Goal: Task Accomplishment & Management: Use online tool/utility

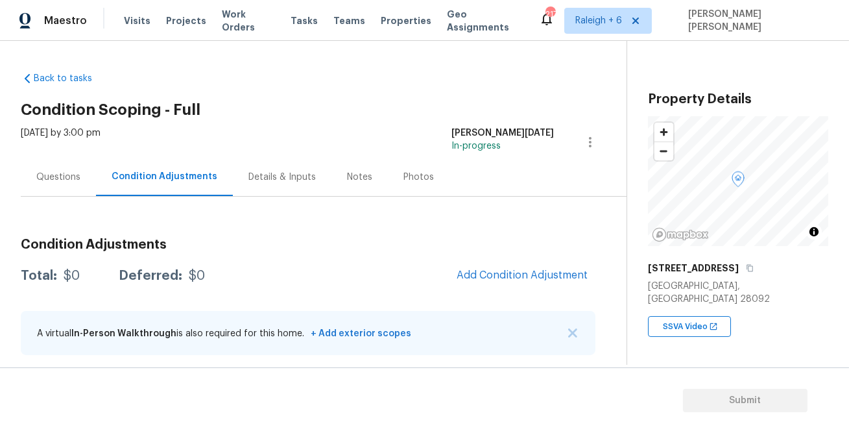
scroll to position [5, 0]
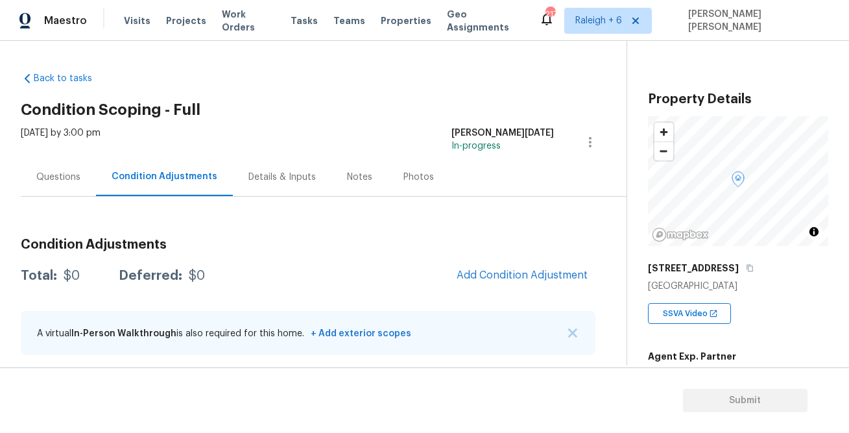
scroll to position [5, 0]
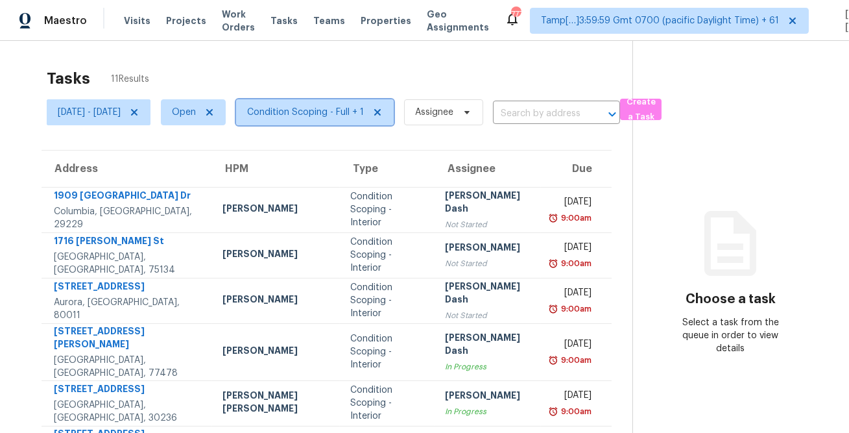
click at [348, 102] on span "Condition Scoping - Full + 1" at bounding box center [315, 112] width 158 height 26
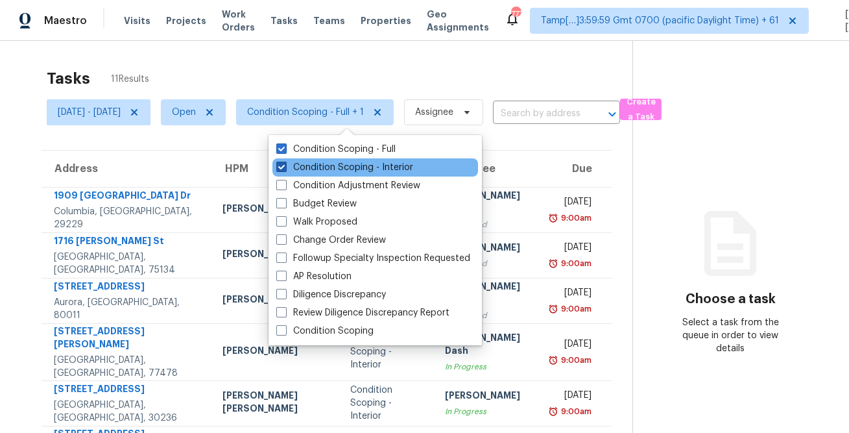
click at [312, 164] on label "Condition Scoping - Interior" at bounding box center [344, 167] width 137 height 13
click at [285, 164] on input "Condition Scoping - Interior" at bounding box center [280, 165] width 8 height 8
checkbox input "false"
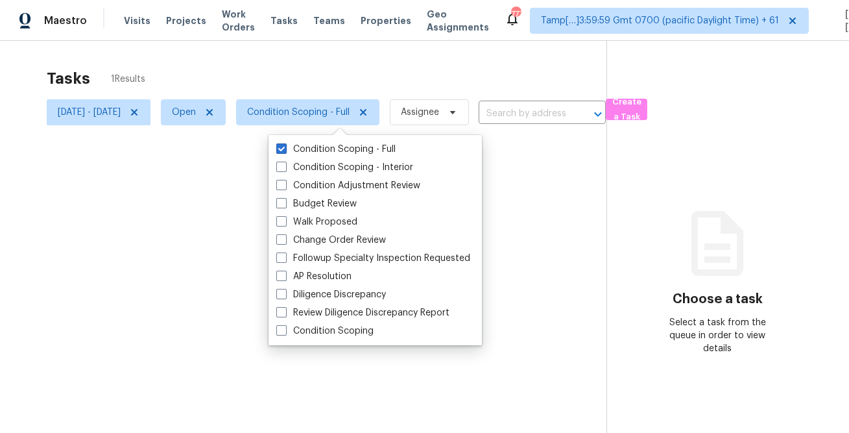
click at [358, 72] on div "Tasks 1 Results" at bounding box center [327, 79] width 560 height 34
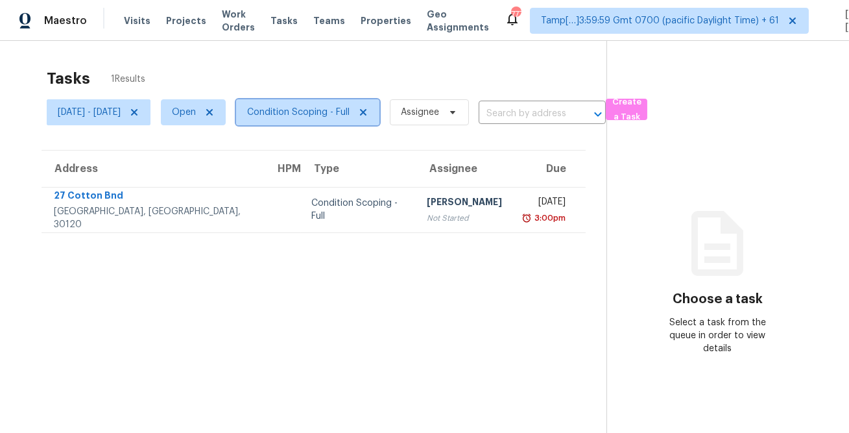
click at [322, 99] on span "Condition Scoping - Full" at bounding box center [307, 112] width 143 height 26
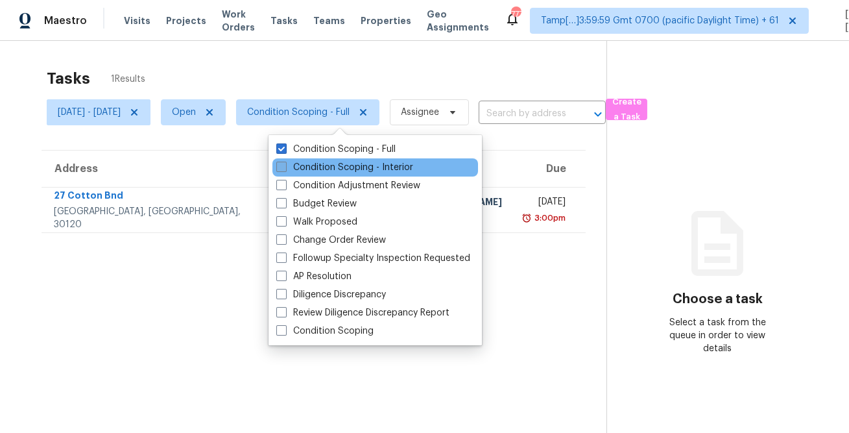
click at [311, 169] on label "Condition Scoping - Interior" at bounding box center [344, 167] width 137 height 13
click at [285, 169] on input "Condition Scoping - Interior" at bounding box center [280, 165] width 8 height 8
checkbox input "true"
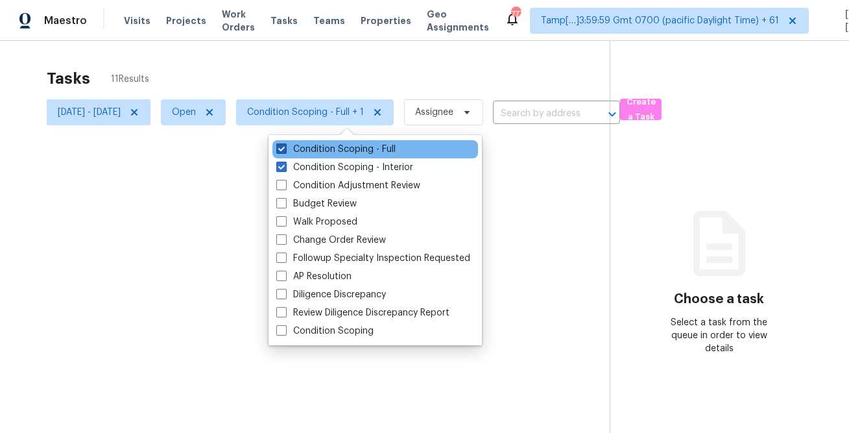
click at [324, 145] on label "Condition Scoping - Full" at bounding box center [335, 149] width 119 height 13
click at [285, 145] on input "Condition Scoping - Full" at bounding box center [280, 147] width 8 height 8
checkbox input "false"
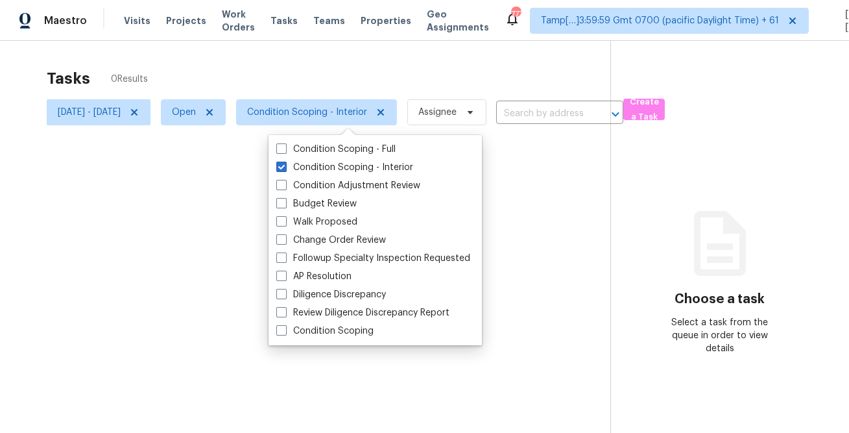
click at [357, 80] on div at bounding box center [424, 216] width 849 height 433
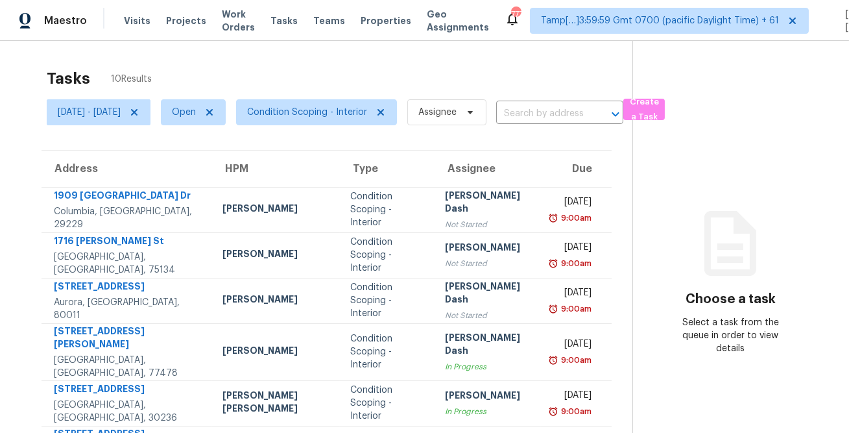
scroll to position [241, 0]
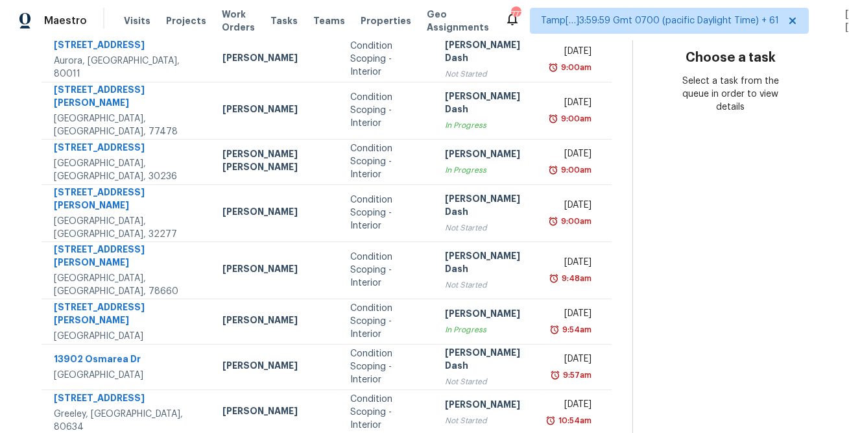
click at [663, 289] on section "Choose a task Select a task from the queue in order to view details" at bounding box center [731, 123] width 196 height 646
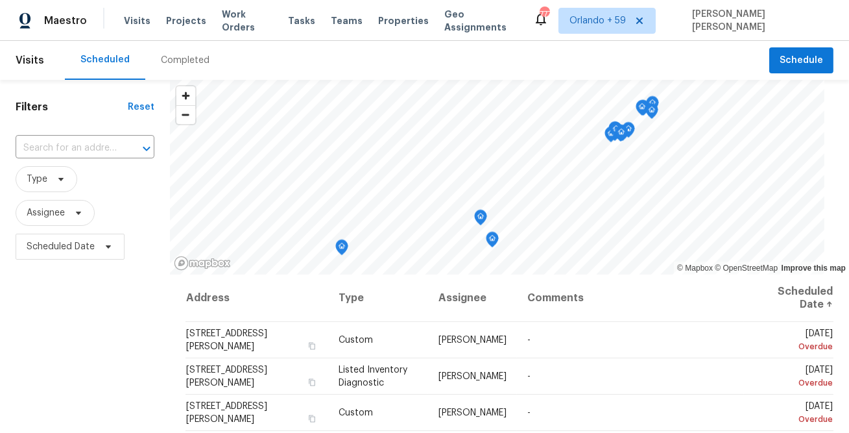
click at [452, 52] on div "Scheduled Completed" at bounding box center [417, 60] width 705 height 39
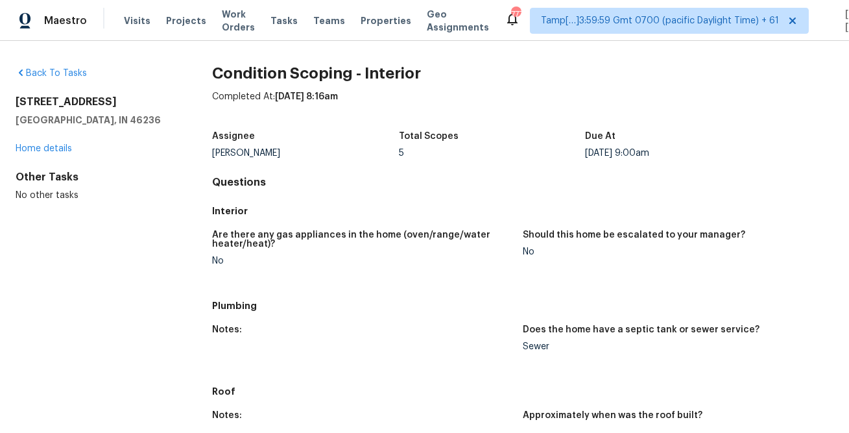
scroll to position [790, 0]
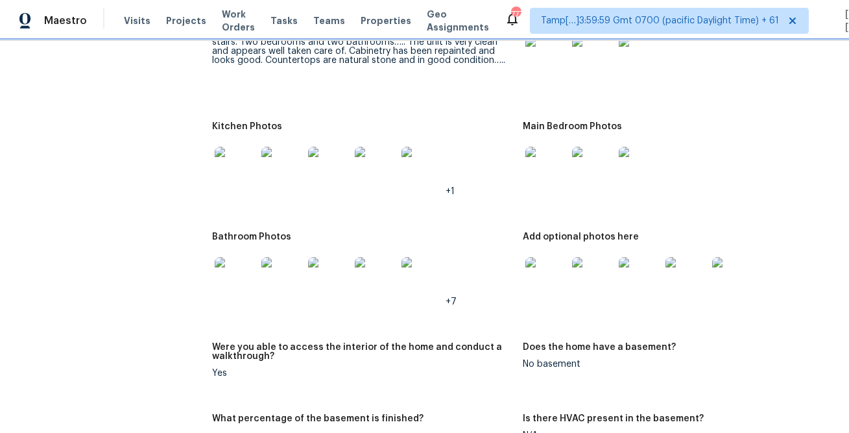
scroll to position [1418, 0]
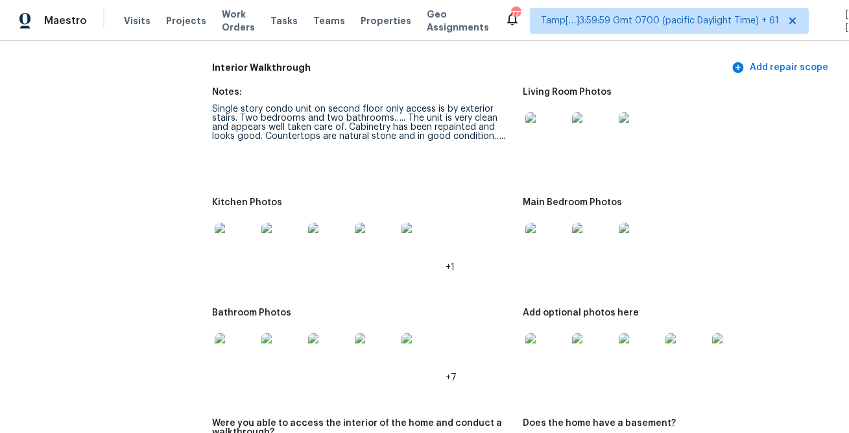
click at [558, 136] on img at bounding box center [547, 133] width 42 height 42
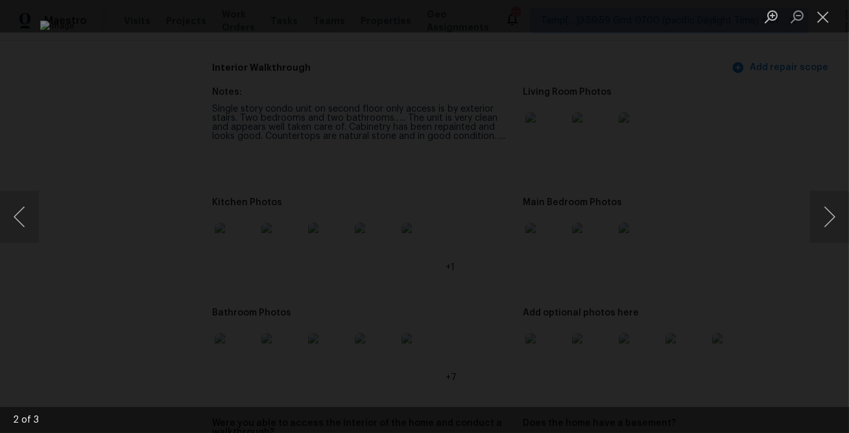
click at [790, 152] on div "Lightbox" at bounding box center [424, 216] width 849 height 433
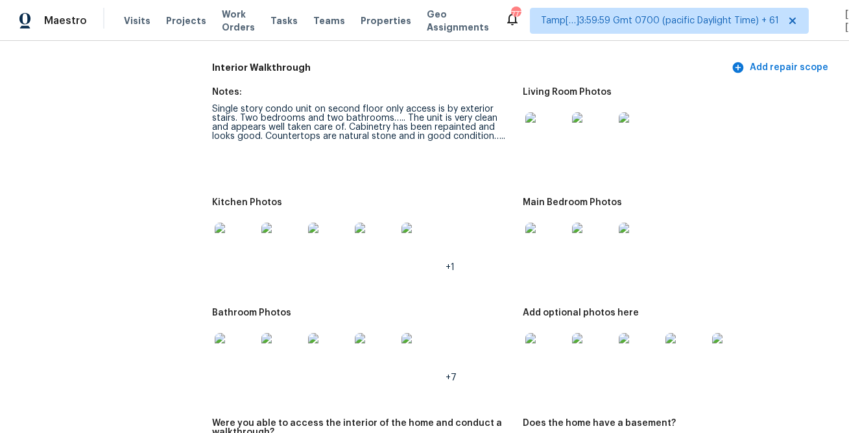
click at [234, 245] on img at bounding box center [236, 244] width 42 height 42
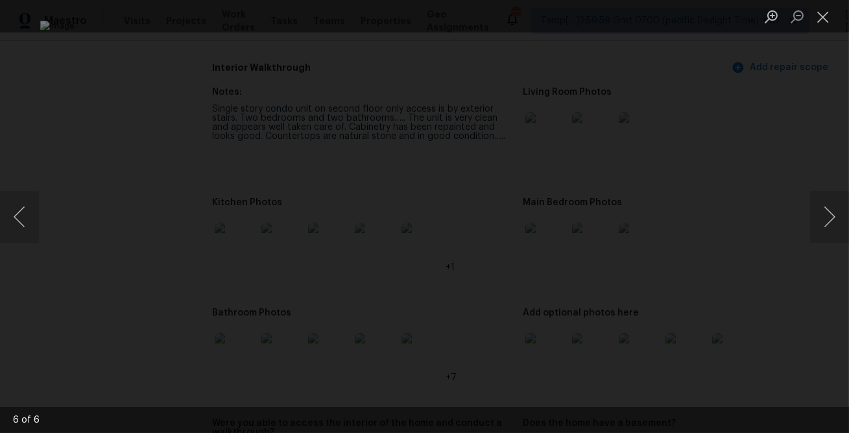
click at [739, 274] on div "Lightbox" at bounding box center [424, 216] width 849 height 433
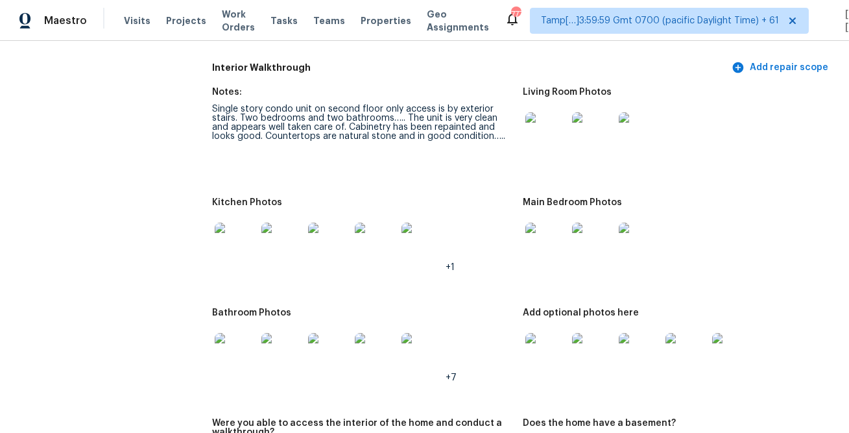
click at [547, 240] on img at bounding box center [547, 244] width 42 height 42
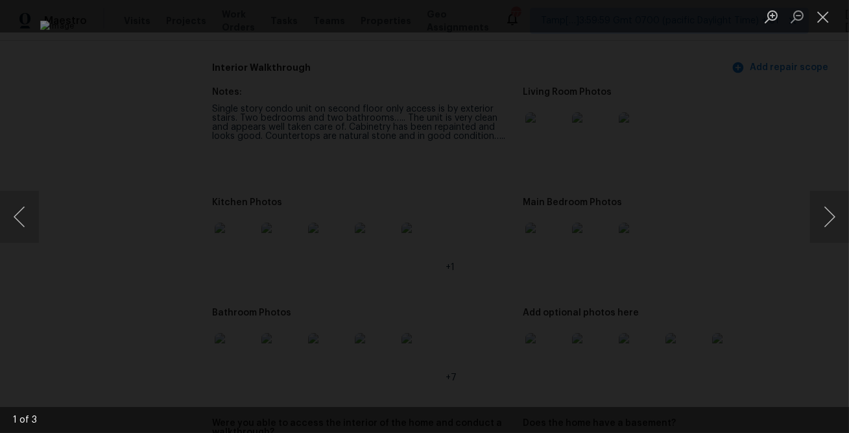
click at [744, 278] on div "Lightbox" at bounding box center [424, 216] width 849 height 433
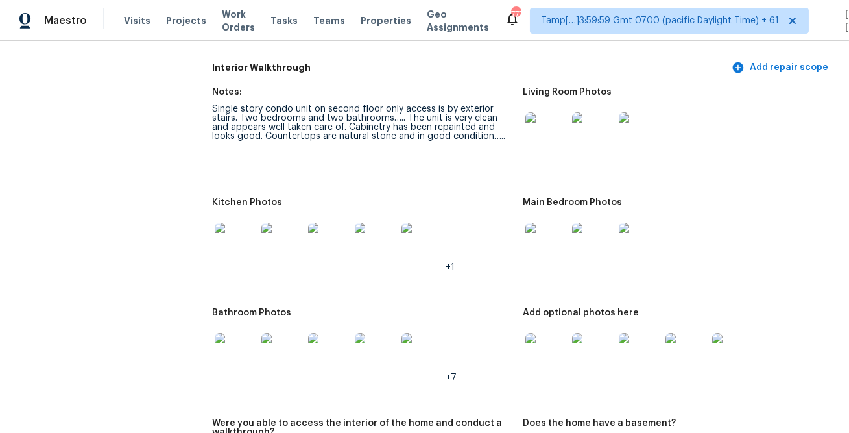
click at [232, 351] on img at bounding box center [236, 354] width 42 height 42
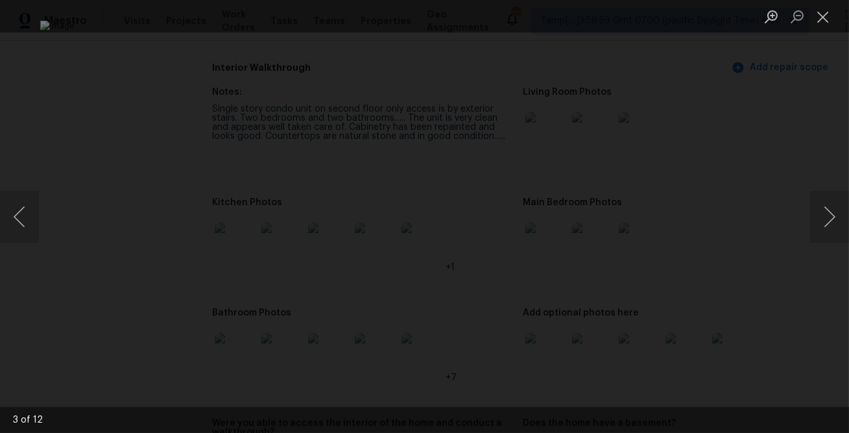
click at [773, 295] on div "Lightbox" at bounding box center [424, 216] width 849 height 433
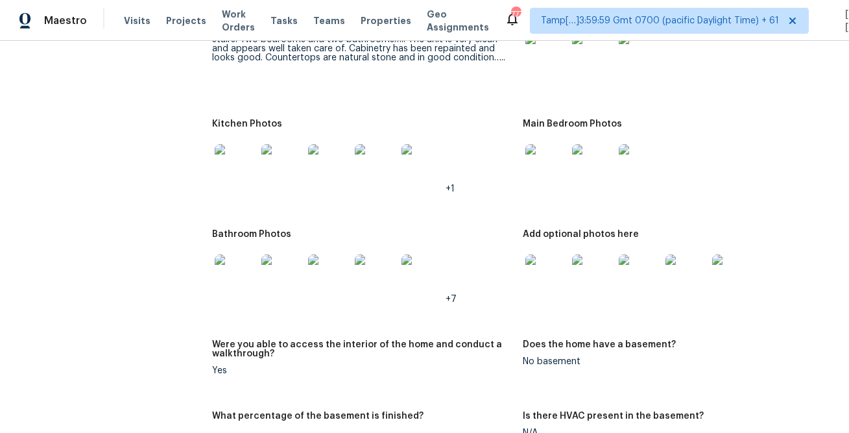
scroll to position [1534, 0]
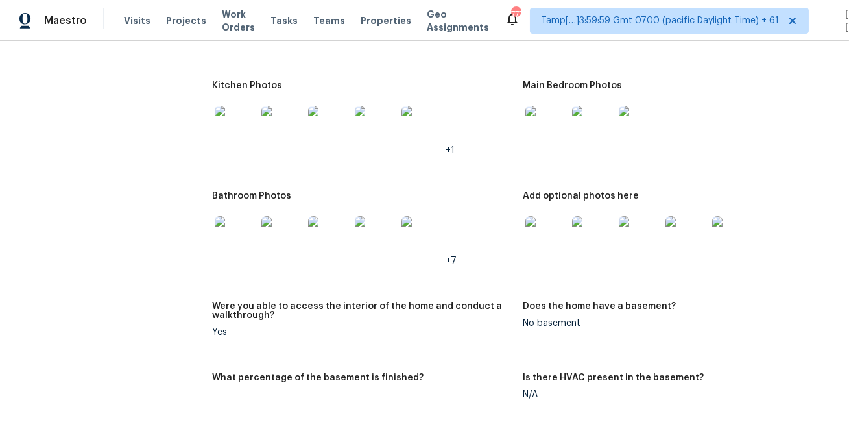
click at [536, 242] on img at bounding box center [547, 237] width 42 height 42
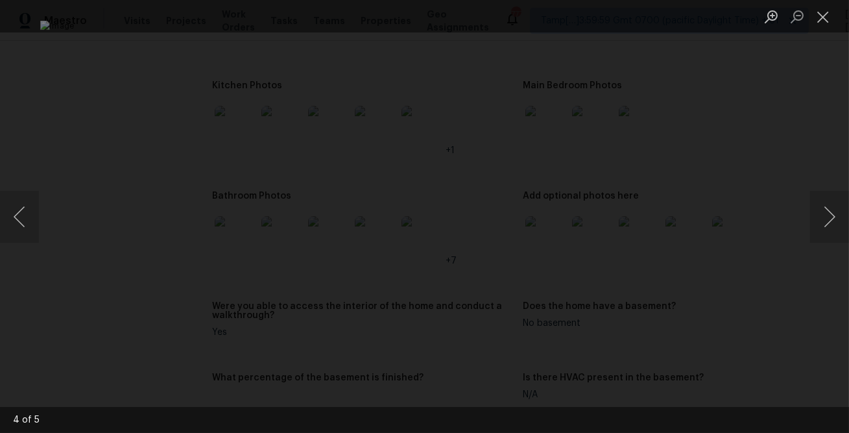
click at [777, 354] on div "Lightbox" at bounding box center [424, 216] width 849 height 433
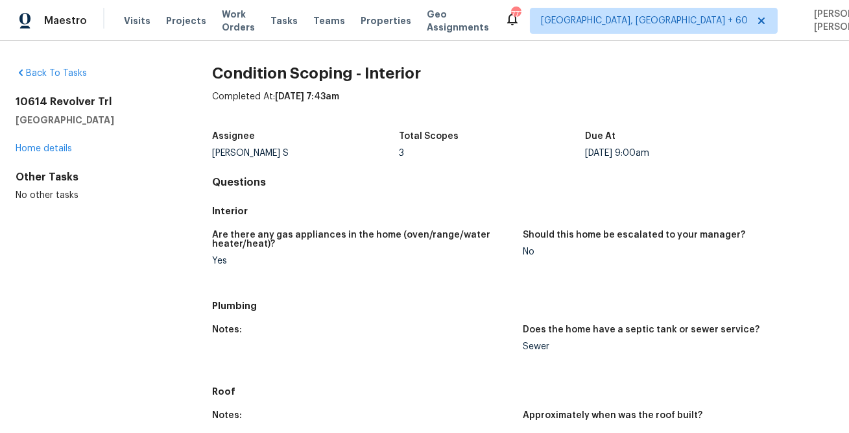
scroll to position [619, 0]
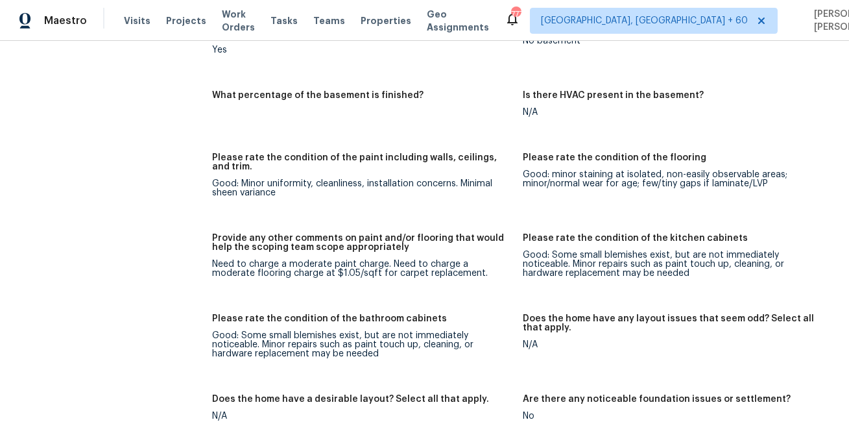
scroll to position [947, 0]
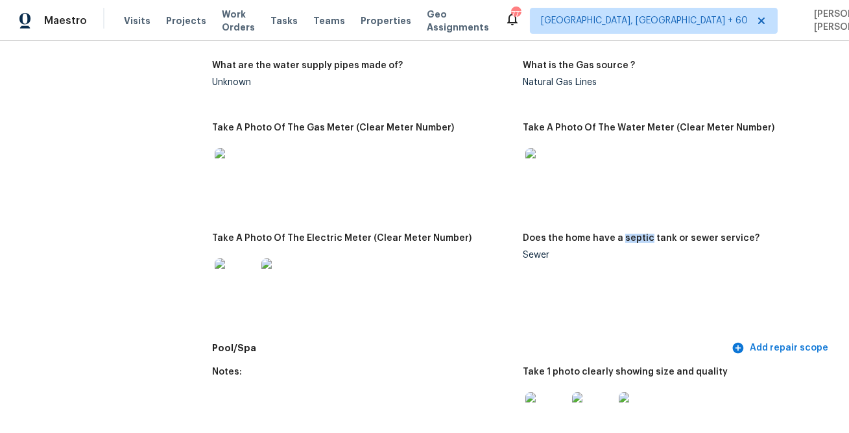
click at [412, 292] on div at bounding box center [362, 278] width 300 height 57
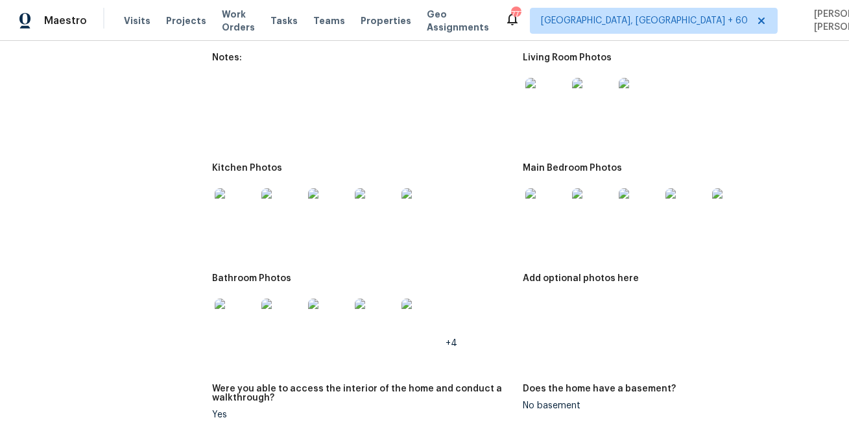
scroll to position [2120, 0]
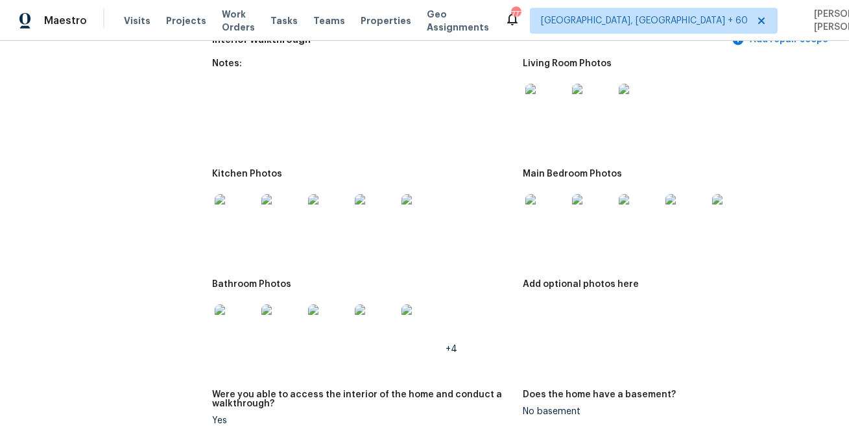
click at [541, 112] on img at bounding box center [547, 105] width 42 height 42
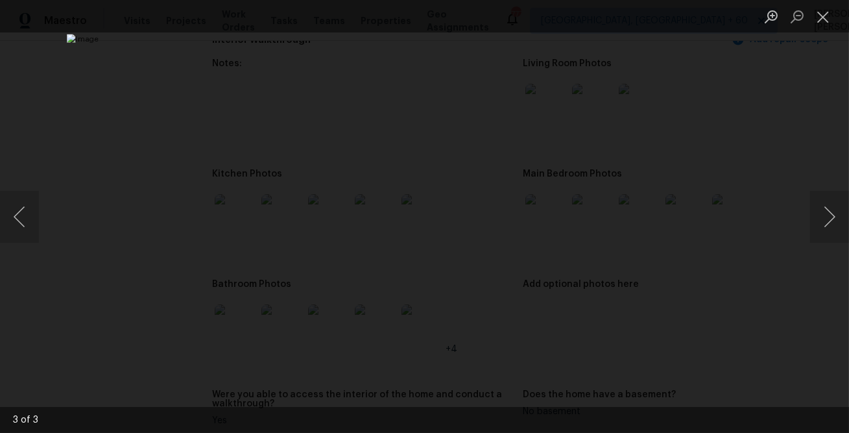
click at [740, 164] on div "Lightbox" at bounding box center [424, 216] width 849 height 433
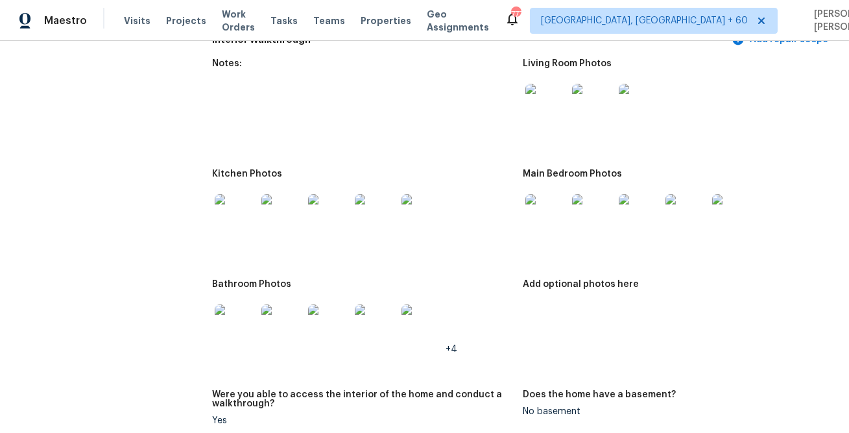
click at [241, 217] on img at bounding box center [236, 215] width 42 height 42
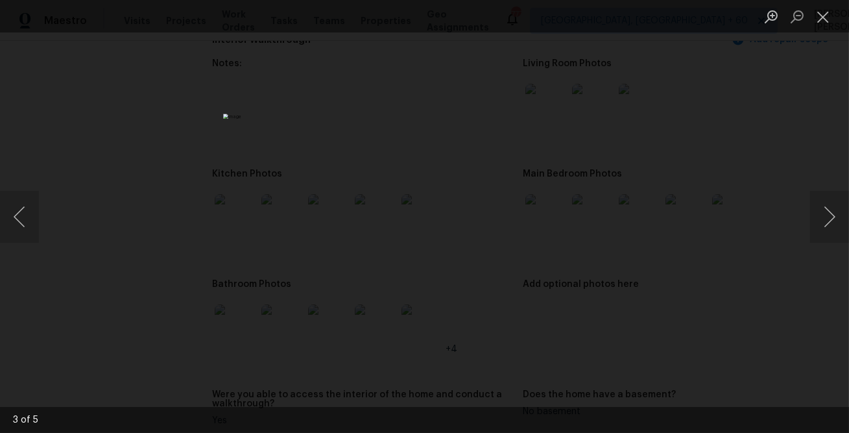
click at [786, 279] on div "Lightbox" at bounding box center [424, 216] width 849 height 433
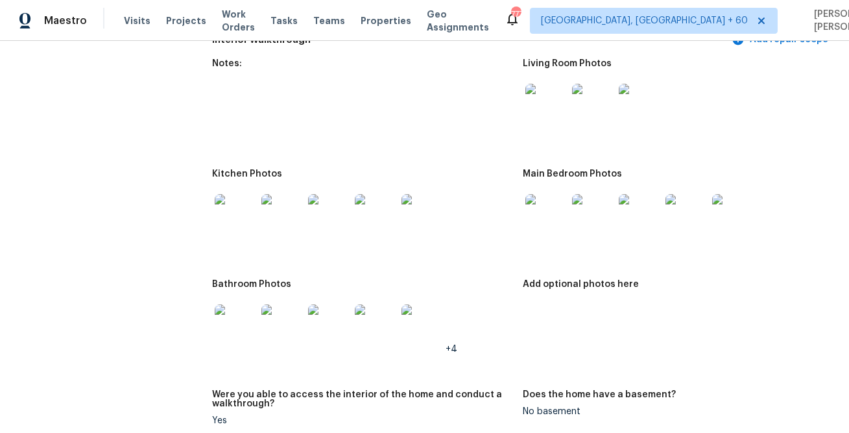
click at [548, 211] on img at bounding box center [547, 215] width 42 height 42
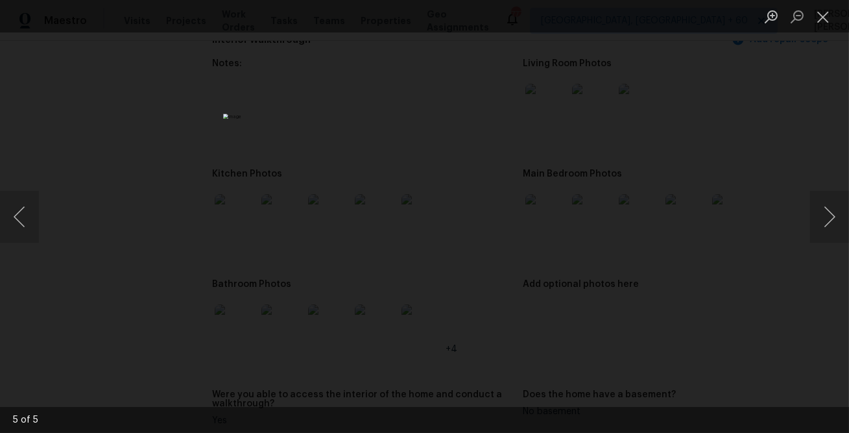
click at [624, 354] on div "Lightbox" at bounding box center [424, 216] width 849 height 433
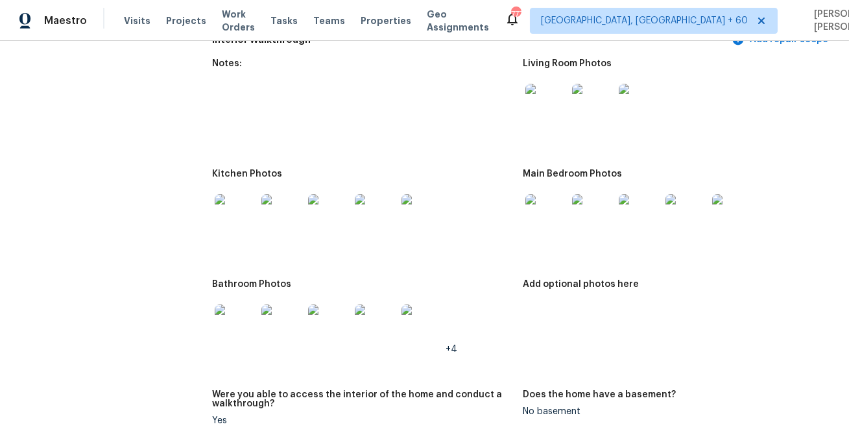
click at [239, 319] on img at bounding box center [236, 325] width 42 height 42
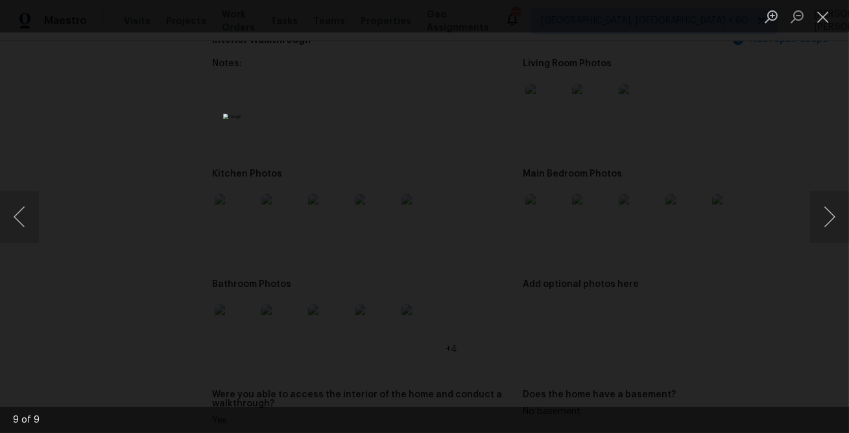
click at [655, 301] on div "Lightbox" at bounding box center [424, 216] width 849 height 433
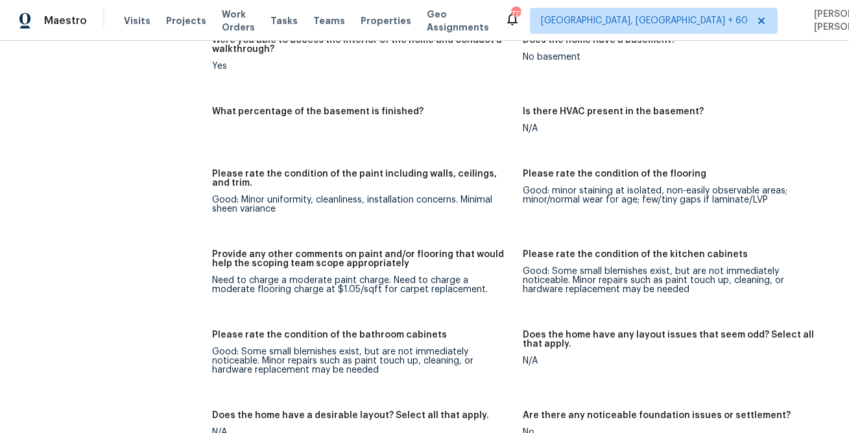
scroll to position [2626, 0]
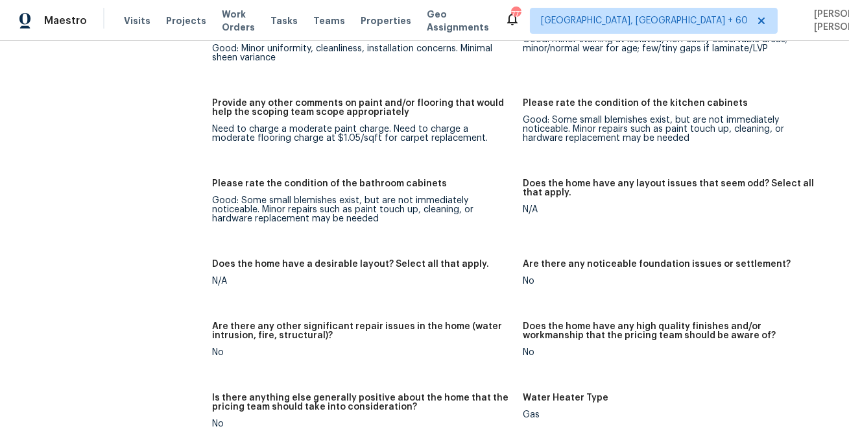
click at [445, 237] on figure "Please rate the condition of the bathroom cabinets Good: Some small blemishes e…" at bounding box center [367, 211] width 311 height 65
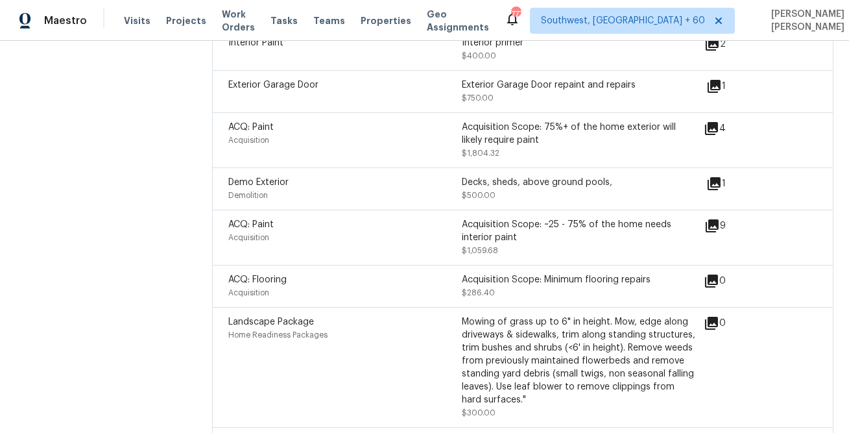
scroll to position [1804, 0]
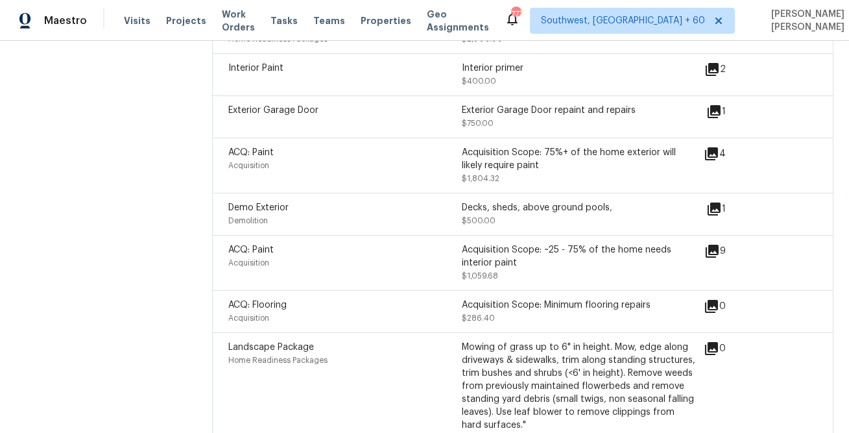
click at [714, 210] on icon at bounding box center [714, 208] width 13 height 13
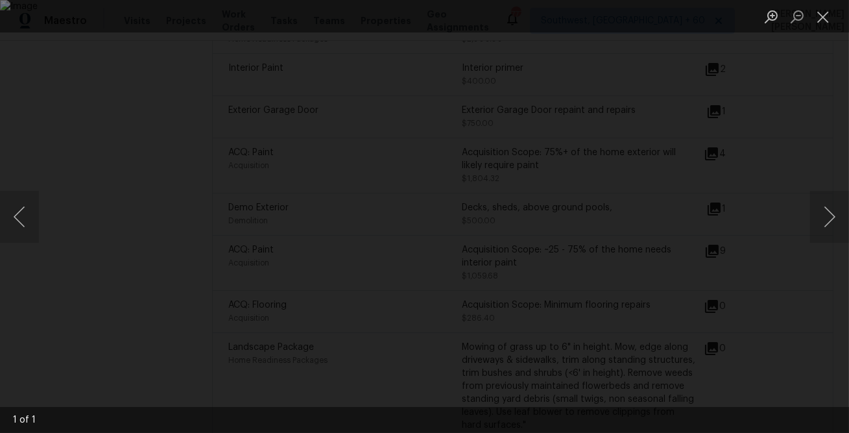
click at [797, 140] on div "Lightbox" at bounding box center [424, 216] width 849 height 433
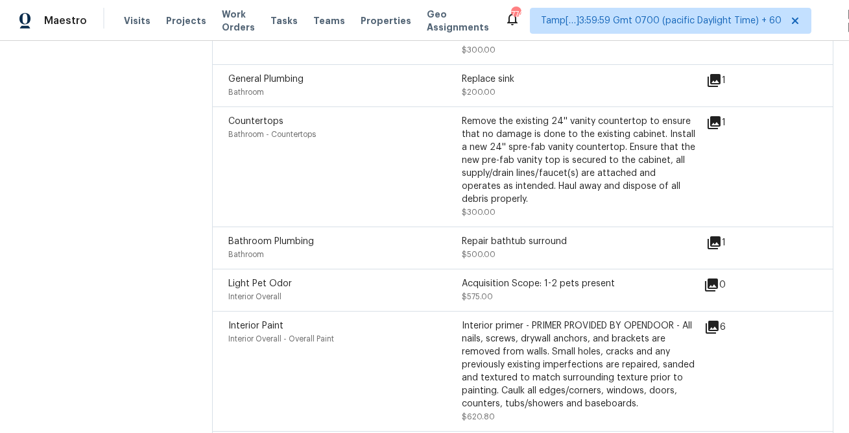
scroll to position [2173, 0]
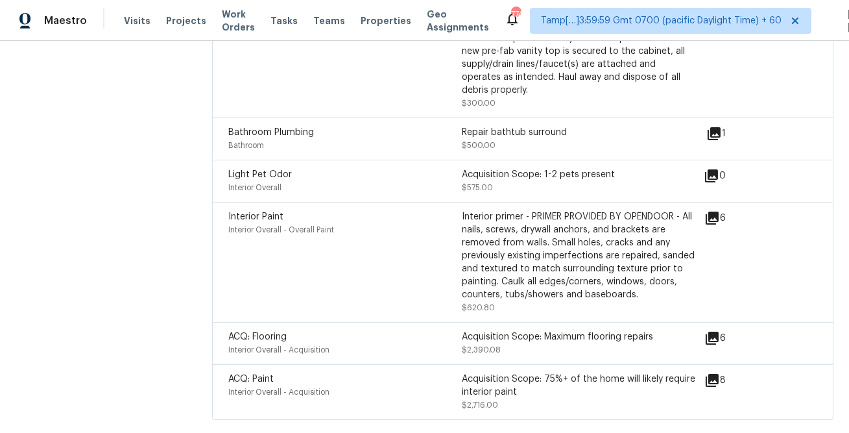
click at [422, 184] on div "Interior Overall" at bounding box center [345, 187] width 234 height 13
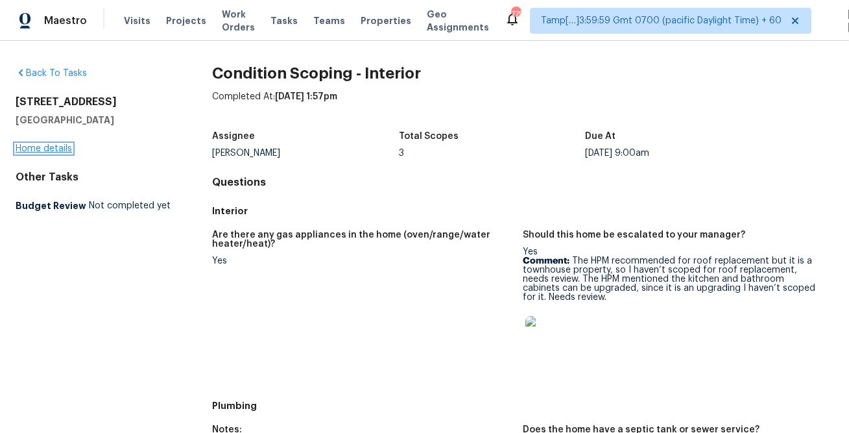
click at [54, 152] on link "Home details" at bounding box center [44, 148] width 56 height 9
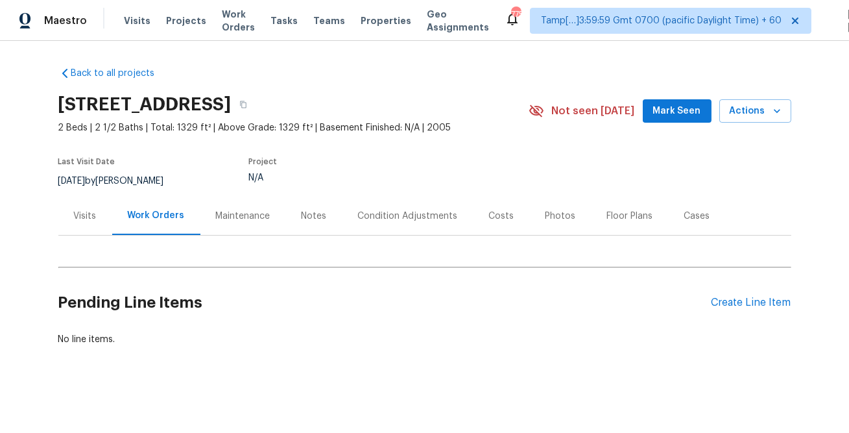
click at [398, 206] on div "Condition Adjustments" at bounding box center [408, 216] width 131 height 38
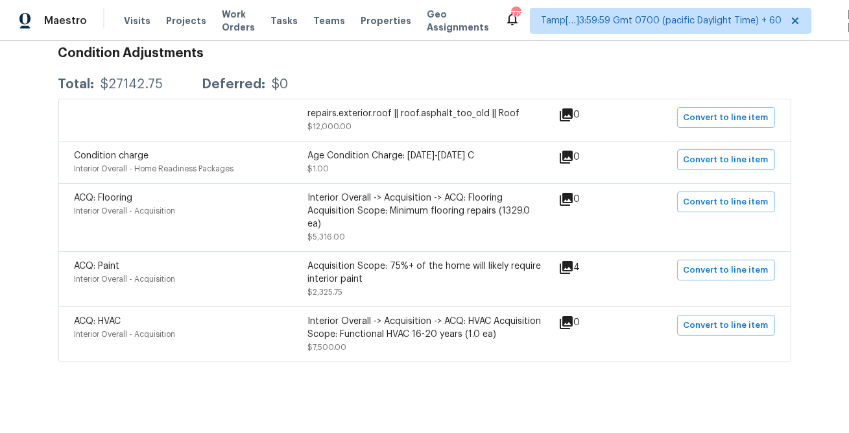
scroll to position [251, 0]
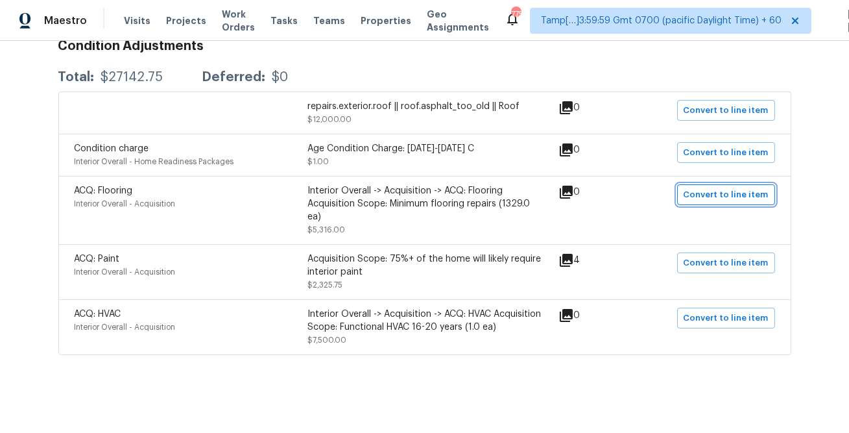
click at [712, 188] on span "Convert to line item" at bounding box center [726, 195] width 85 height 15
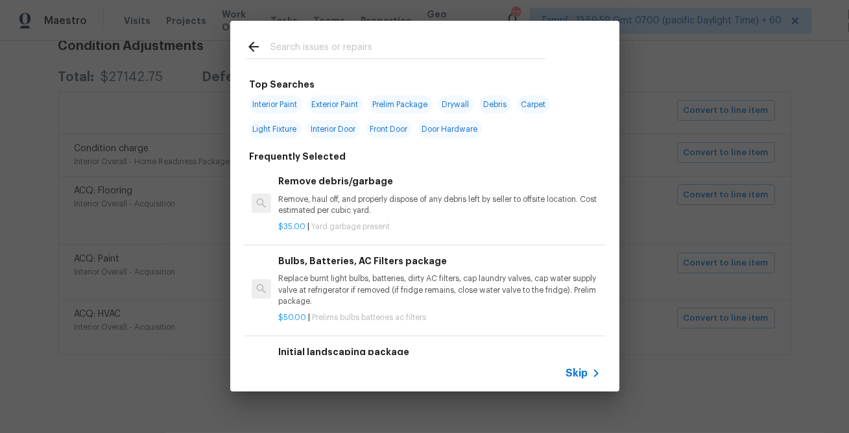
click at [575, 370] on span "Skip" at bounding box center [577, 373] width 22 height 13
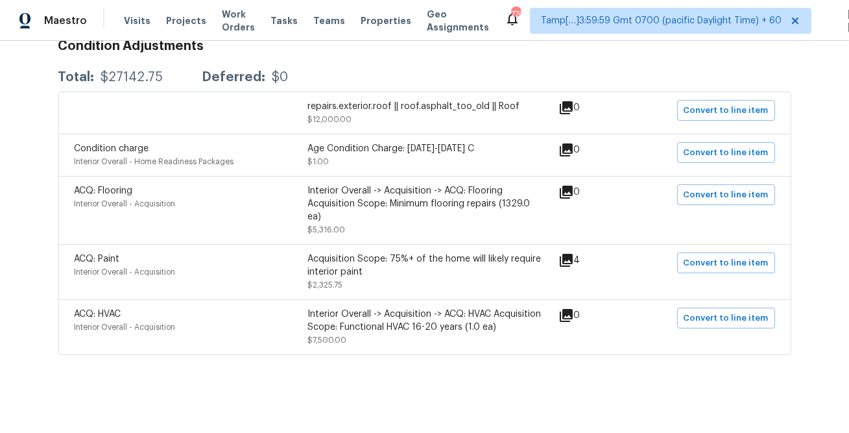
scroll to position [0, 0]
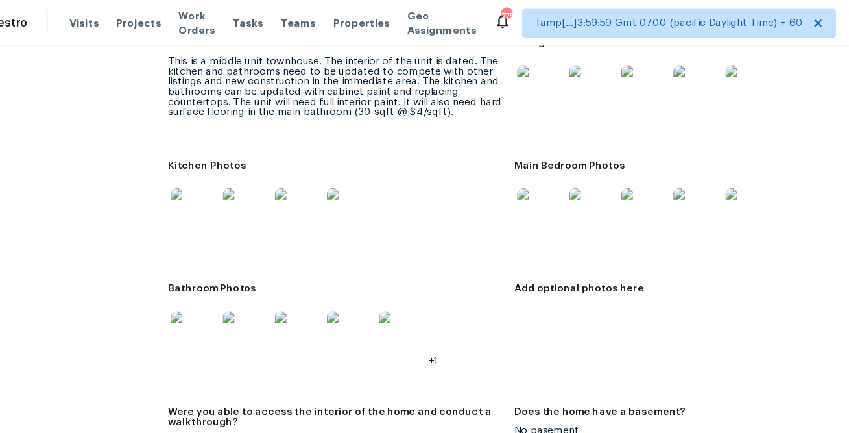
scroll to position [2042, 0]
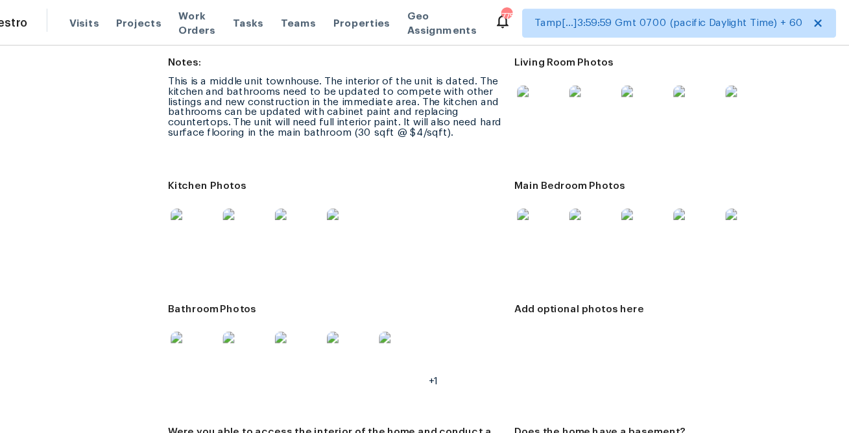
click at [532, 93] on img at bounding box center [547, 98] width 42 height 42
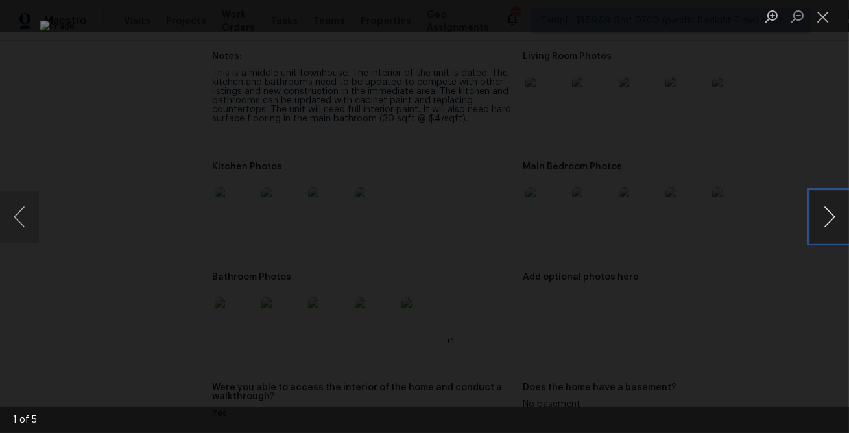
click at [821, 229] on button "Next image" at bounding box center [829, 217] width 39 height 52
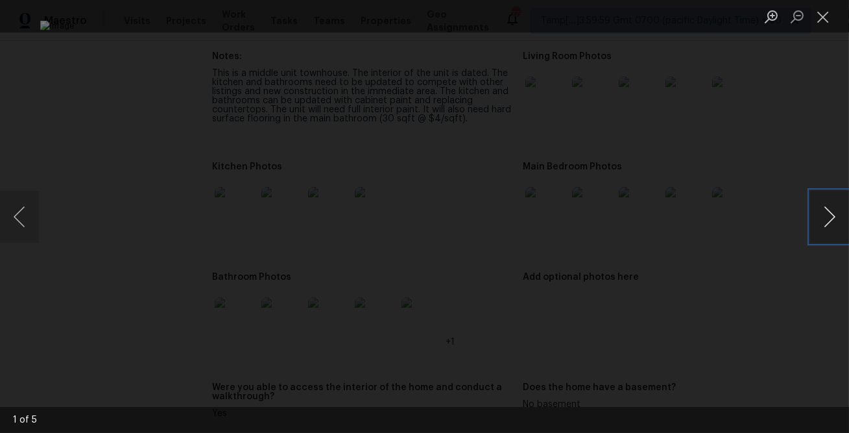
click at [821, 229] on button "Next image" at bounding box center [829, 217] width 39 height 52
click at [787, 282] on div "Lightbox" at bounding box center [424, 216] width 849 height 433
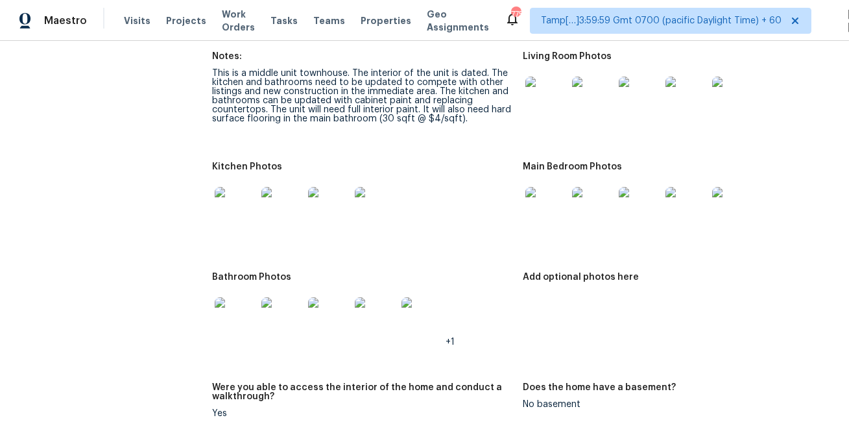
click at [229, 319] on img at bounding box center [236, 318] width 42 height 42
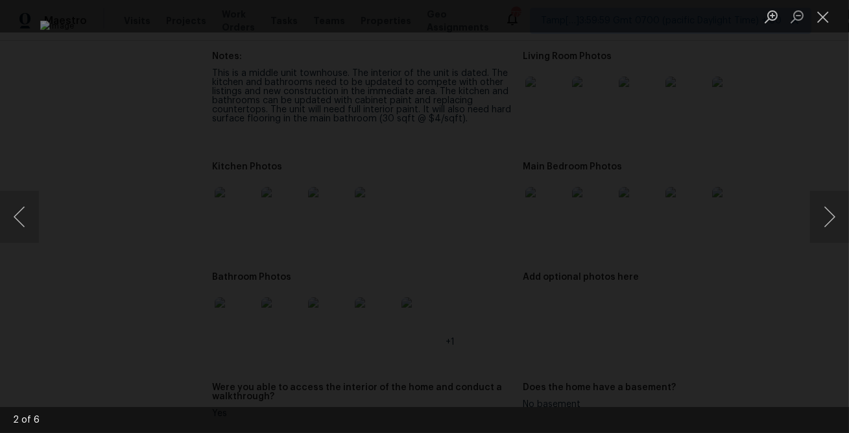
click at [726, 280] on div "Lightbox" at bounding box center [424, 216] width 849 height 433
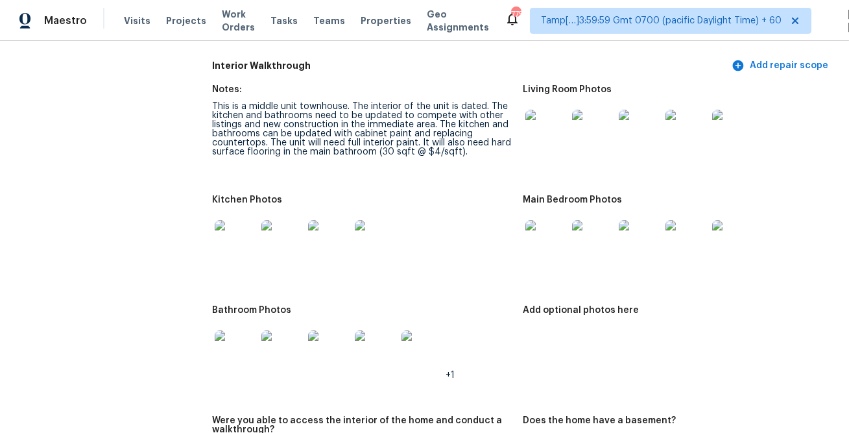
scroll to position [1947, 0]
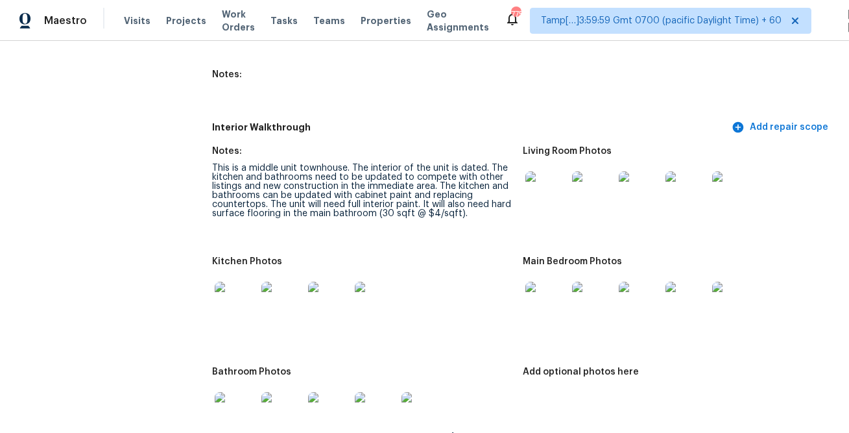
click at [557, 195] on img at bounding box center [547, 192] width 42 height 42
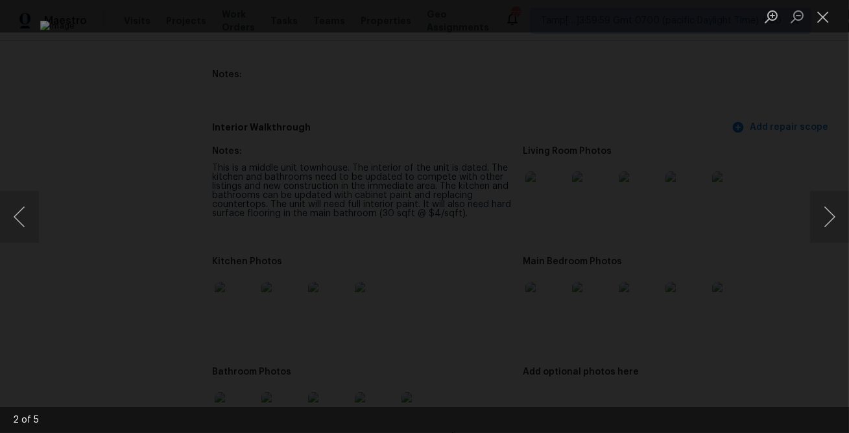
click at [766, 240] on div "Lightbox" at bounding box center [424, 216] width 849 height 433
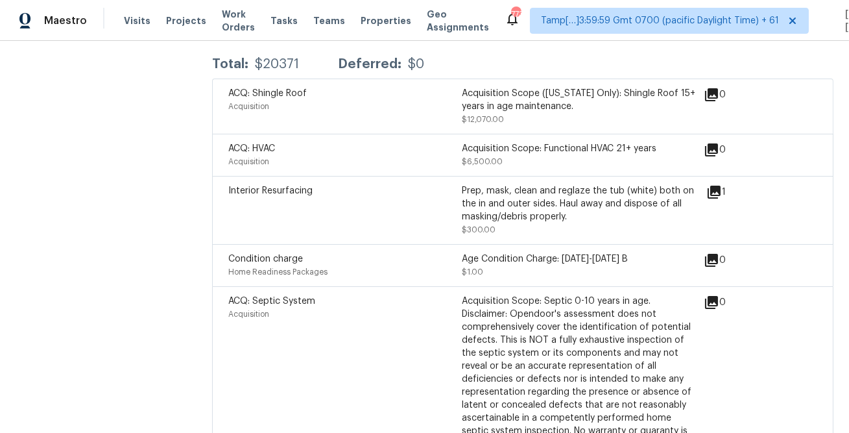
scroll to position [884, 0]
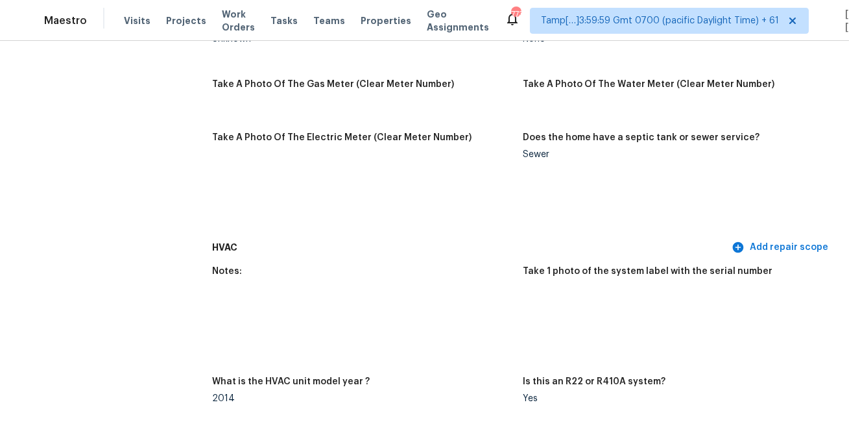
scroll to position [156, 0]
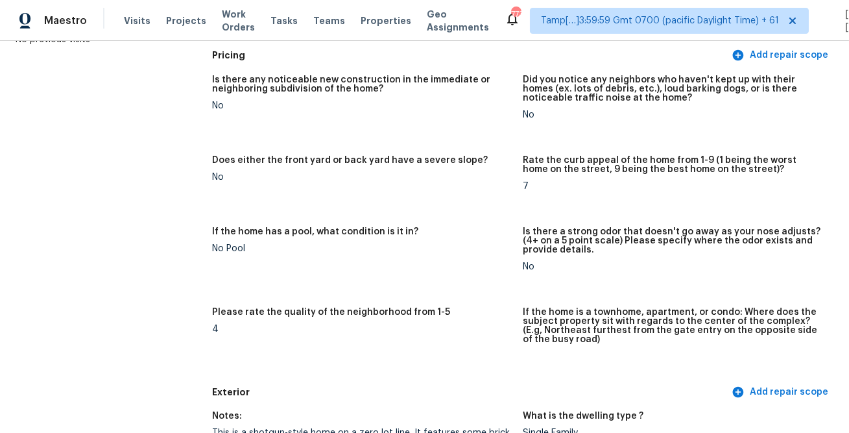
click at [490, 176] on div "No" at bounding box center [362, 177] width 300 height 9
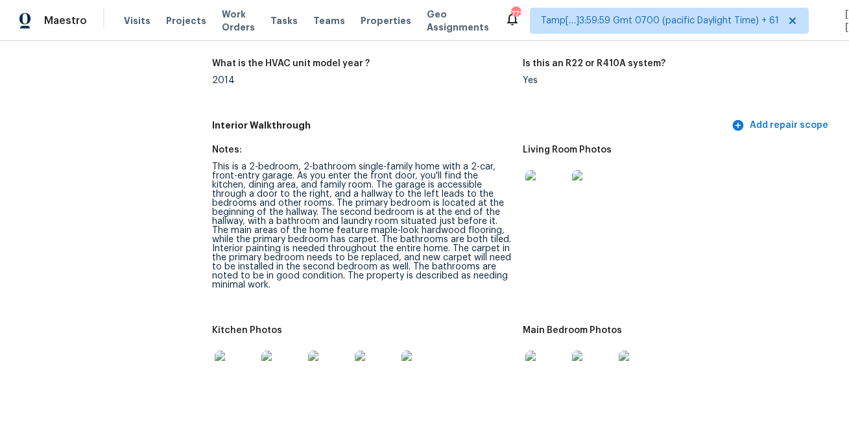
scroll to position [1484, 0]
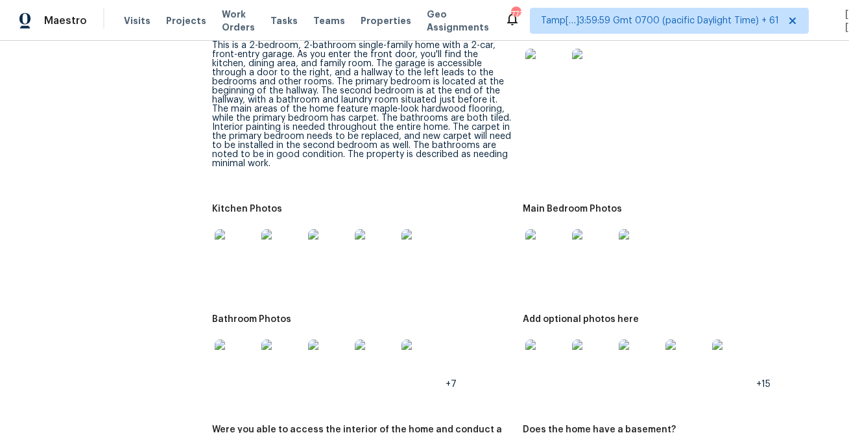
click at [553, 52] on img at bounding box center [547, 70] width 42 height 42
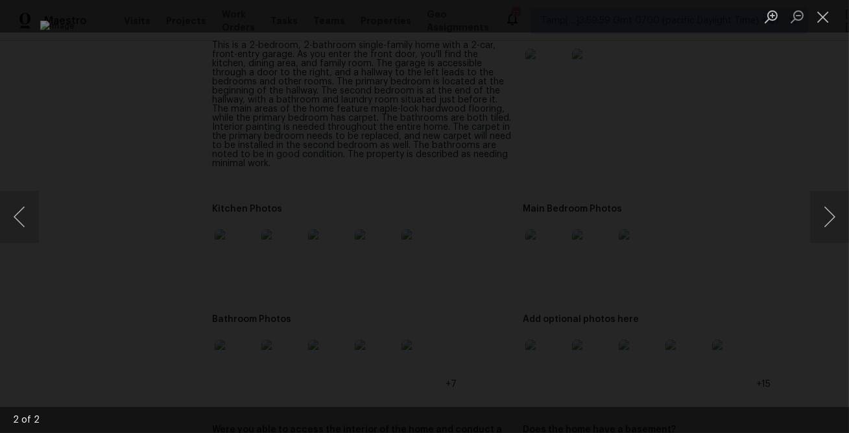
click at [807, 99] on div "Lightbox" at bounding box center [424, 216] width 849 height 433
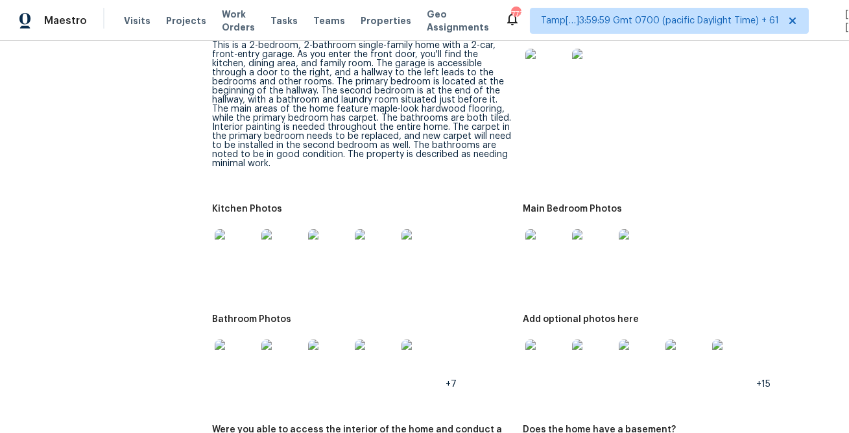
click at [223, 251] on img at bounding box center [236, 250] width 42 height 42
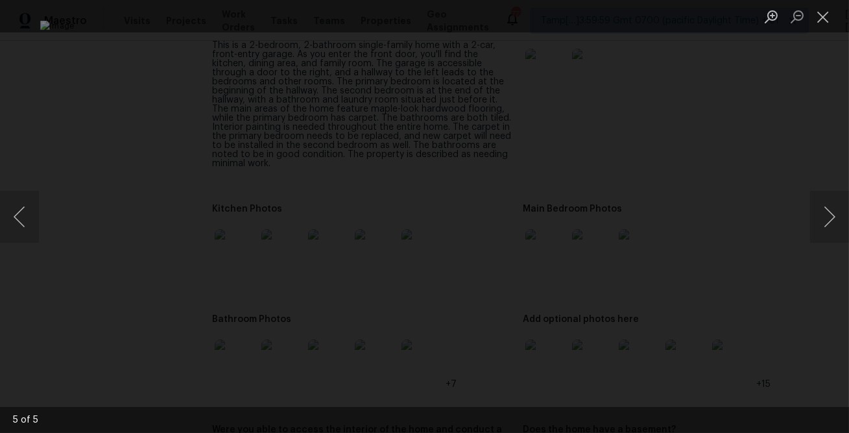
click at [764, 282] on div "Lightbox" at bounding box center [424, 216] width 849 height 433
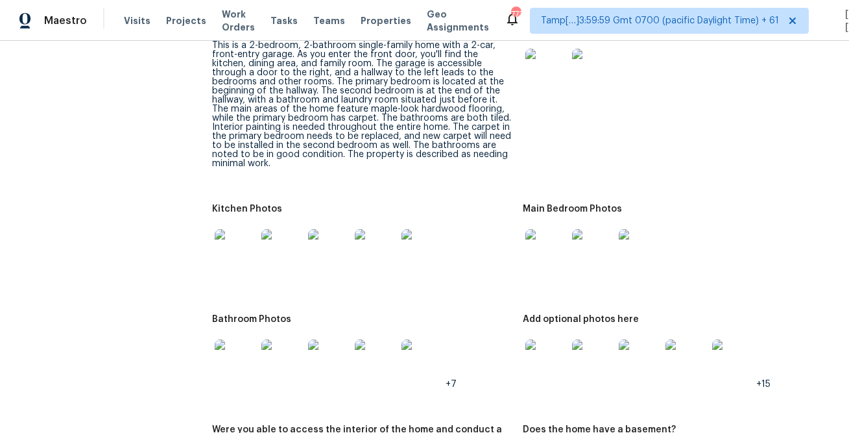
click at [540, 248] on img at bounding box center [547, 250] width 42 height 42
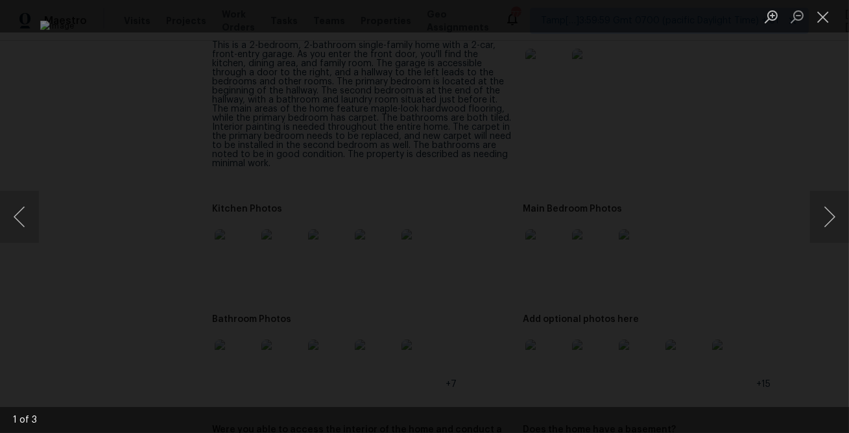
click at [756, 340] on div "Lightbox" at bounding box center [424, 216] width 849 height 433
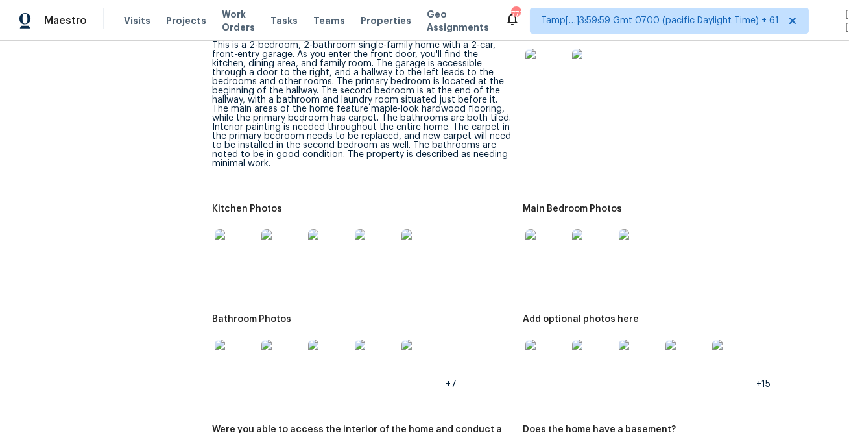
click at [244, 339] on img at bounding box center [236, 360] width 42 height 42
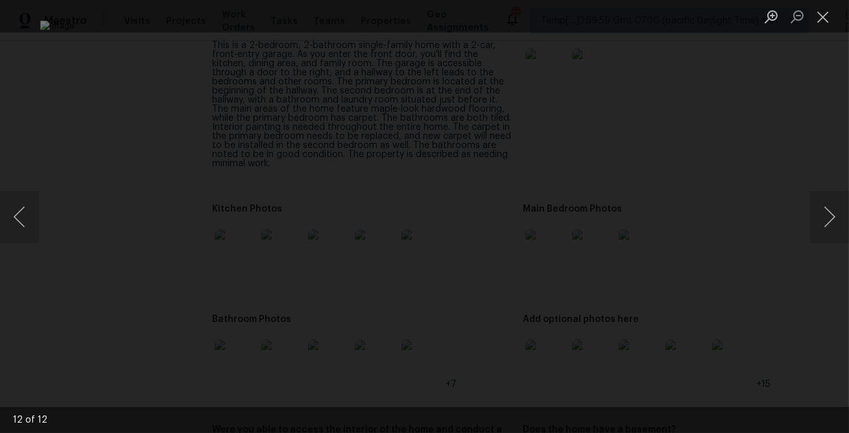
click at [771, 330] on div "Lightbox" at bounding box center [424, 216] width 849 height 433
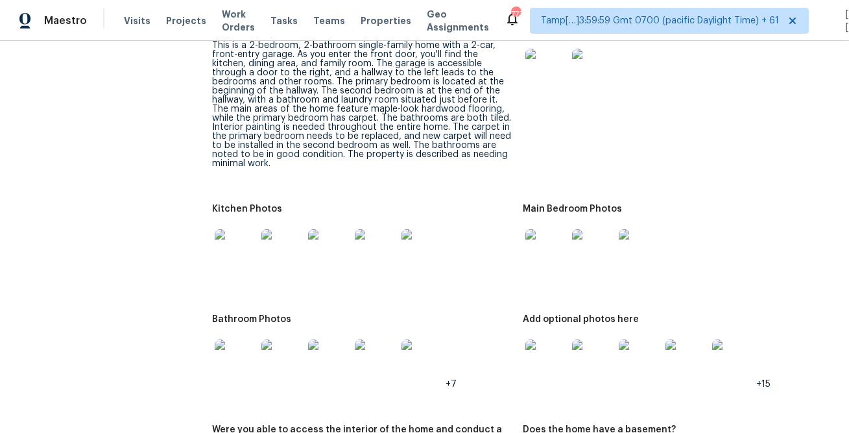
click at [528, 363] on img at bounding box center [547, 360] width 42 height 42
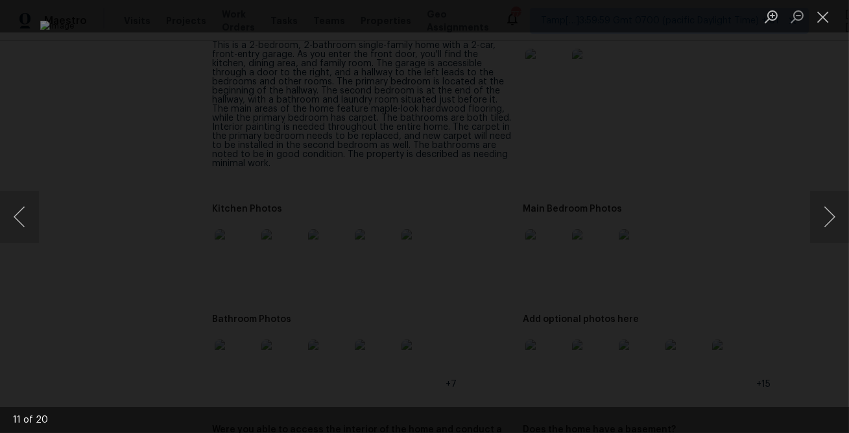
click at [825, 317] on div "Lightbox" at bounding box center [424, 216] width 849 height 433
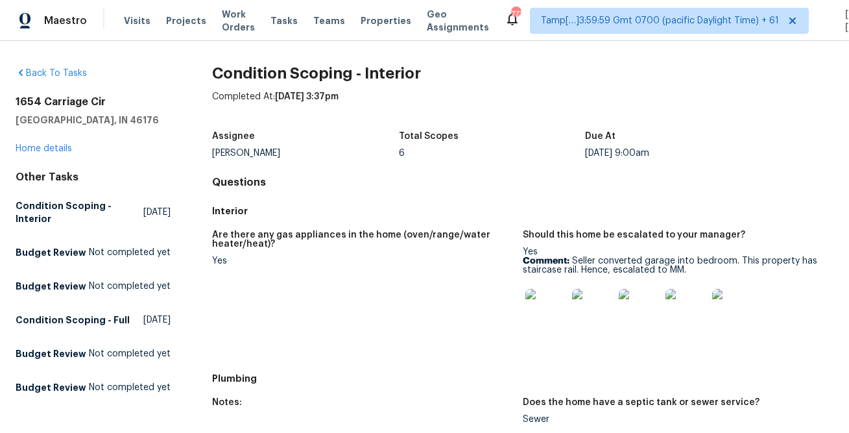
scroll to position [884, 0]
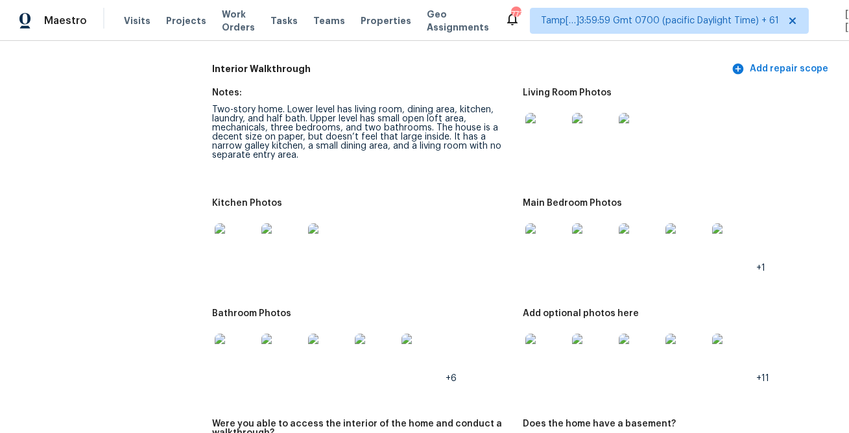
scroll to position [1688, 0]
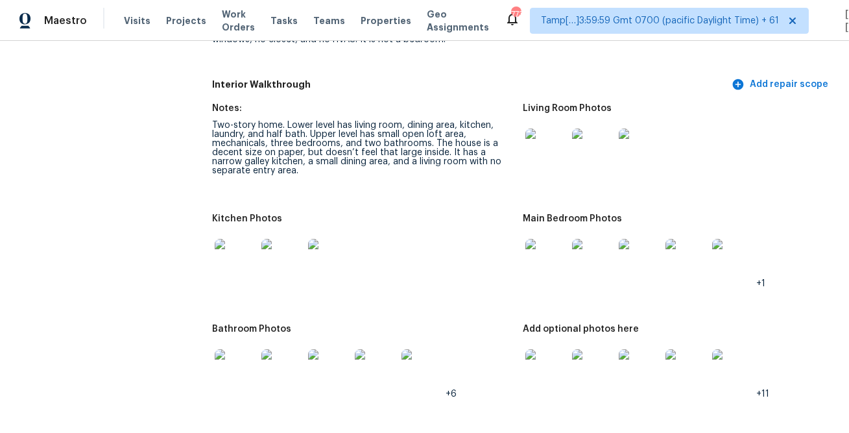
click at [554, 141] on img at bounding box center [547, 149] width 42 height 42
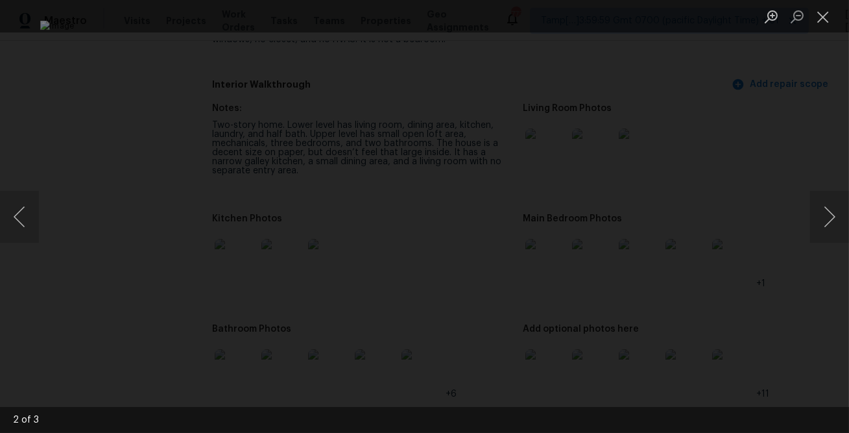
click at [801, 160] on div "Lightbox" at bounding box center [424, 216] width 849 height 433
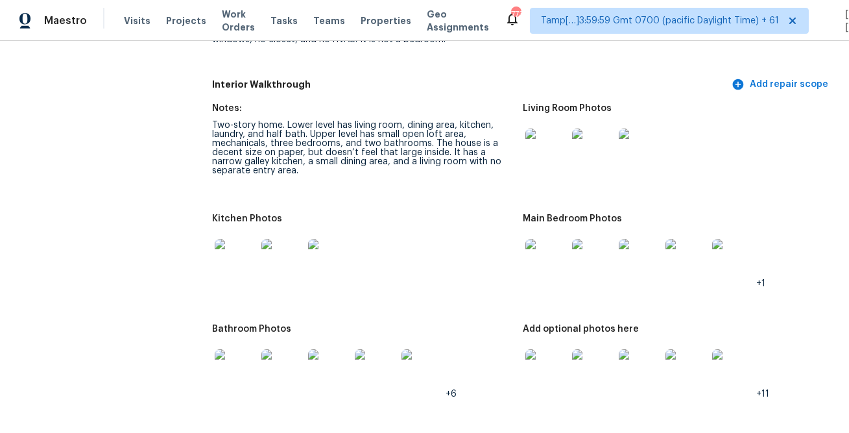
click at [245, 249] on img at bounding box center [236, 260] width 42 height 42
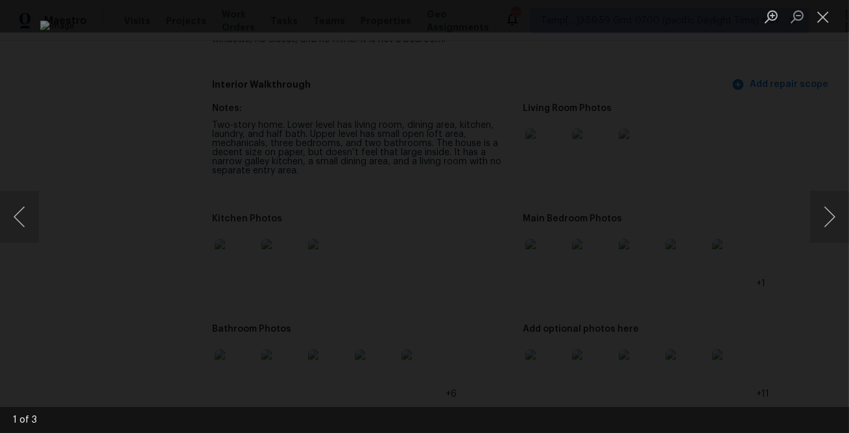
click at [760, 275] on div "Lightbox" at bounding box center [424, 216] width 849 height 433
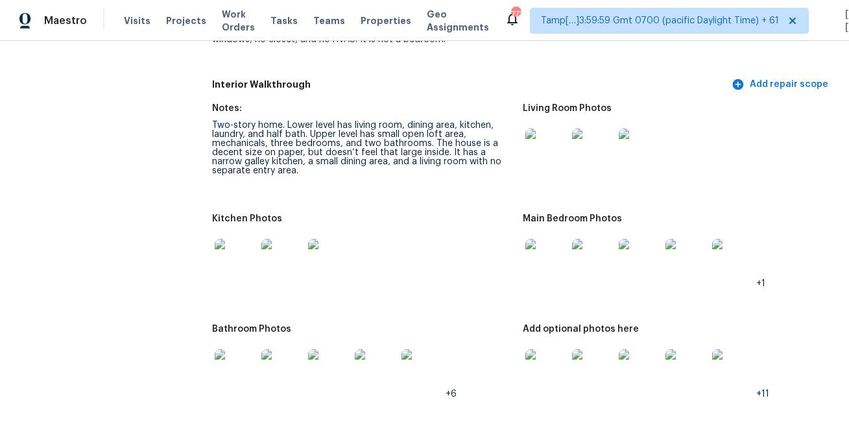
click at [549, 251] on img at bounding box center [547, 260] width 42 height 42
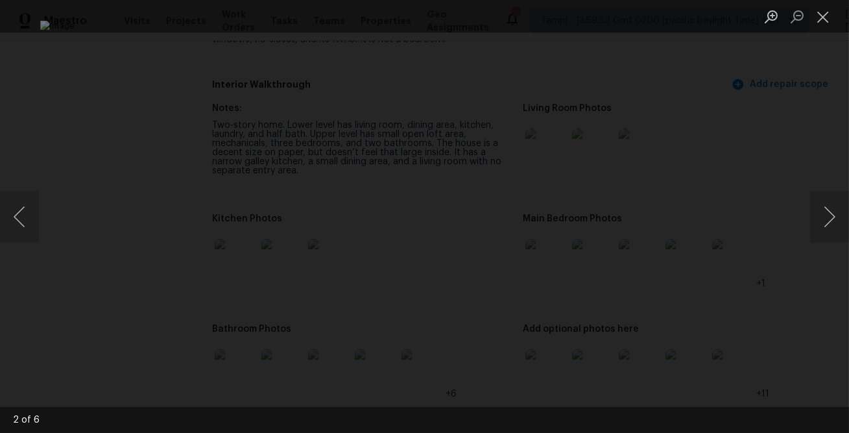
click at [805, 274] on div "Lightbox" at bounding box center [424, 216] width 849 height 433
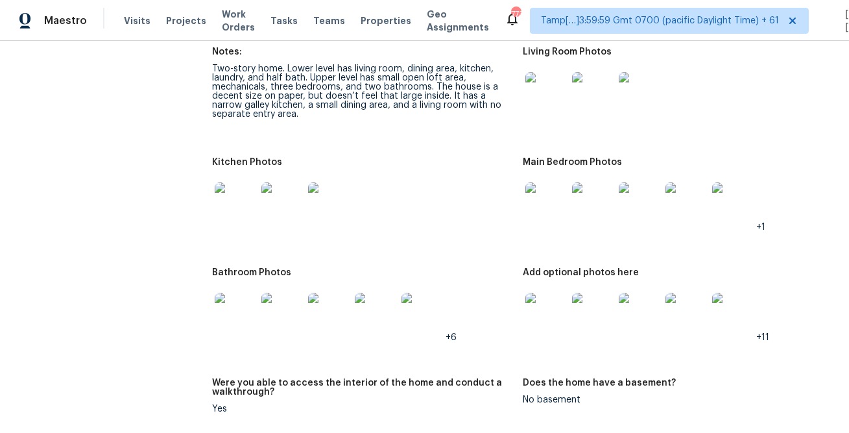
scroll to position [1774, 0]
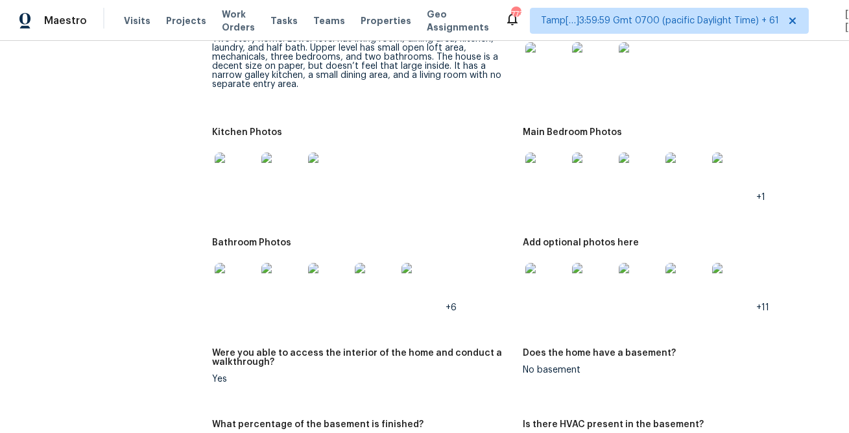
click at [232, 273] on img at bounding box center [236, 284] width 42 height 42
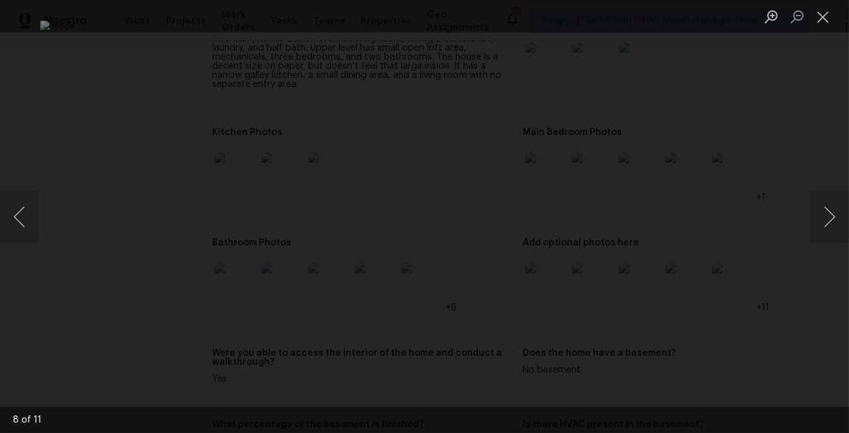
click at [810, 289] on div "Lightbox" at bounding box center [424, 216] width 849 height 433
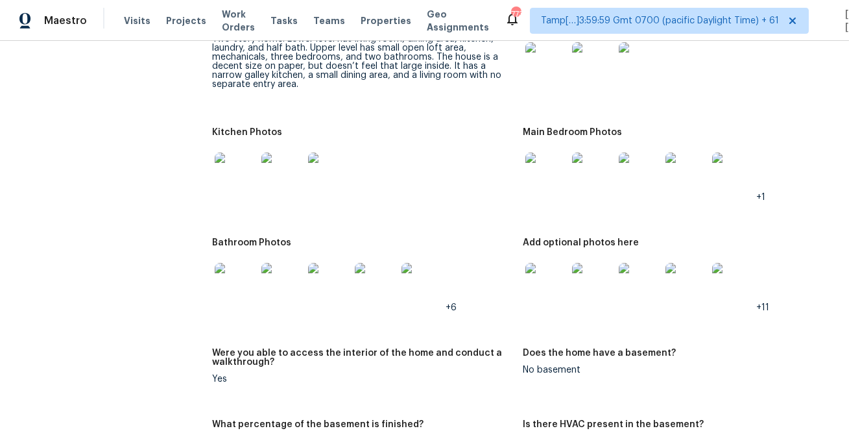
click at [546, 269] on img at bounding box center [547, 284] width 42 height 42
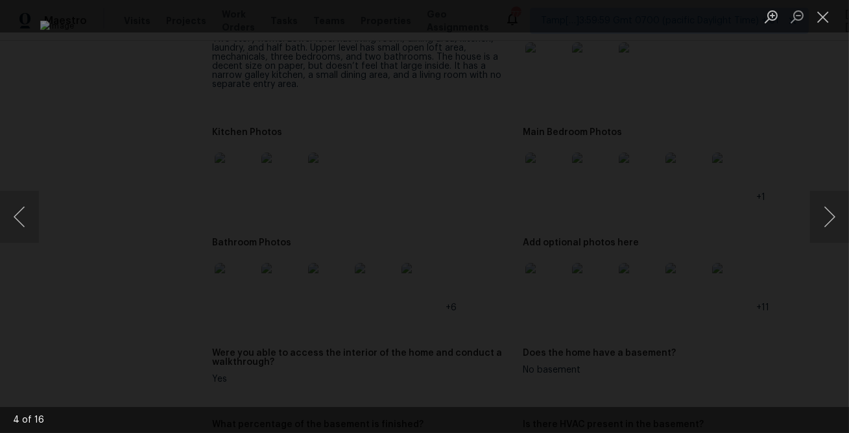
click at [774, 297] on div "Lightbox" at bounding box center [424, 216] width 849 height 433
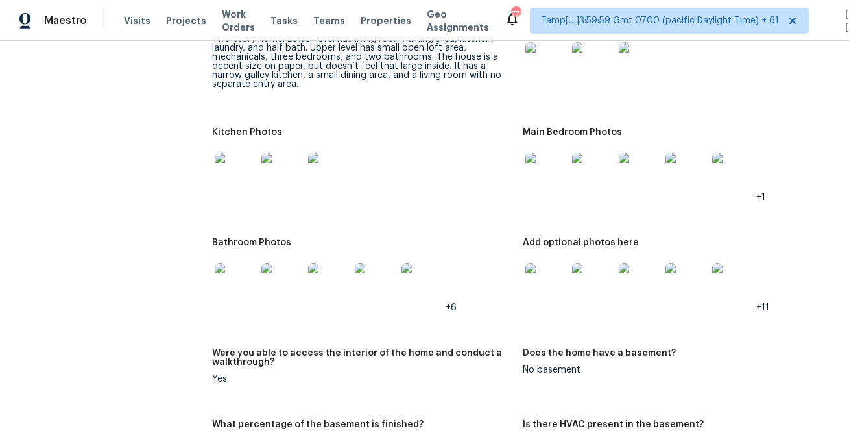
click at [445, 128] on div "Kitchen Photos" at bounding box center [362, 136] width 300 height 17
click at [468, 159] on div at bounding box center [362, 173] width 300 height 57
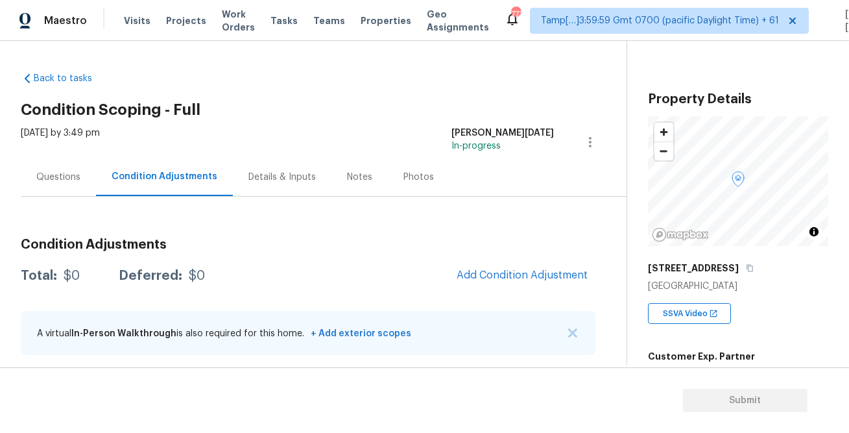
scroll to position [5, 0]
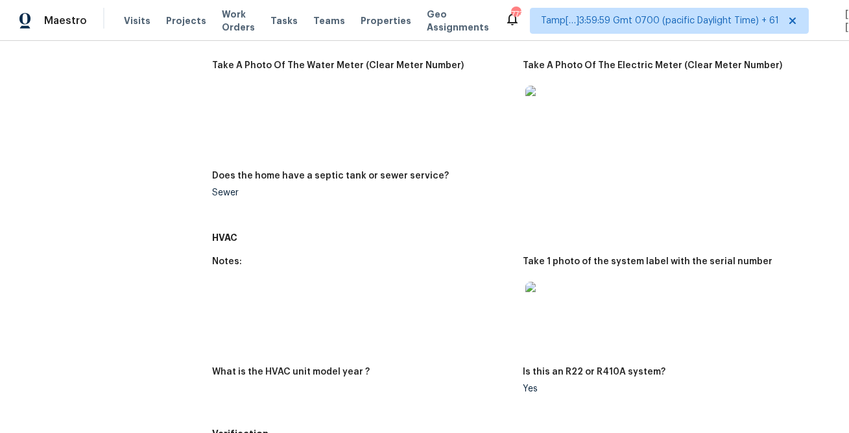
scroll to position [2118, 0]
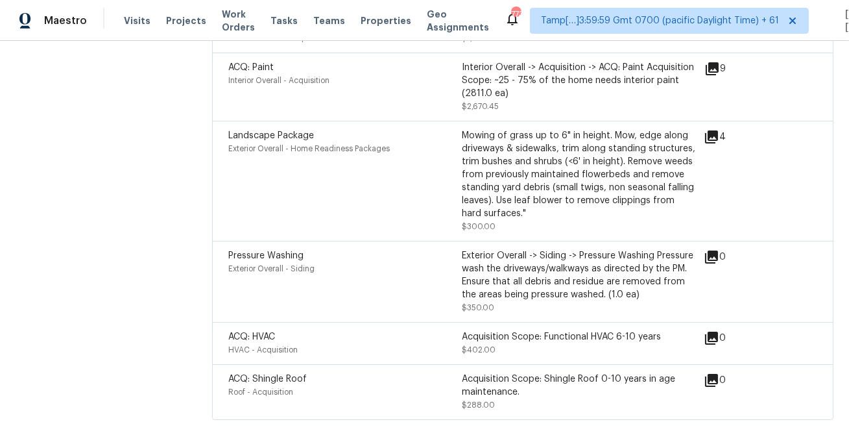
click at [373, 228] on div "Landscape Package Exterior Overall - Home Readiness Packages" at bounding box center [345, 181] width 234 height 104
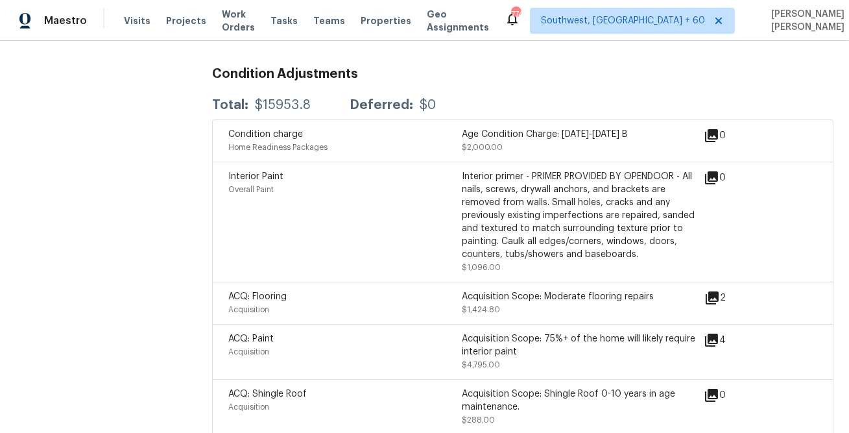
scroll to position [1662, 0]
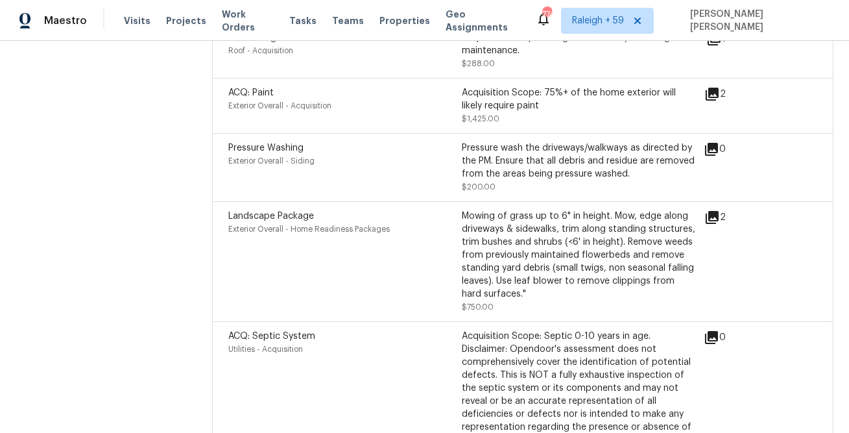
scroll to position [2042, 0]
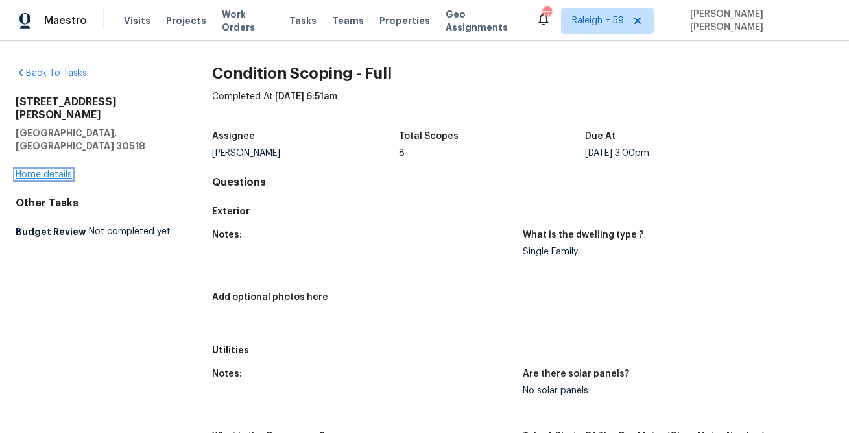
click at [47, 170] on link "Home details" at bounding box center [44, 174] width 56 height 9
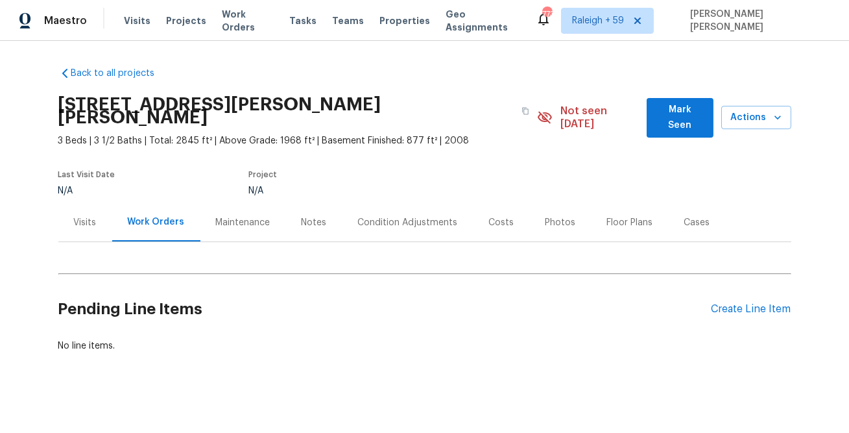
click at [396, 217] on div "Condition Adjustments" at bounding box center [408, 222] width 131 height 38
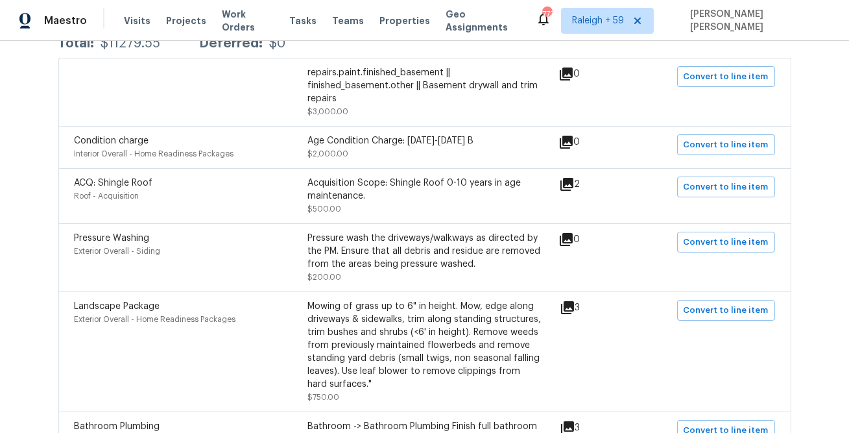
scroll to position [280, 0]
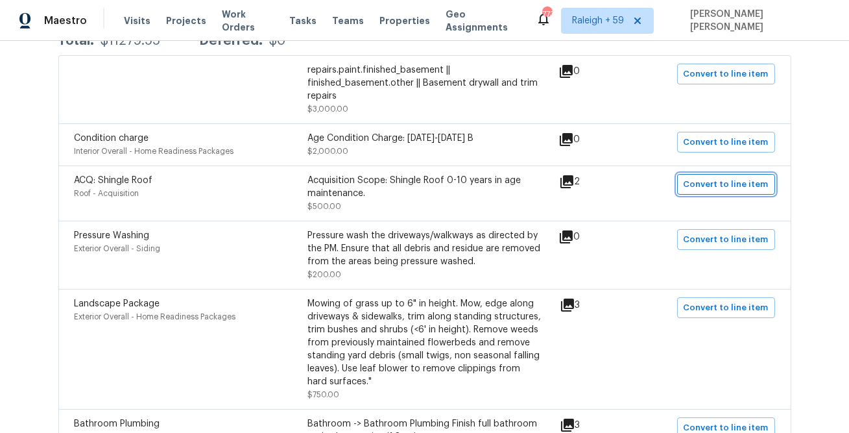
click at [703, 174] on button "Convert to line item" at bounding box center [726, 184] width 98 height 21
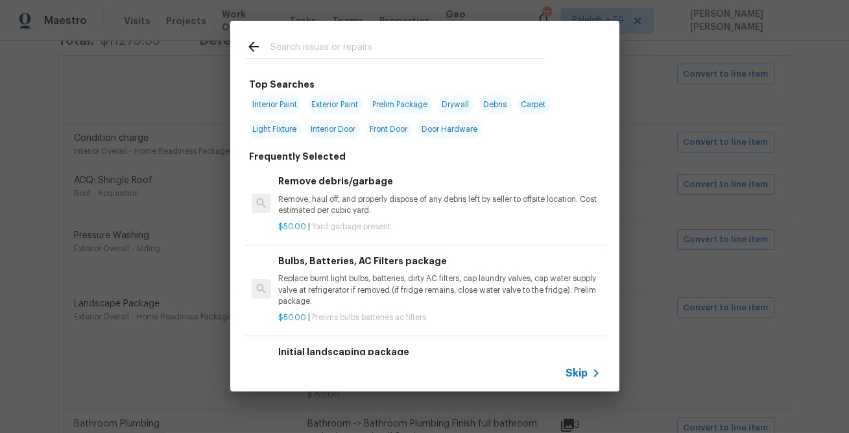
click at [585, 373] on span "Skip" at bounding box center [577, 373] width 22 height 13
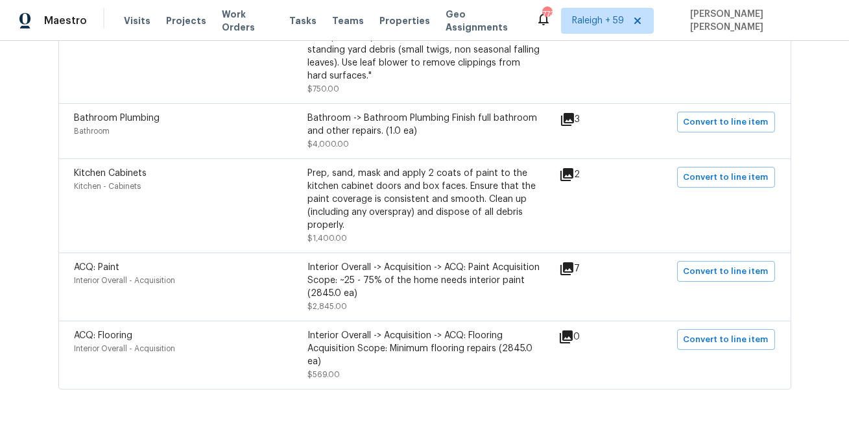
scroll to position [609, 0]
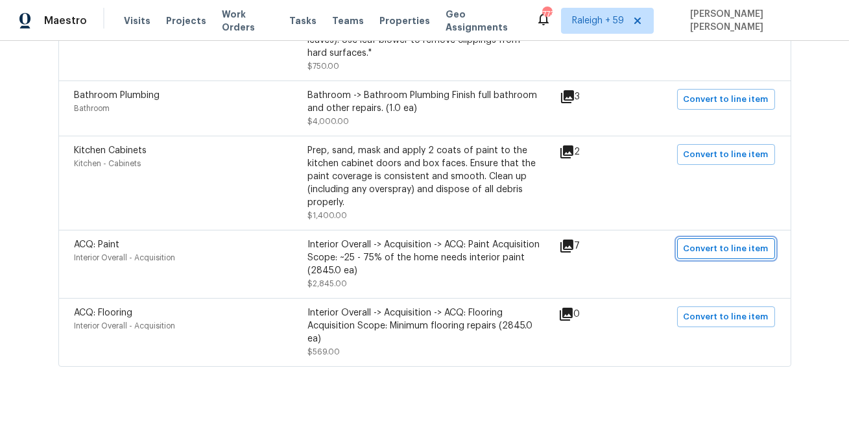
click at [738, 241] on span "Convert to line item" at bounding box center [726, 248] width 85 height 15
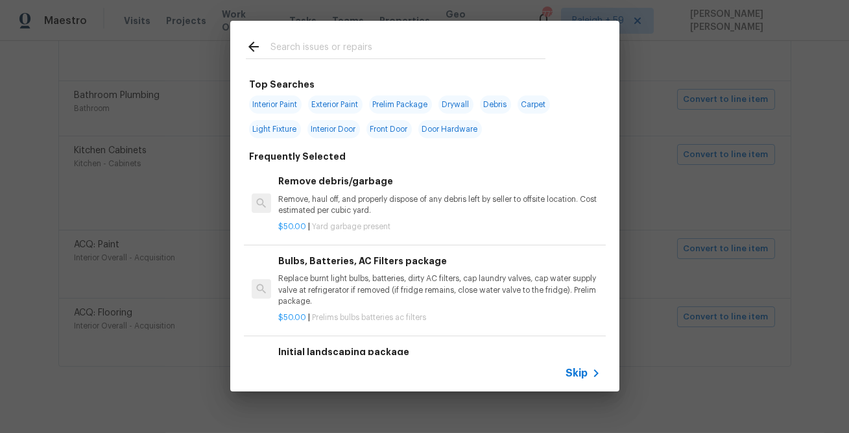
click at [573, 370] on span "Skip" at bounding box center [577, 373] width 22 height 13
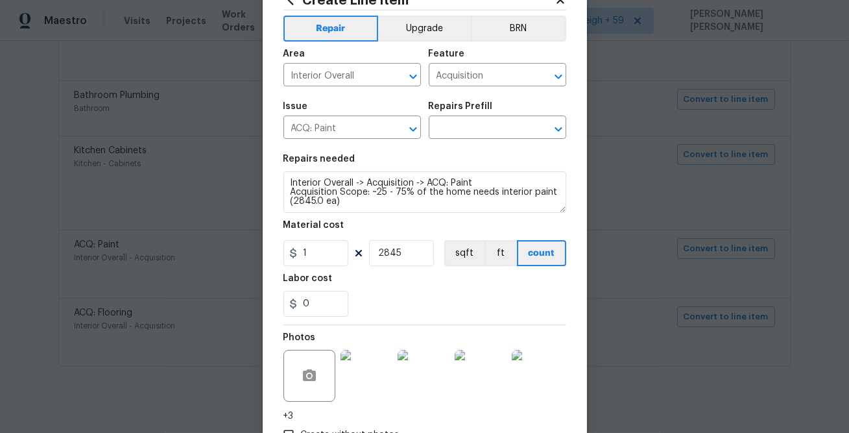
scroll to position [139, 0]
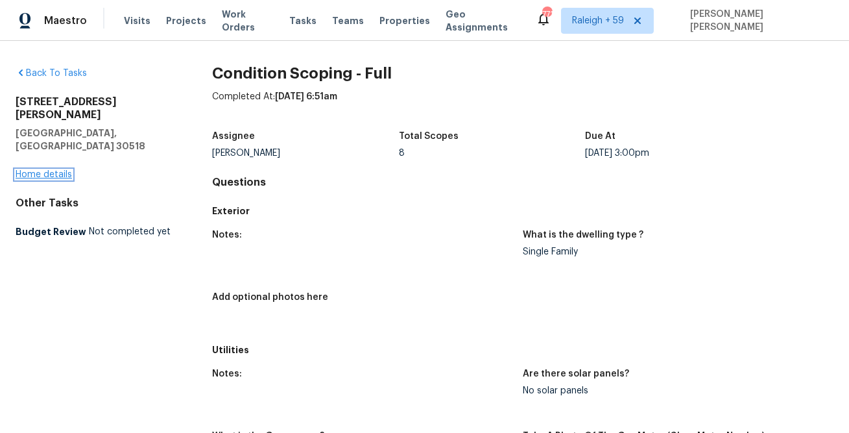
click at [55, 170] on link "Home details" at bounding box center [44, 174] width 56 height 9
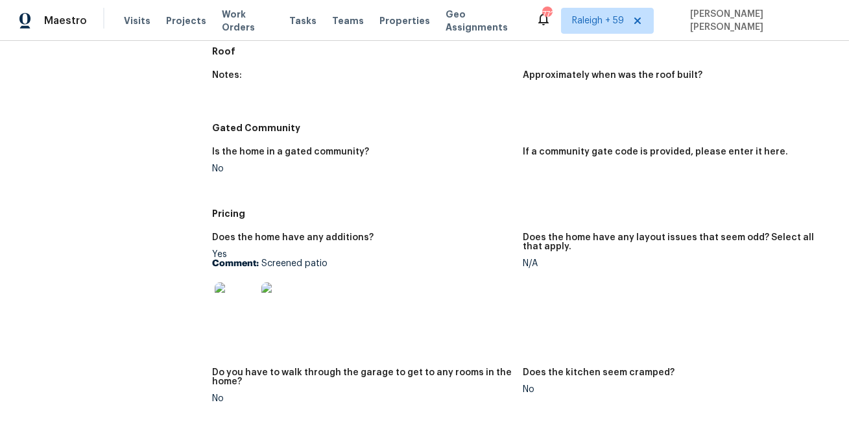
scroll to position [1725, 0]
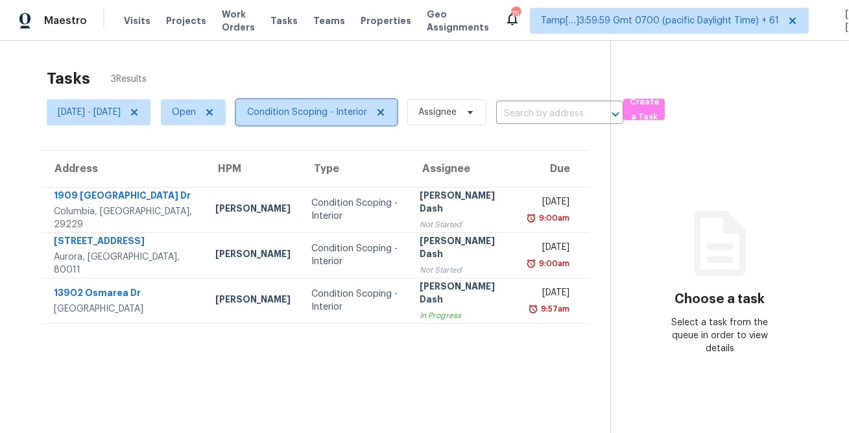
click at [280, 112] on span "Condition Scoping - Interior" at bounding box center [307, 112] width 120 height 13
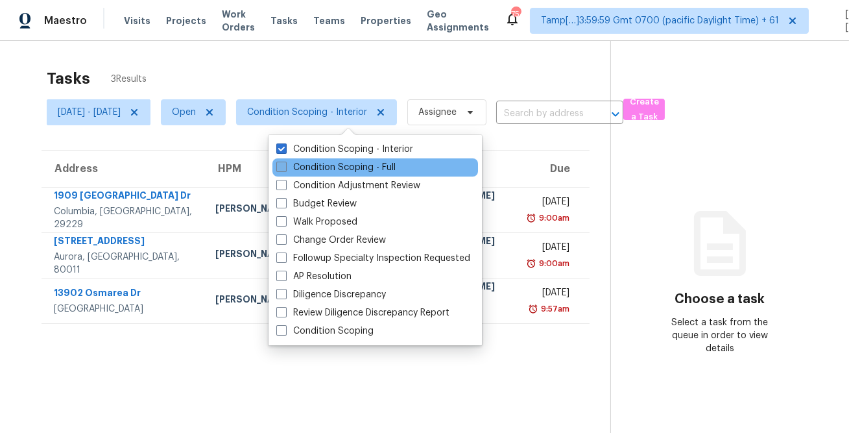
click at [297, 168] on label "Condition Scoping - Full" at bounding box center [335, 167] width 119 height 13
click at [285, 168] on input "Condition Scoping - Full" at bounding box center [280, 165] width 8 height 8
checkbox input "true"
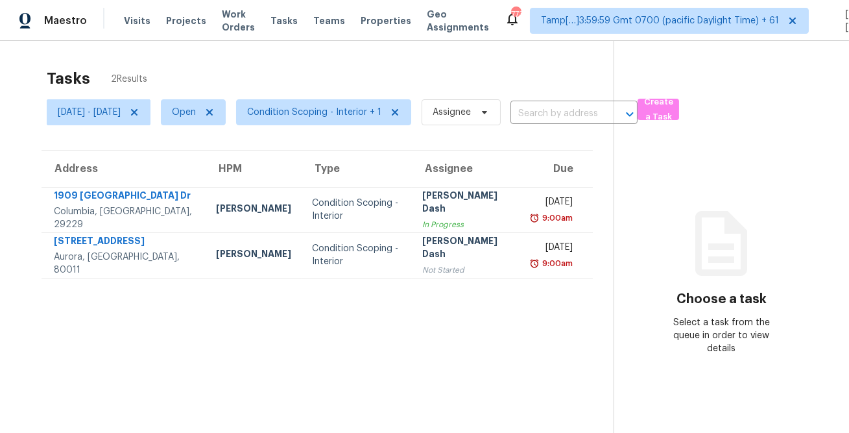
click at [363, 71] on div "Tasks 2 Results" at bounding box center [330, 79] width 567 height 34
click at [117, 114] on span "[DATE] - [DATE]" at bounding box center [89, 112] width 63 height 13
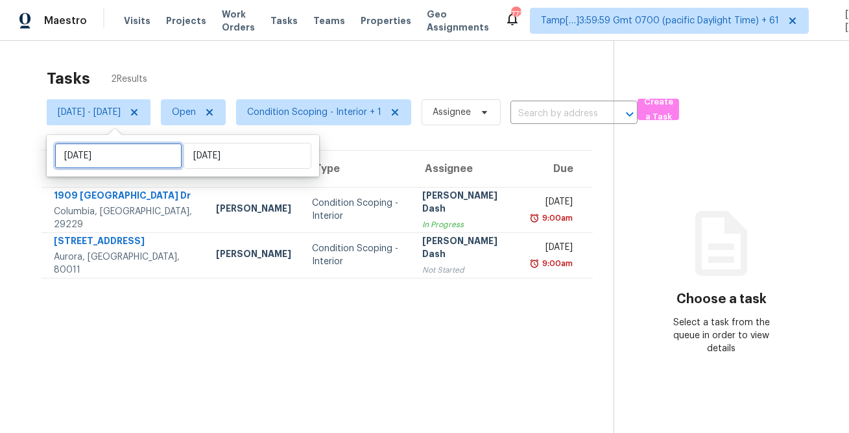
click at [116, 154] on input "[DATE]" at bounding box center [118, 156] width 128 height 26
select select "7"
select select "2025"
select select "8"
select select "2025"
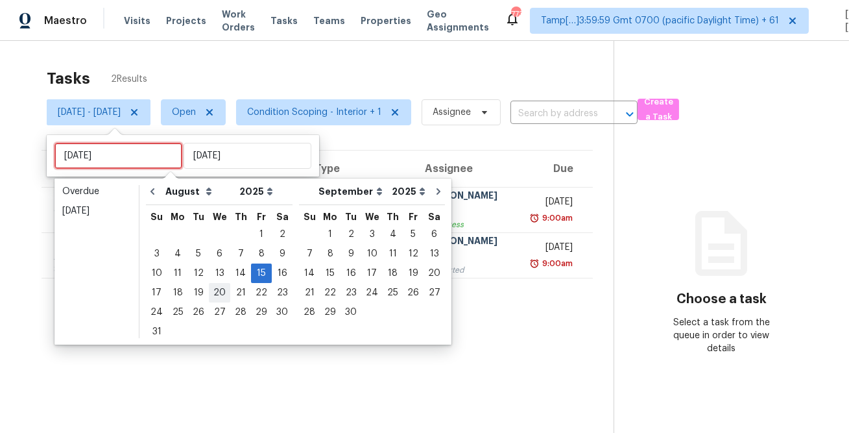
type input "[DATE]"
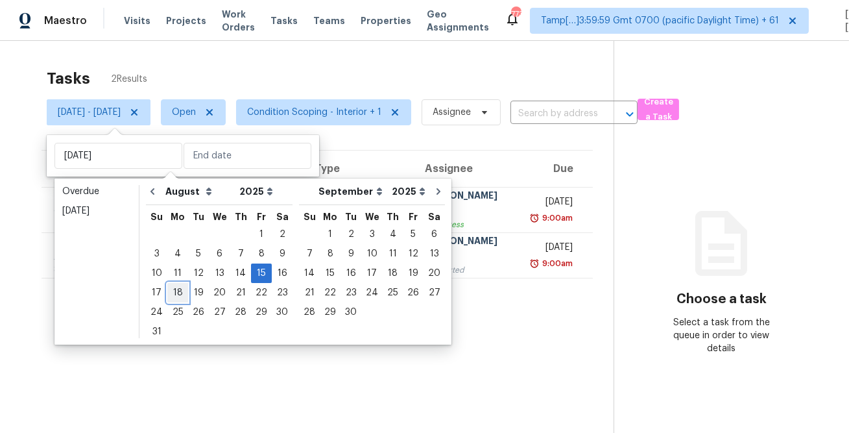
click at [175, 295] on div "18" at bounding box center [177, 293] width 21 height 18
type input "[DATE]"
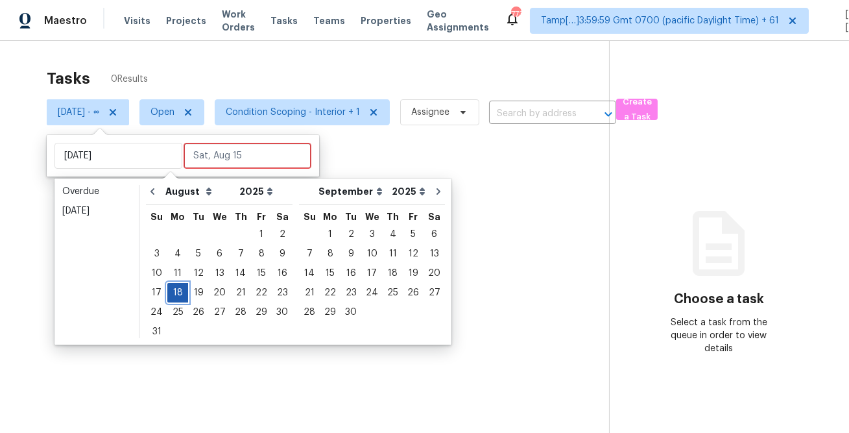
click at [175, 295] on div "18" at bounding box center [177, 293] width 21 height 18
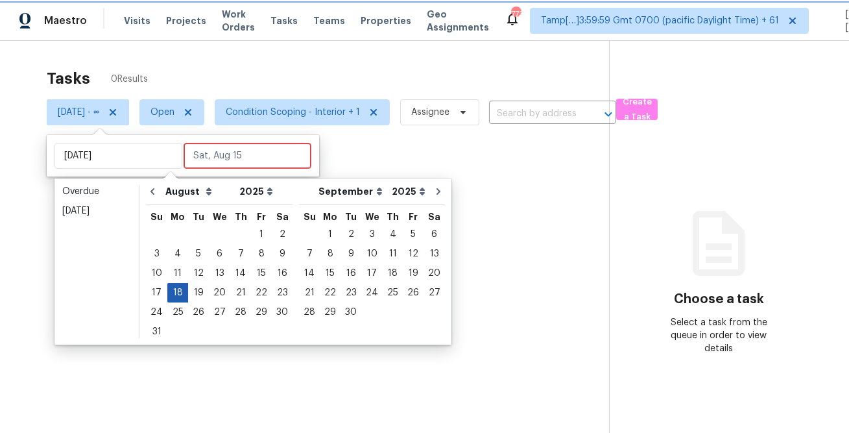
type input "[DATE]"
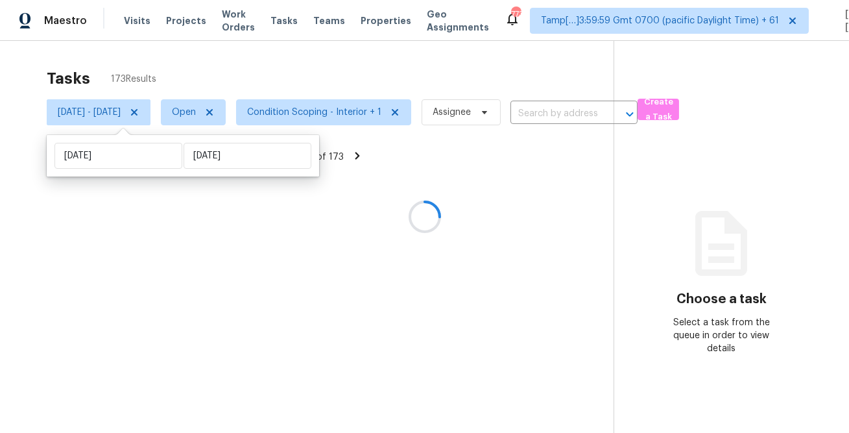
click at [304, 52] on div at bounding box center [424, 216] width 849 height 433
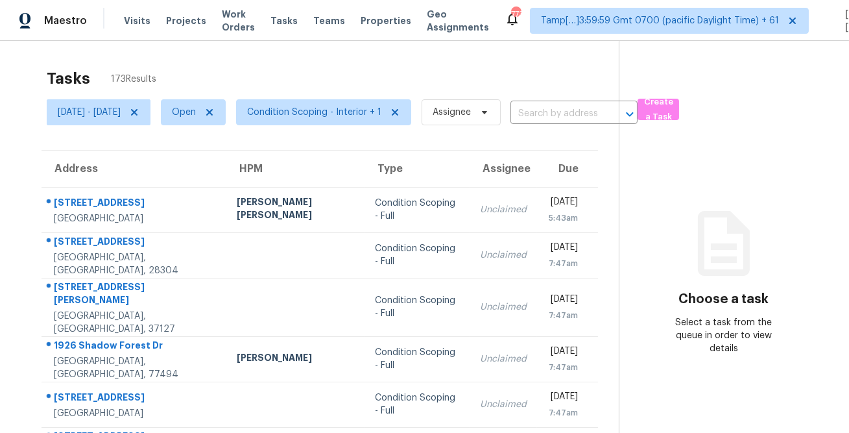
click at [411, 89] on div "Tasks 173 Results" at bounding box center [333, 79] width 572 height 34
click at [363, 115] on span "Condition Scoping - Interior + 1" at bounding box center [314, 112] width 134 height 13
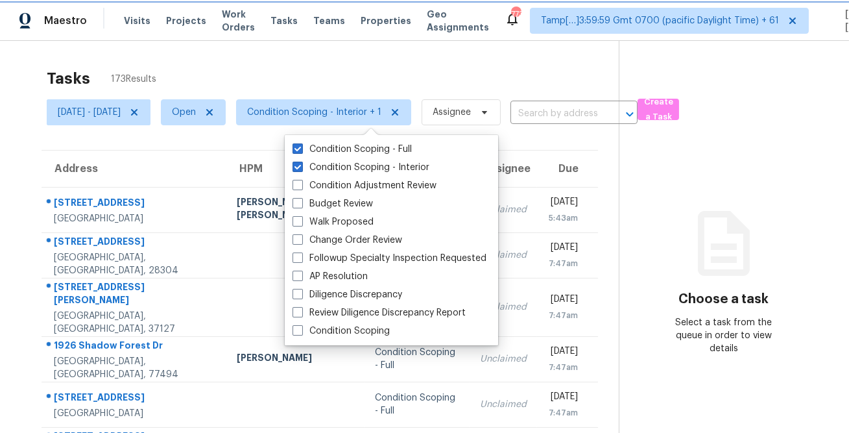
click at [340, 115] on span "Condition Scoping - Interior + 1" at bounding box center [314, 112] width 134 height 13
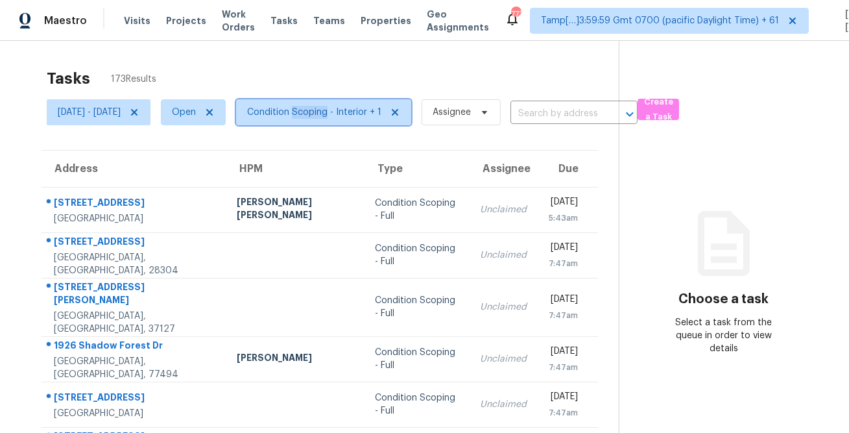
click at [340, 115] on span "Condition Scoping - Interior + 1" at bounding box center [314, 112] width 134 height 13
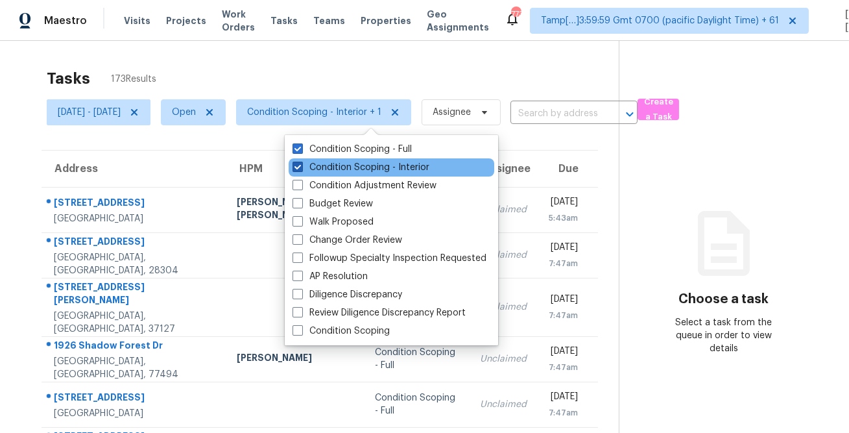
click at [337, 164] on label "Condition Scoping - Interior" at bounding box center [361, 167] width 137 height 13
click at [301, 164] on input "Condition Scoping - Interior" at bounding box center [297, 165] width 8 height 8
checkbox input "false"
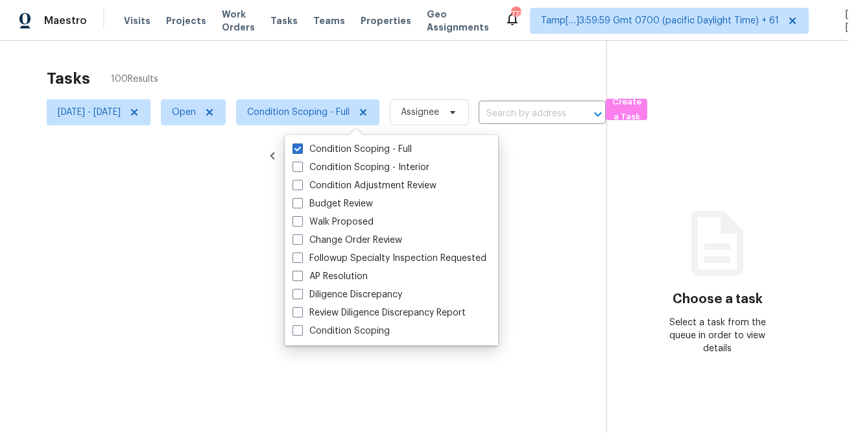
click at [357, 87] on div at bounding box center [424, 216] width 849 height 433
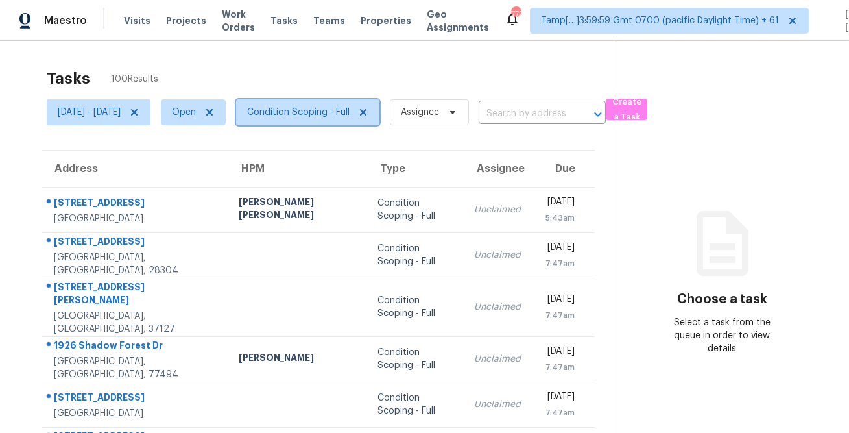
click at [335, 106] on span "Condition Scoping - Full" at bounding box center [298, 112] width 103 height 13
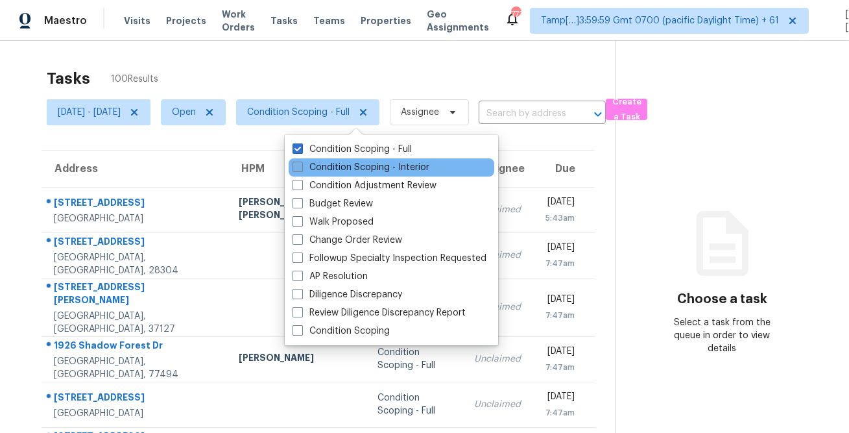
click at [325, 164] on label "Condition Scoping - Interior" at bounding box center [361, 167] width 137 height 13
click at [301, 164] on input "Condition Scoping - Interior" at bounding box center [297, 165] width 8 height 8
checkbox input "true"
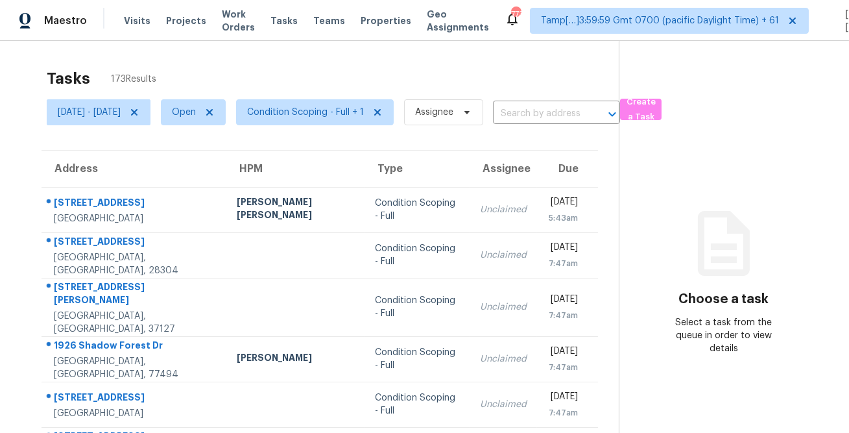
click at [341, 84] on div "Tasks 173 Results" at bounding box center [333, 79] width 572 height 34
click at [121, 112] on span "Mon, Aug 18 - Mon, Aug 18" at bounding box center [89, 112] width 63 height 13
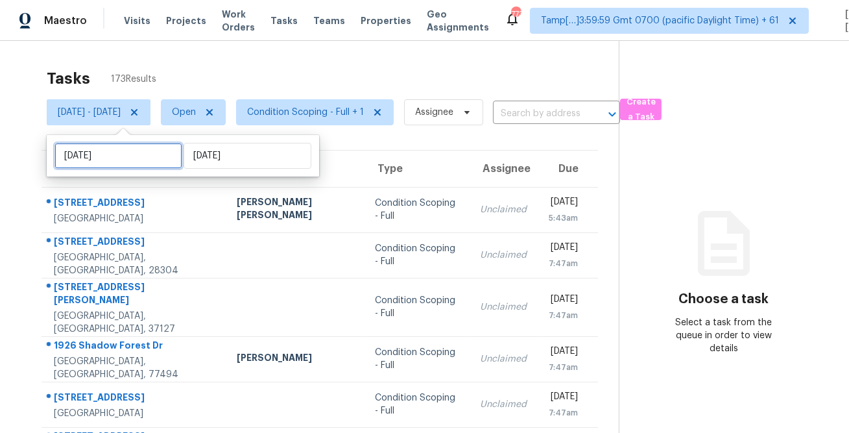
click at [140, 150] on input "Mon, Aug 18" at bounding box center [118, 156] width 128 height 26
select select "7"
select select "2025"
select select "8"
select select "2025"
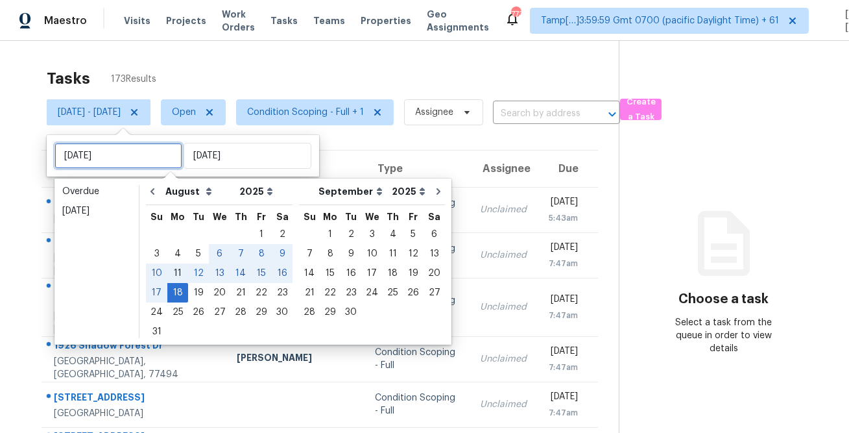
type input "Mon, Aug 11"
type input "Mon, Aug 18"
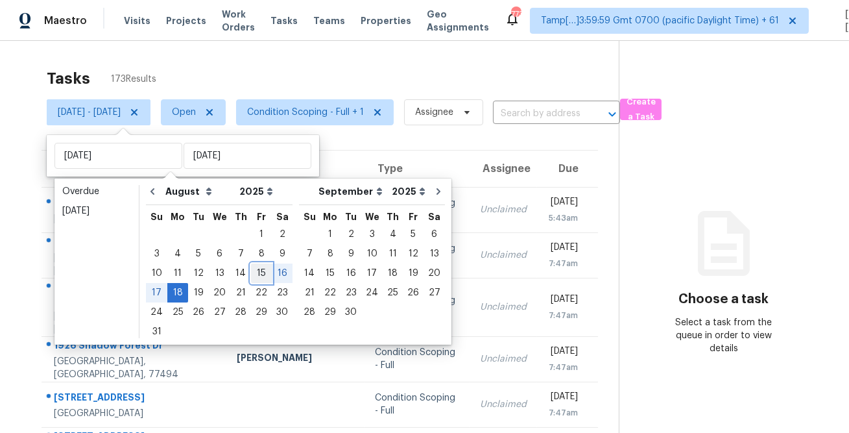
click at [251, 267] on div "15" at bounding box center [261, 273] width 21 height 18
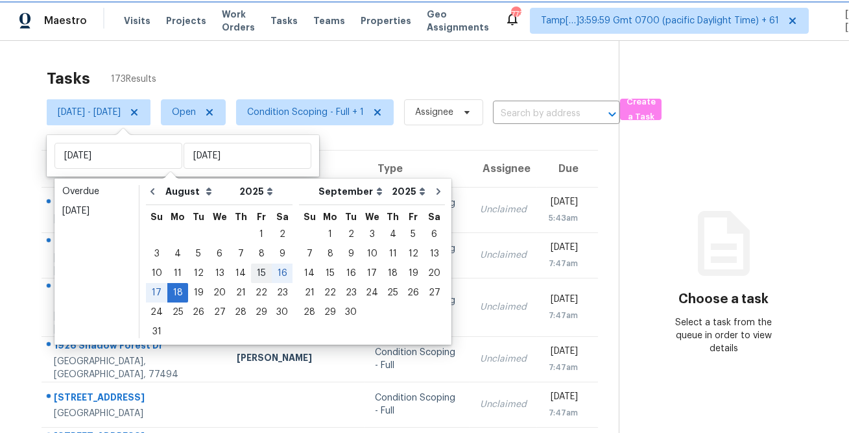
type input "Fri, Aug 15"
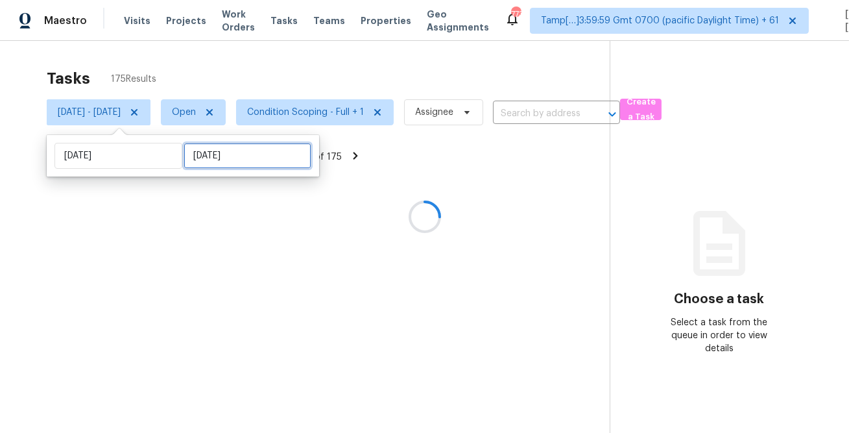
click at [217, 165] on input "Mon, Aug 18" at bounding box center [248, 156] width 128 height 26
select select "7"
select select "2025"
select select "8"
select select "2025"
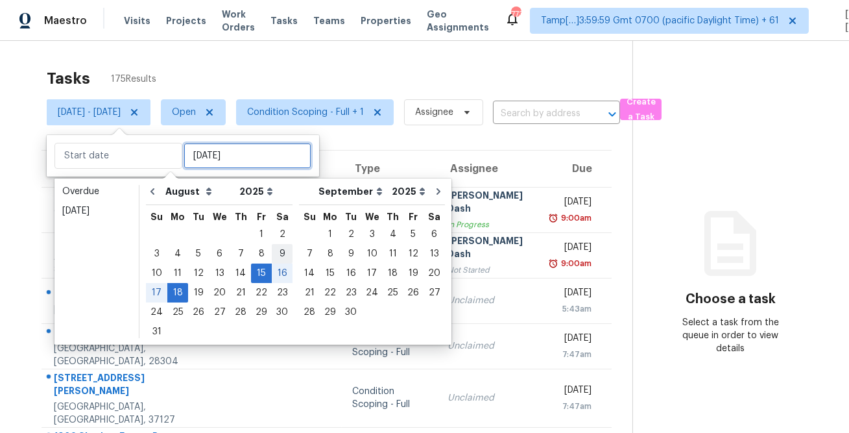
type input "Sat, Aug 09"
type input "Fri, Aug 15"
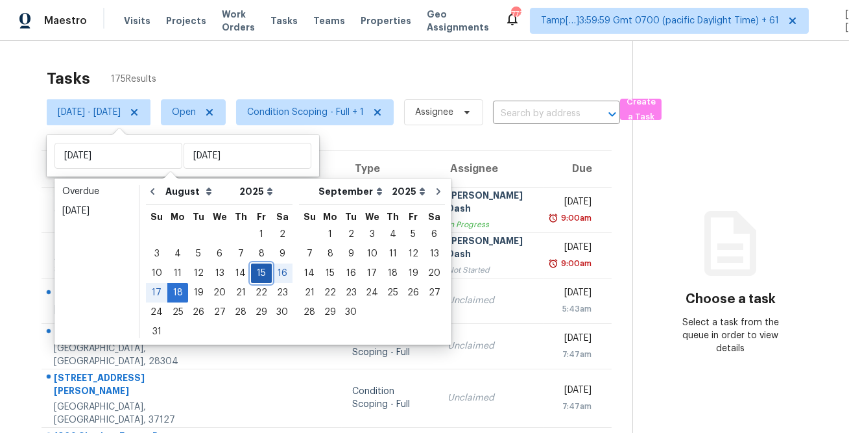
click at [253, 268] on div "15" at bounding box center [261, 273] width 21 height 18
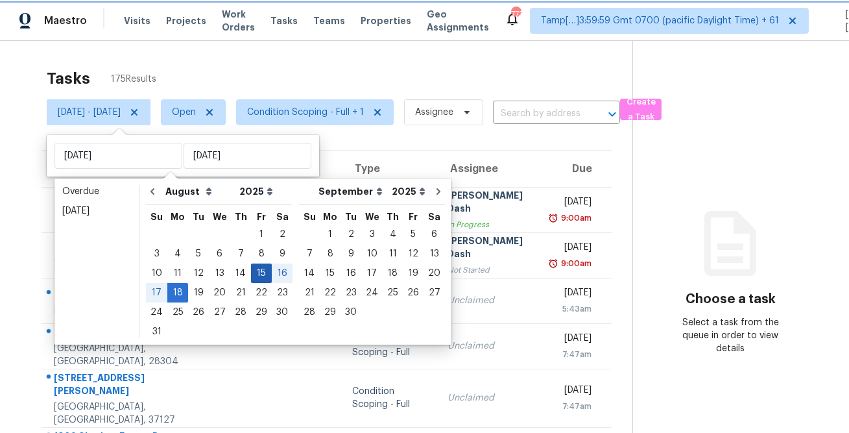
type input "Fri, Aug 15"
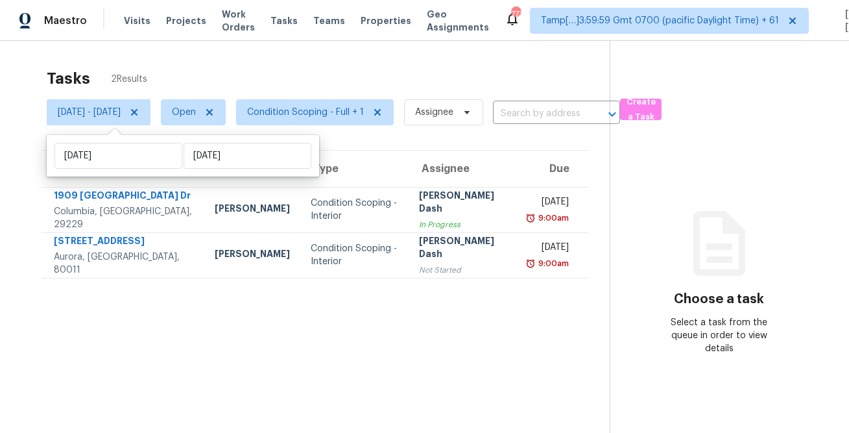
click at [339, 63] on div "Tasks 2 Results" at bounding box center [328, 79] width 563 height 34
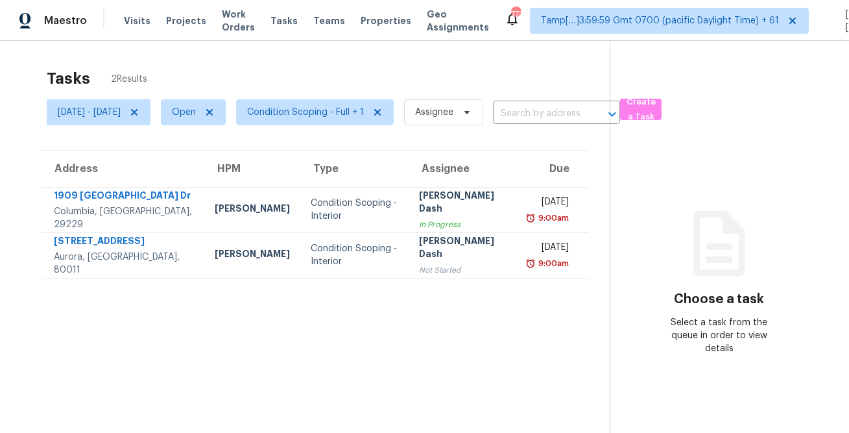
click at [405, 79] on div "Tasks 2 Results" at bounding box center [328, 79] width 563 height 34
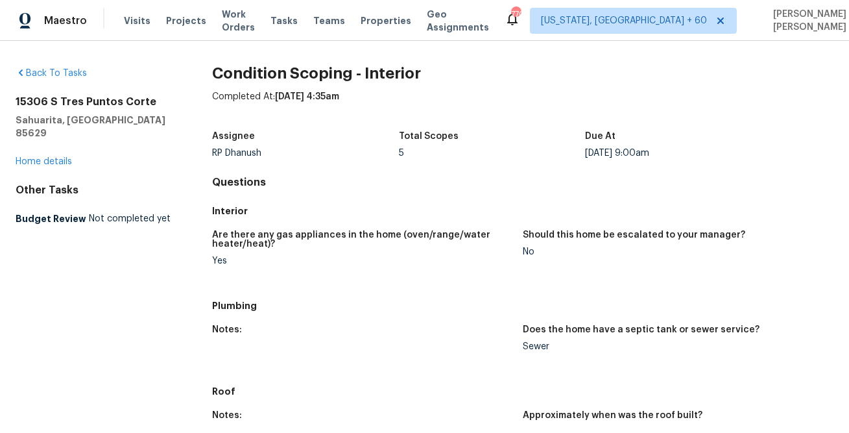
scroll to position [782, 0]
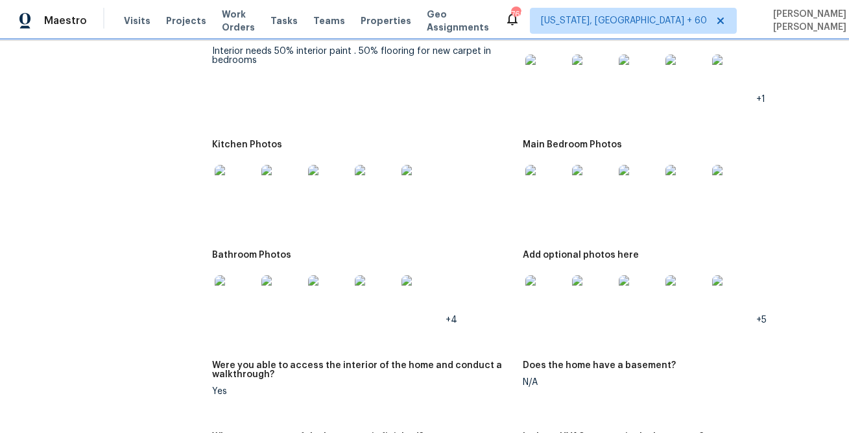
scroll to position [1615, 0]
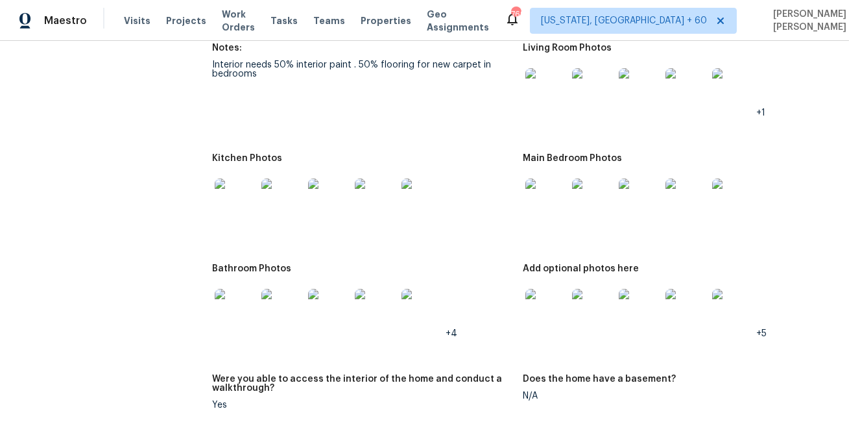
click at [542, 111] on div at bounding box center [546, 88] width 47 height 57
click at [546, 107] on img at bounding box center [547, 89] width 42 height 42
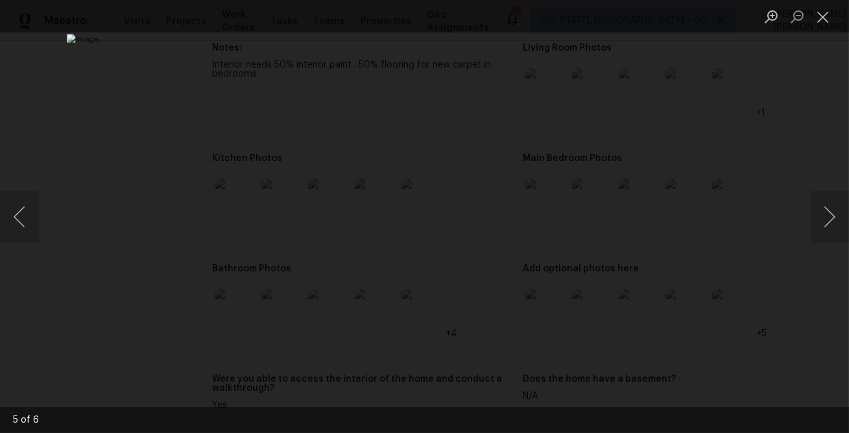
click at [729, 146] on div "Lightbox" at bounding box center [424, 216] width 849 height 433
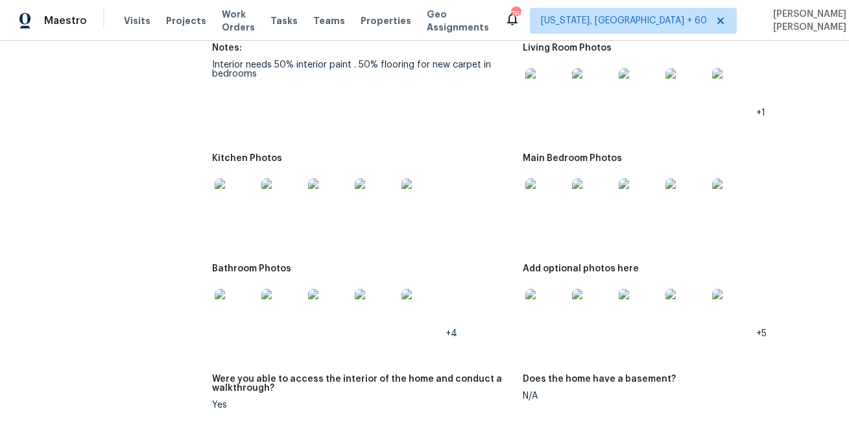
click at [241, 205] on img at bounding box center [236, 199] width 42 height 42
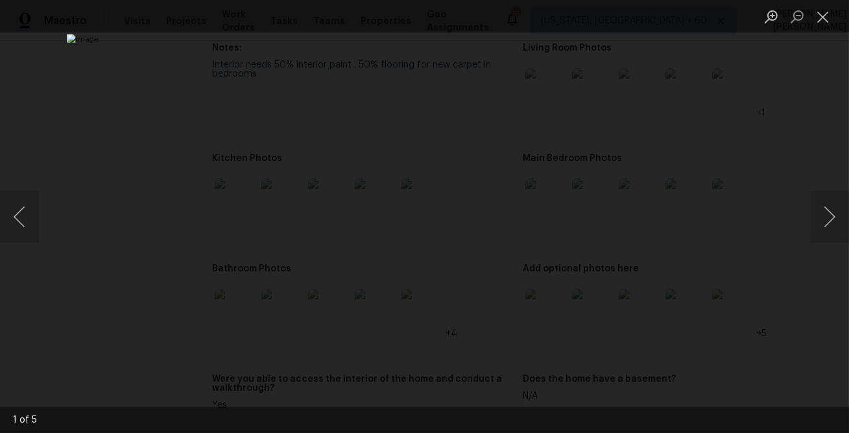
click at [764, 332] on div "Lightbox" at bounding box center [424, 216] width 849 height 433
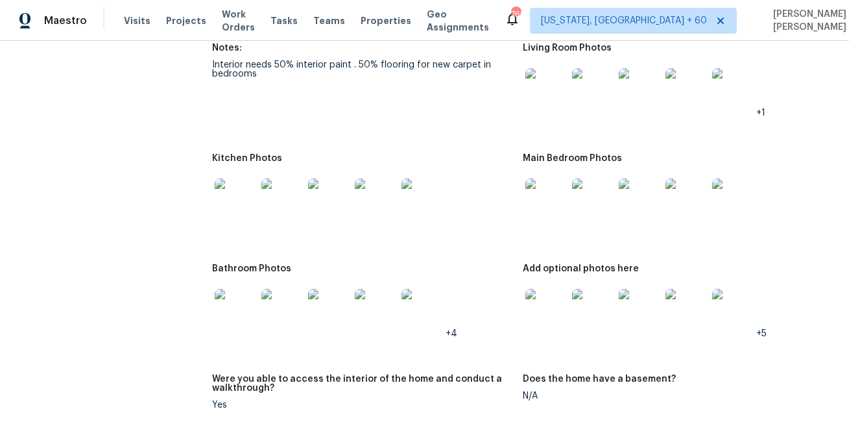
click at [559, 210] on img at bounding box center [547, 199] width 42 height 42
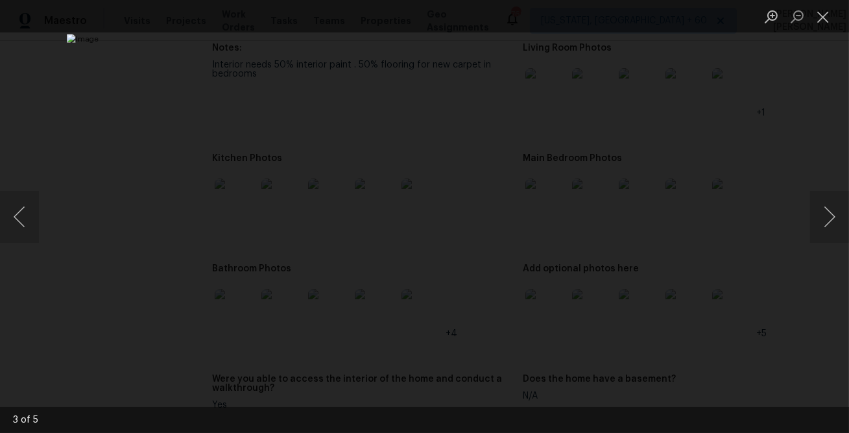
click at [749, 245] on div "Lightbox" at bounding box center [424, 216] width 849 height 433
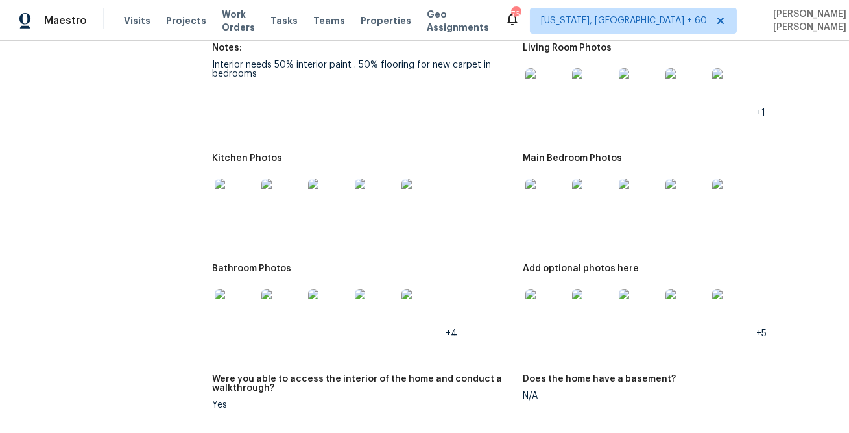
click at [223, 291] on img at bounding box center [236, 310] width 42 height 42
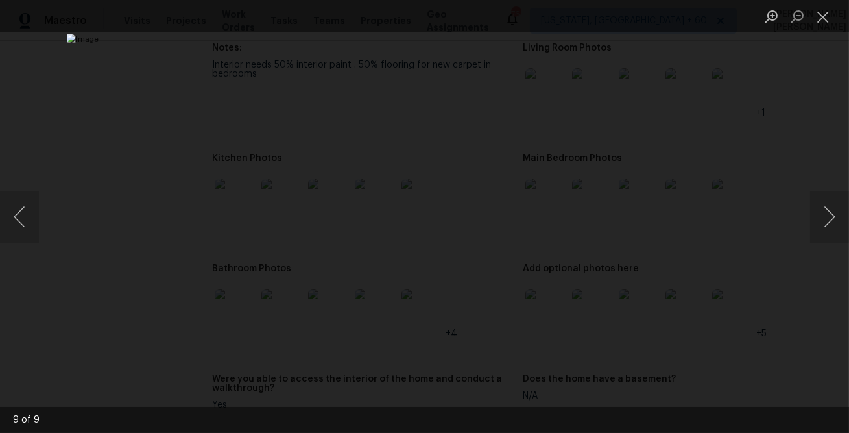
click at [726, 321] on div "Lightbox" at bounding box center [424, 216] width 849 height 433
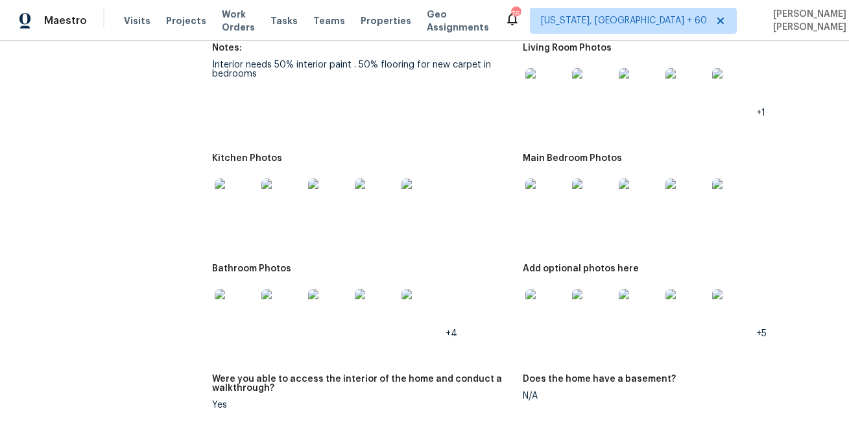
click at [537, 310] on img at bounding box center [547, 310] width 42 height 42
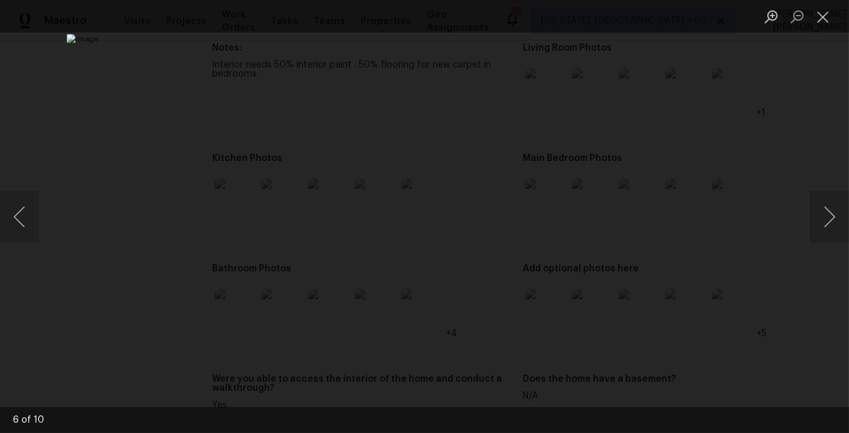
click at [743, 330] on div "Lightbox" at bounding box center [424, 216] width 849 height 433
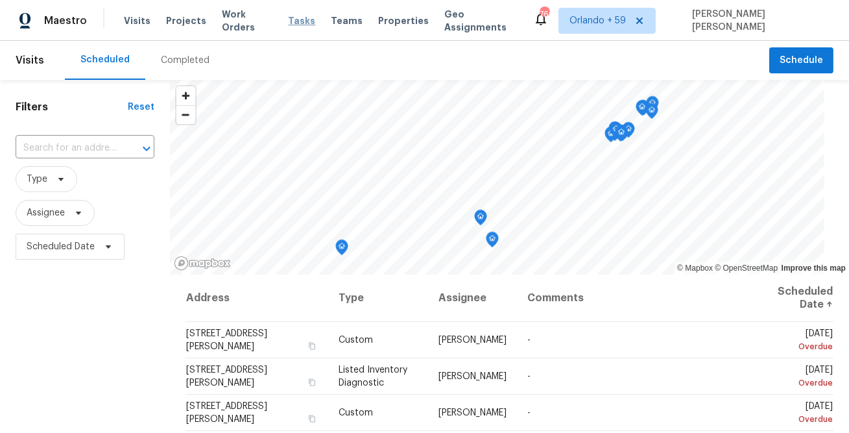
click at [298, 19] on span "Tasks" at bounding box center [302, 20] width 27 height 9
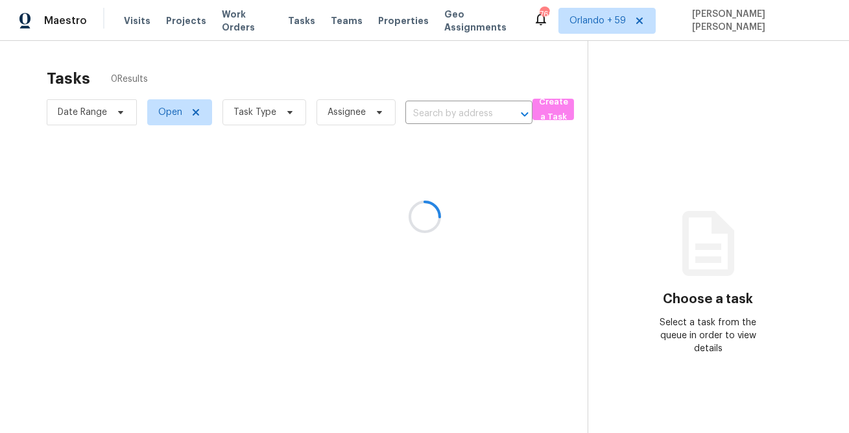
click at [618, 24] on div at bounding box center [424, 216] width 849 height 433
click at [629, 23] on div at bounding box center [424, 216] width 849 height 433
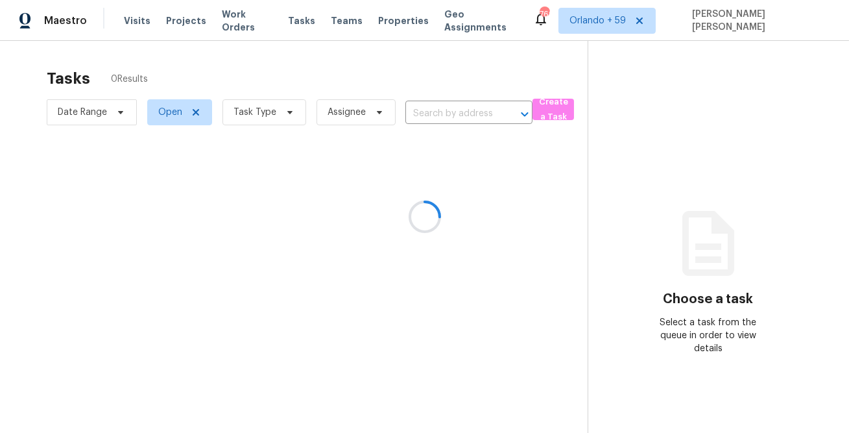
click at [537, 58] on div at bounding box center [424, 216] width 849 height 433
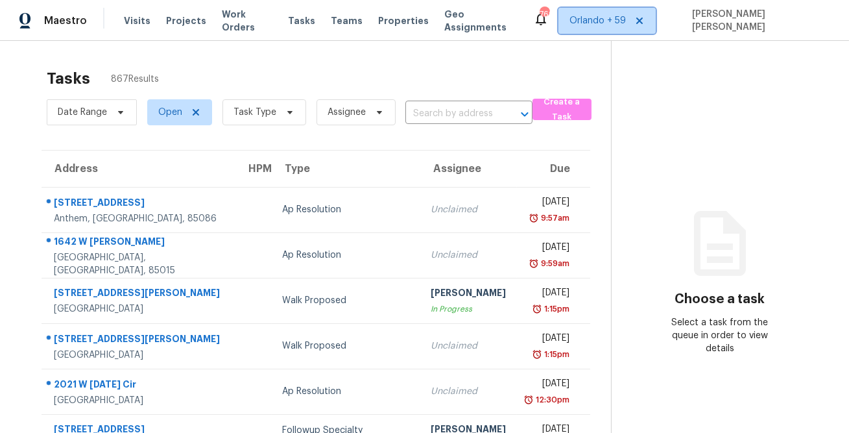
click at [620, 22] on span "Orlando + 59" at bounding box center [598, 20] width 56 height 13
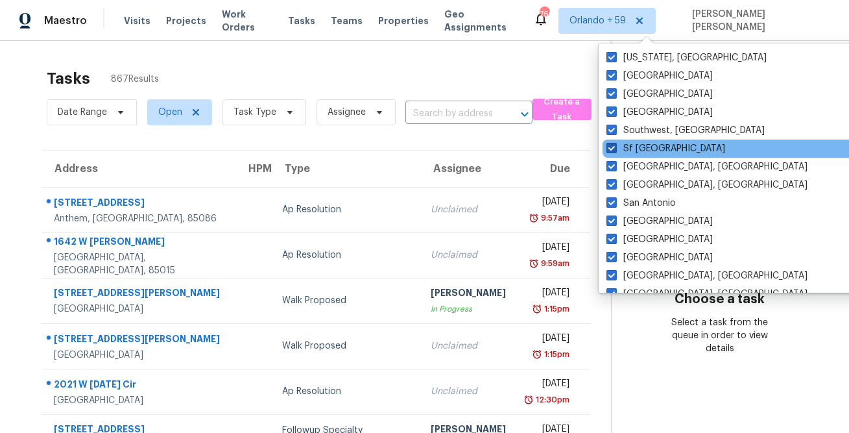
scroll to position [869, 0]
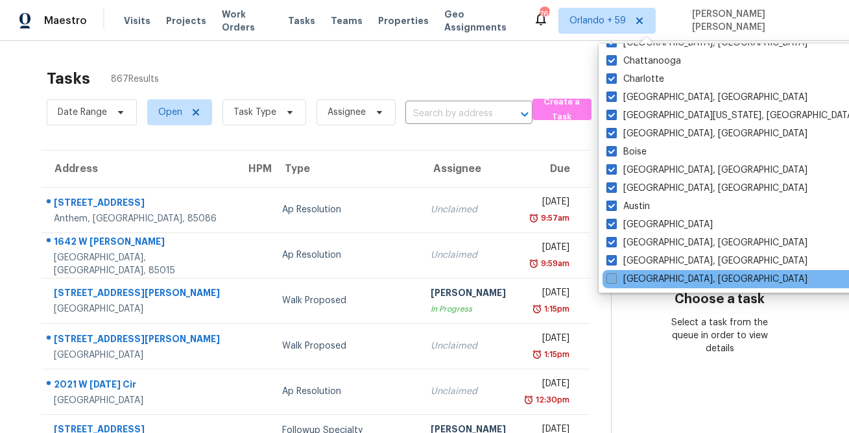
click at [622, 278] on label "Savannah, GA" at bounding box center [707, 278] width 201 height 13
click at [615, 278] on input "Savannah, GA" at bounding box center [611, 276] width 8 height 8
checkbox input "true"
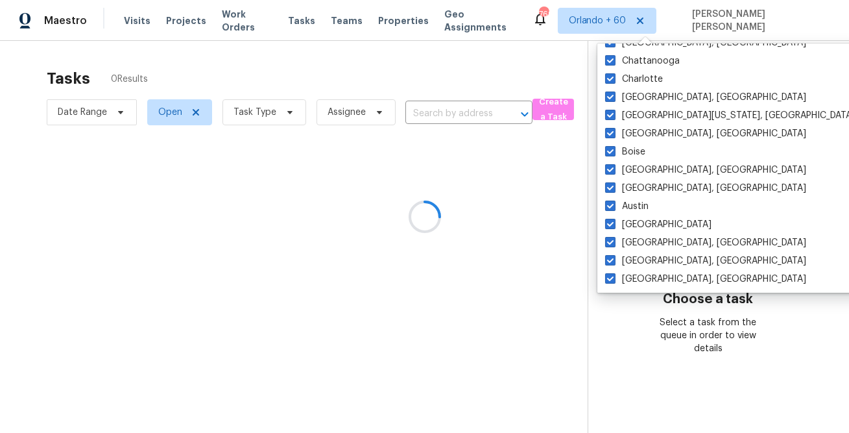
click at [394, 89] on div at bounding box center [424, 216] width 849 height 433
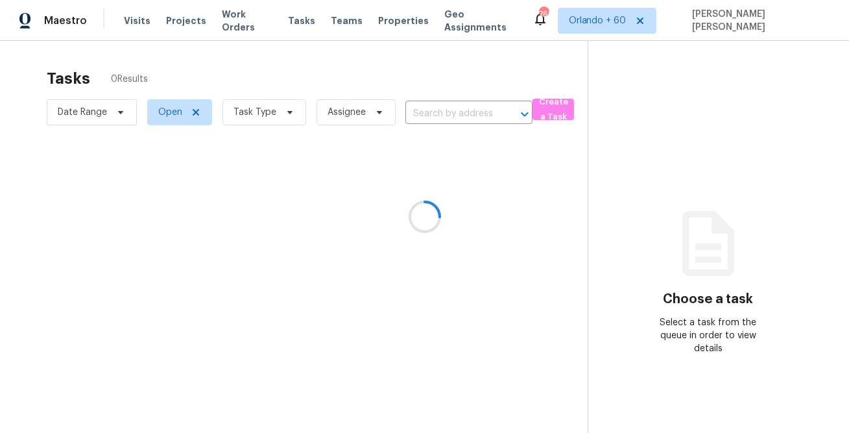
click at [259, 114] on div at bounding box center [424, 216] width 849 height 433
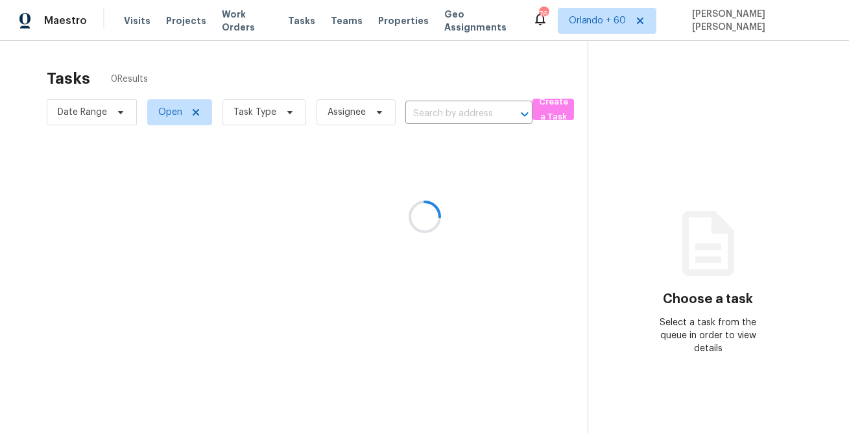
click at [301, 60] on div at bounding box center [424, 216] width 849 height 433
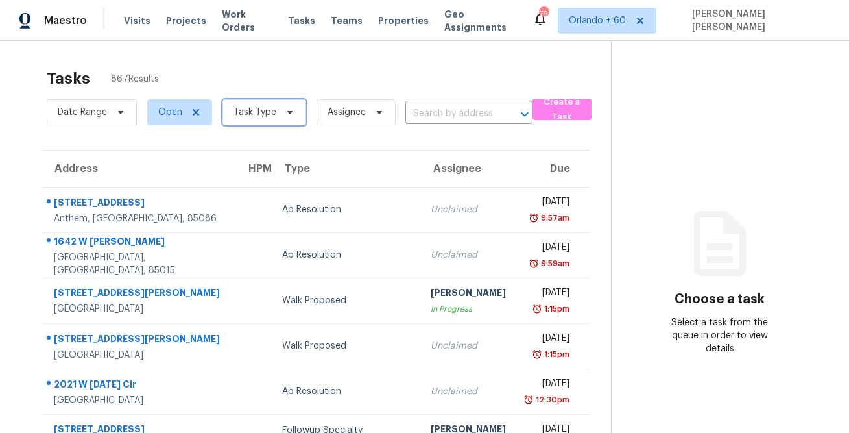
click at [278, 117] on span "Task Type" at bounding box center [265, 112] width 84 height 26
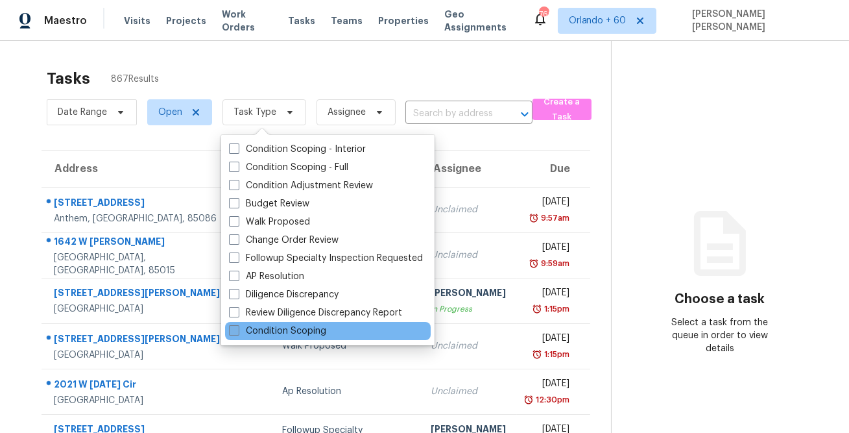
click at [301, 325] on label "Condition Scoping" at bounding box center [277, 330] width 97 height 13
click at [237, 325] on input "Condition Scoping" at bounding box center [233, 328] width 8 height 8
checkbox input "true"
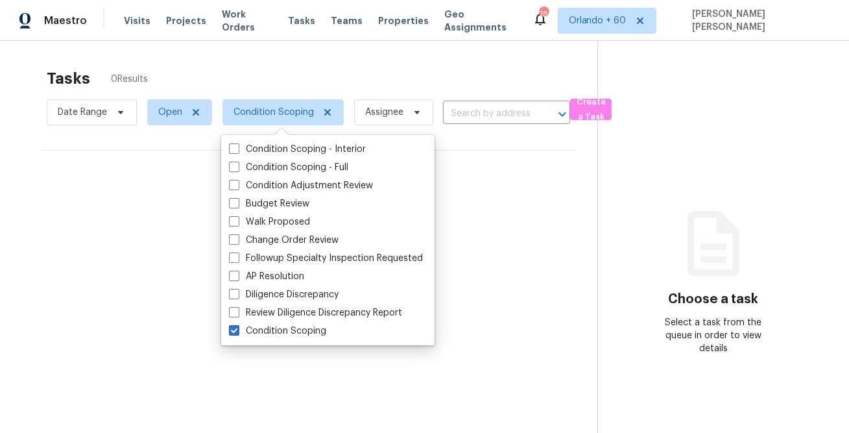
click at [319, 69] on div "Tasks 0 Results" at bounding box center [322, 79] width 551 height 34
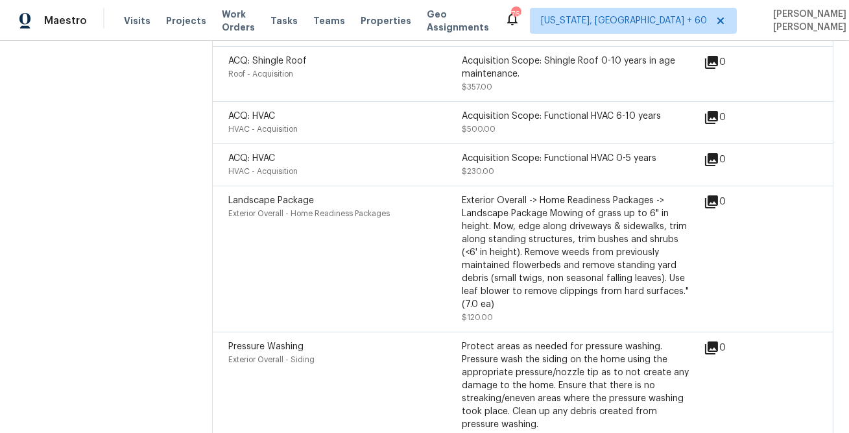
scroll to position [1878, 0]
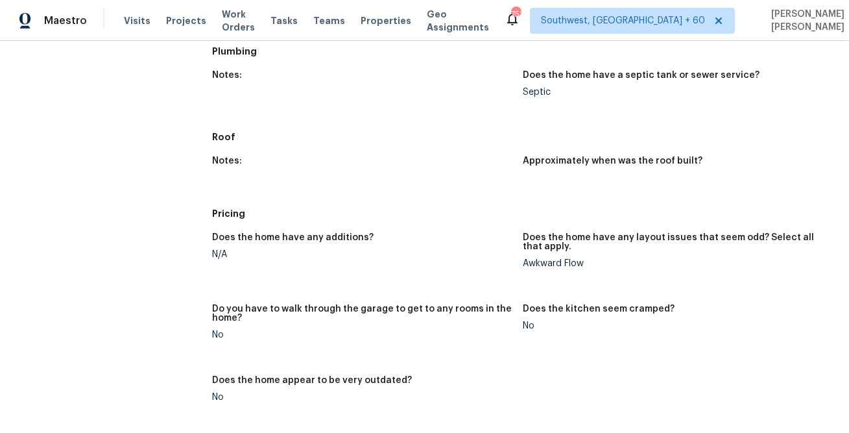
scroll to position [808, 0]
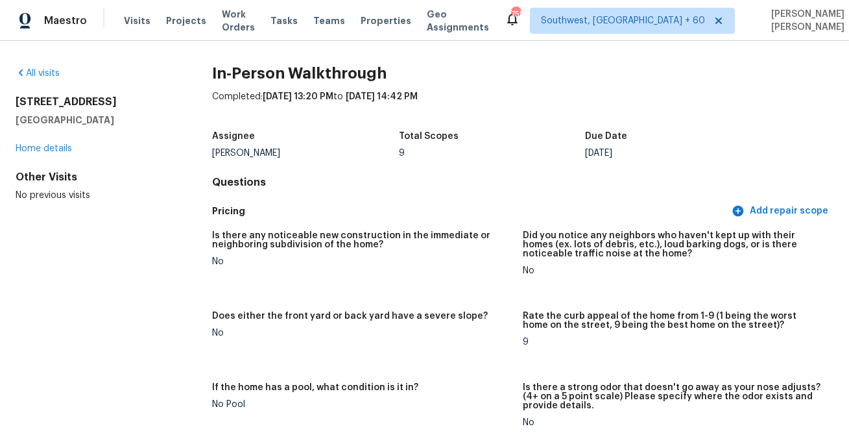
click at [500, 260] on div "No" at bounding box center [362, 261] width 300 height 9
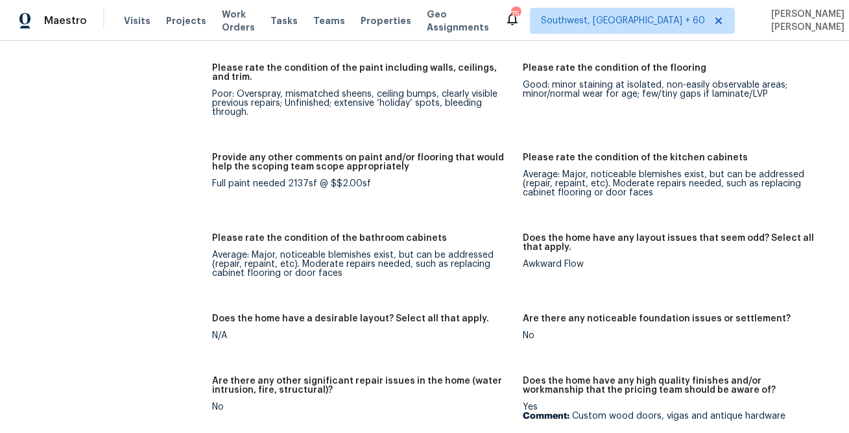
scroll to position [149, 0]
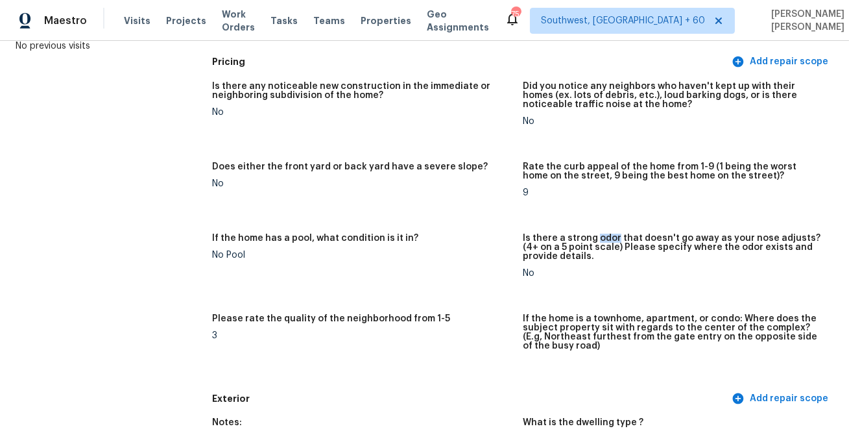
click at [420, 216] on figure "Does either the front yard or back yard have a severe slope? No" at bounding box center [367, 190] width 311 height 56
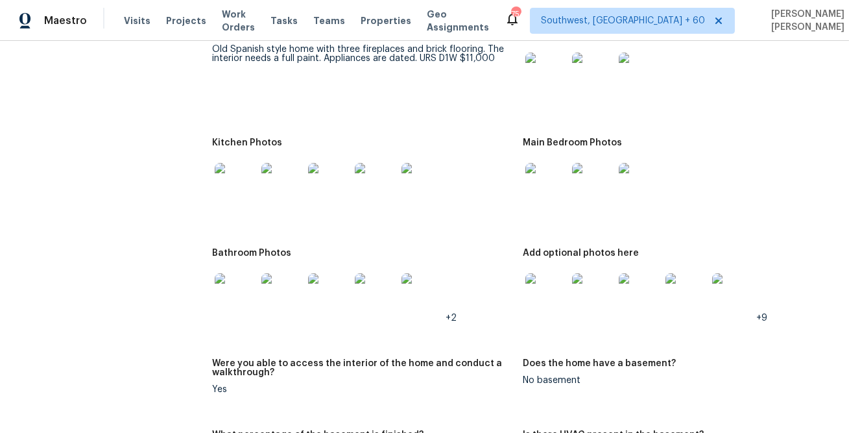
scroll to position [1650, 0]
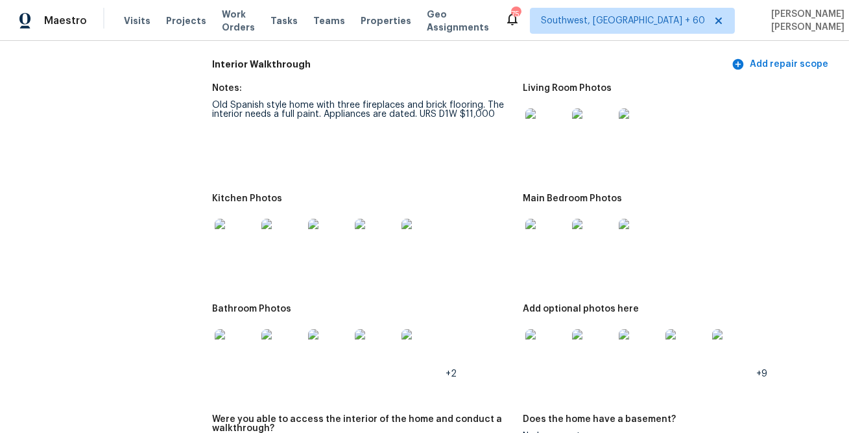
click at [540, 136] on img at bounding box center [547, 129] width 42 height 42
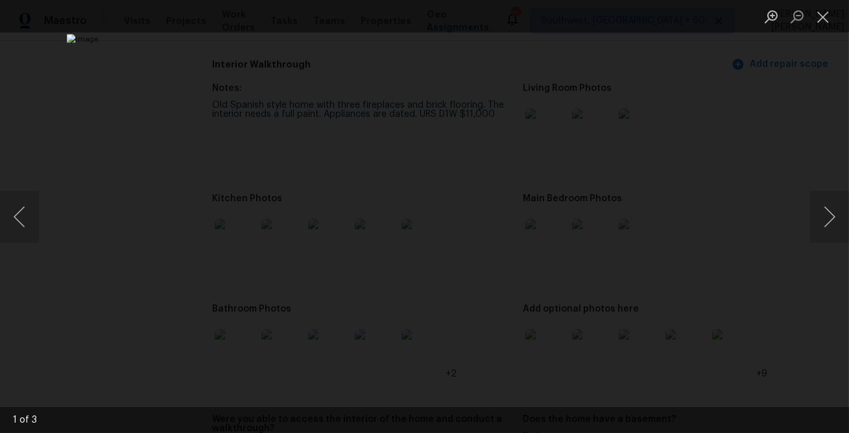
click at [739, 150] on div "Lightbox" at bounding box center [424, 216] width 849 height 433
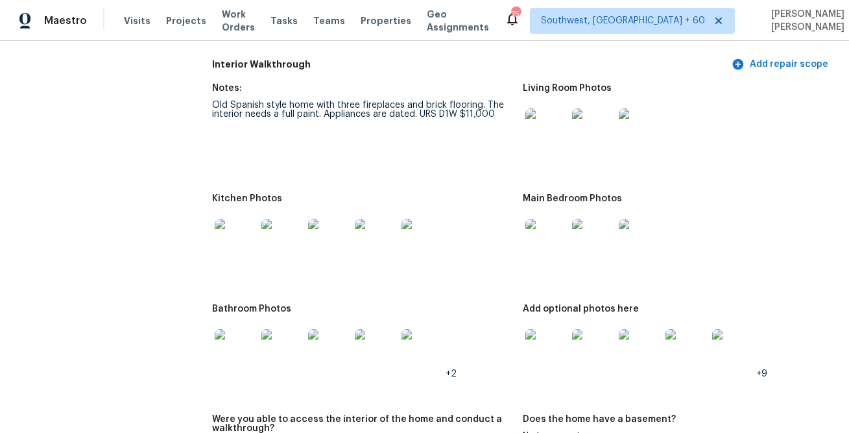
click at [243, 239] on img at bounding box center [236, 240] width 42 height 42
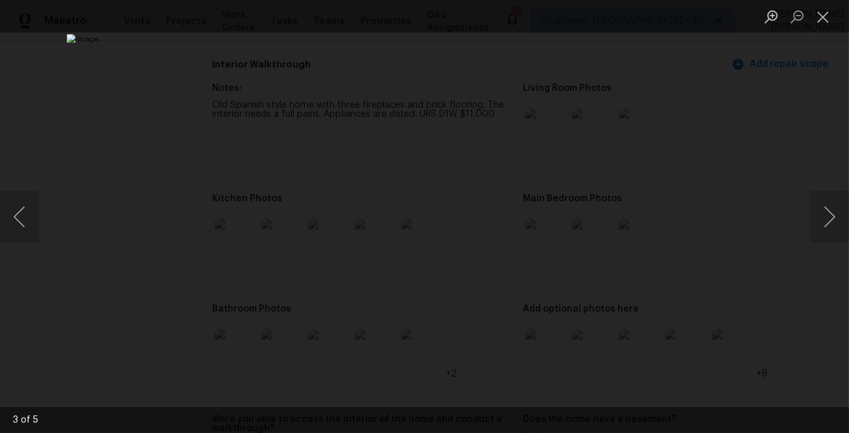
click at [723, 219] on div "Lightbox" at bounding box center [424, 216] width 849 height 433
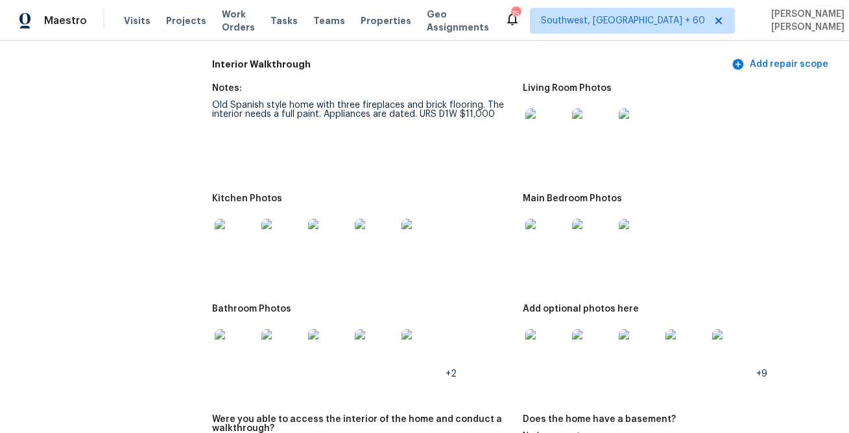
click at [549, 237] on img at bounding box center [547, 240] width 42 height 42
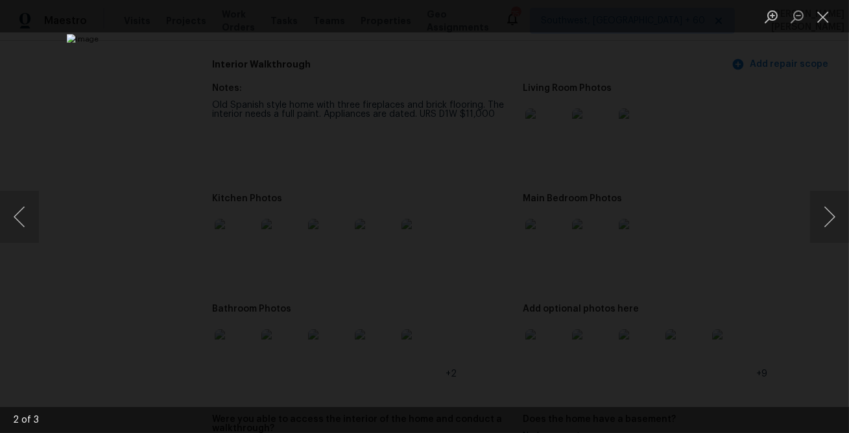
click at [762, 276] on div "Lightbox" at bounding box center [424, 216] width 849 height 433
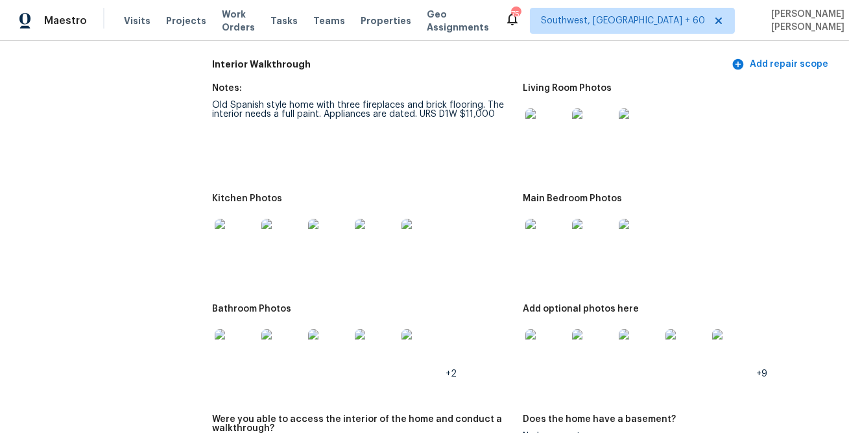
click at [239, 357] on img at bounding box center [236, 350] width 42 height 42
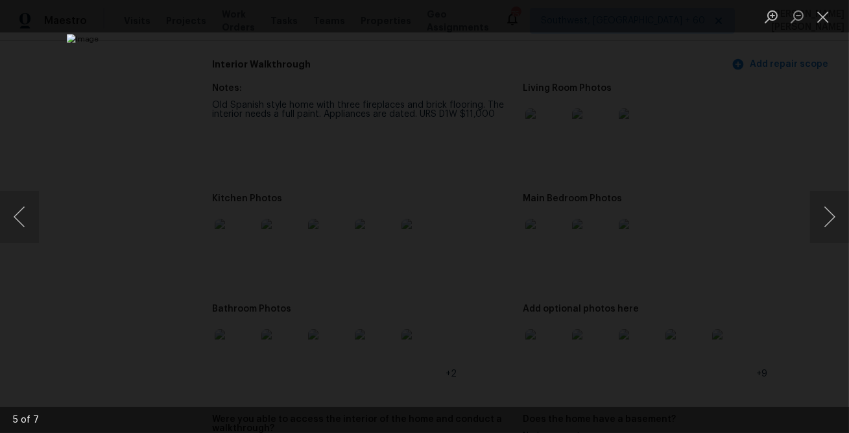
click at [741, 185] on div "Lightbox" at bounding box center [424, 216] width 849 height 433
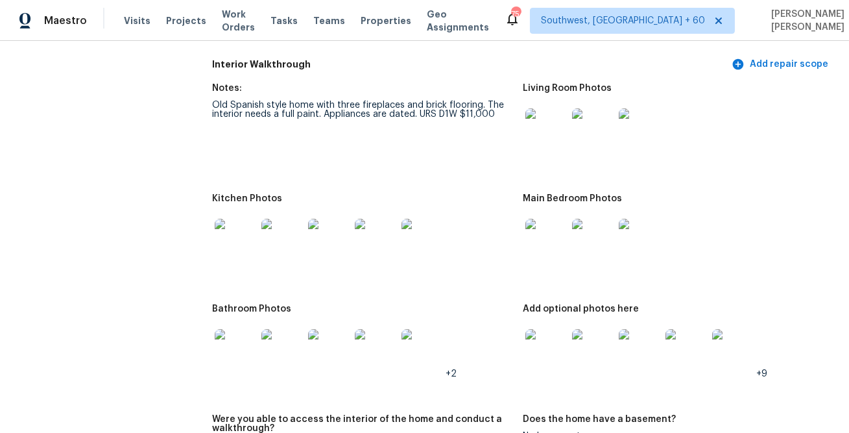
click at [543, 352] on img at bounding box center [547, 350] width 42 height 42
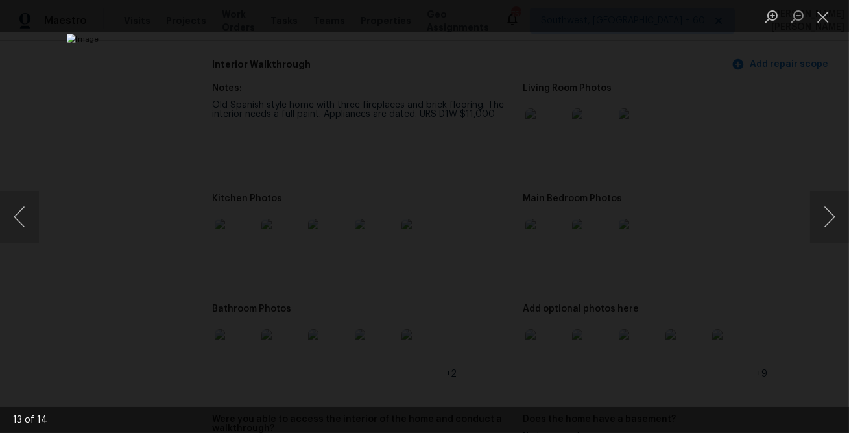
click at [790, 328] on div "Lightbox" at bounding box center [424, 216] width 849 height 433
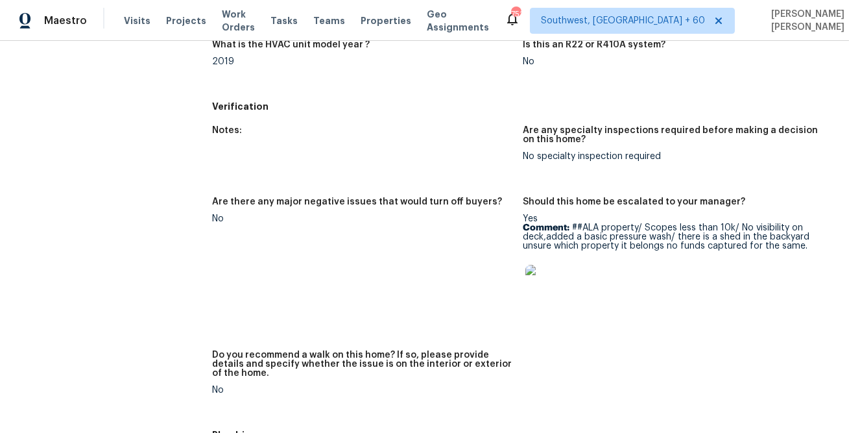
scroll to position [2494, 0]
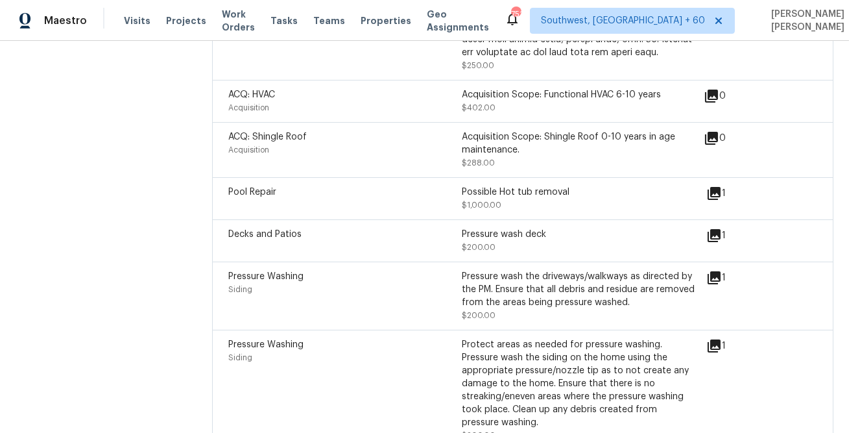
click at [716, 232] on icon at bounding box center [714, 235] width 13 height 13
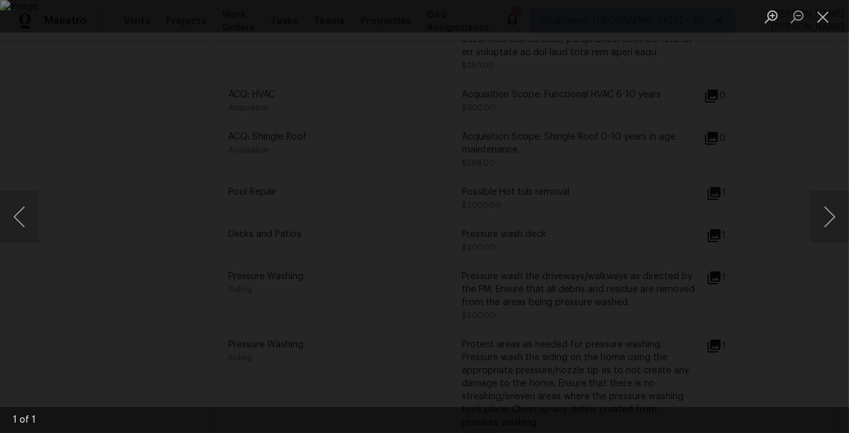
click at [791, 320] on div "Lightbox" at bounding box center [424, 216] width 849 height 433
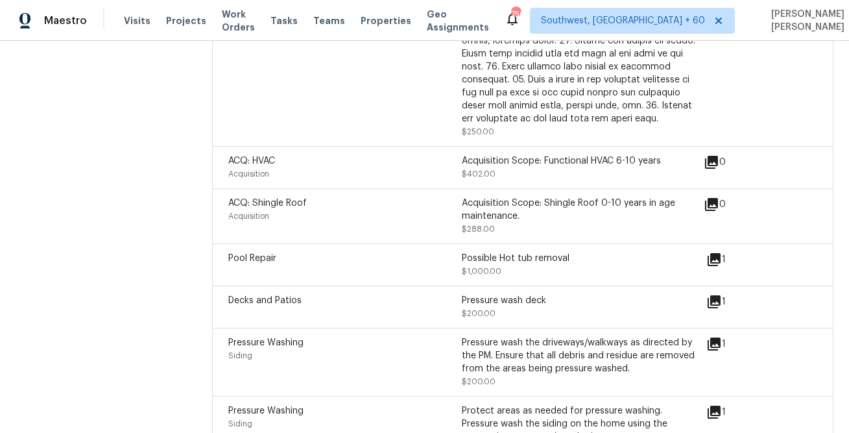
scroll to position [2424, 0]
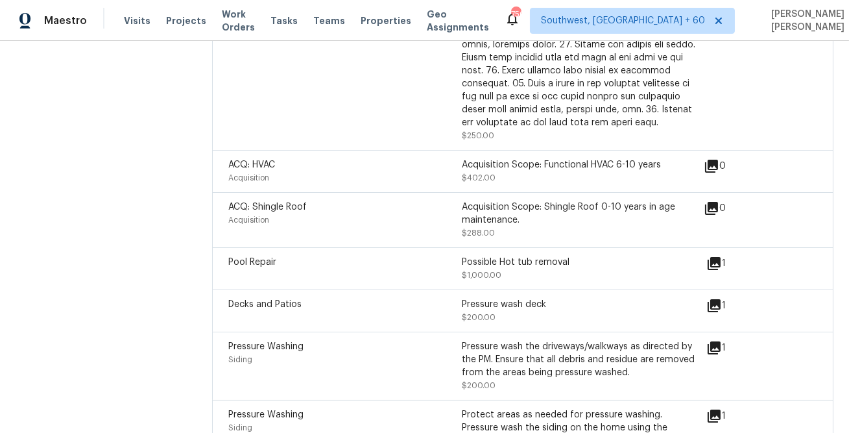
click at [712, 266] on icon at bounding box center [714, 263] width 13 height 13
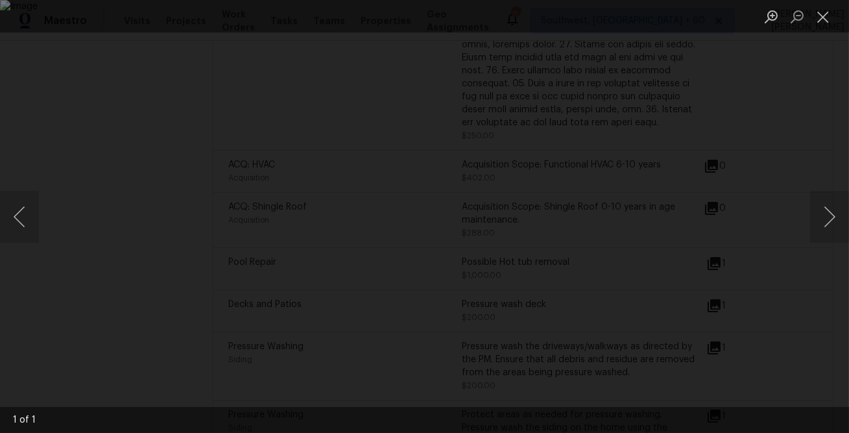
click at [779, 278] on div "Lightbox" at bounding box center [424, 216] width 849 height 433
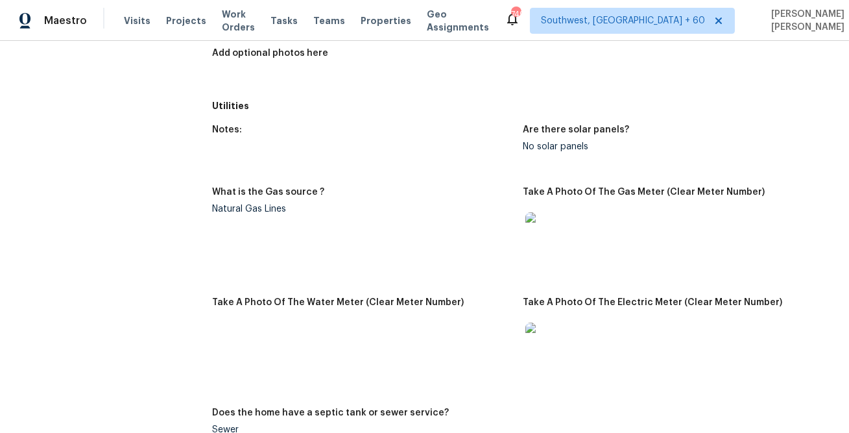
scroll to position [0, 0]
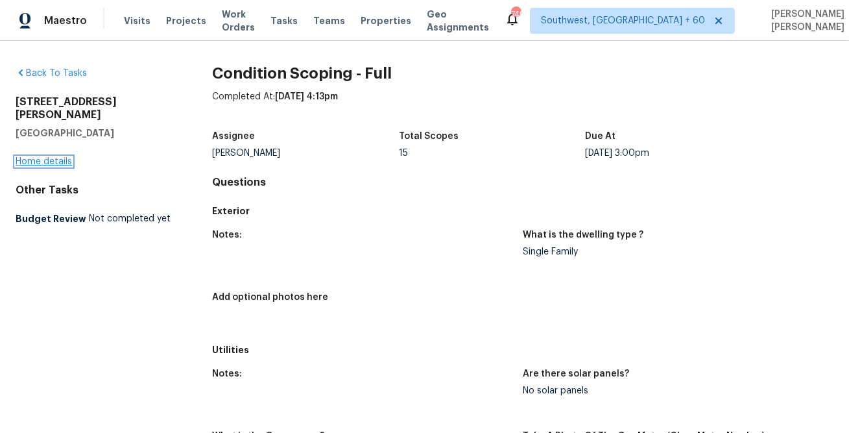
click at [38, 157] on link "Home details" at bounding box center [44, 161] width 56 height 9
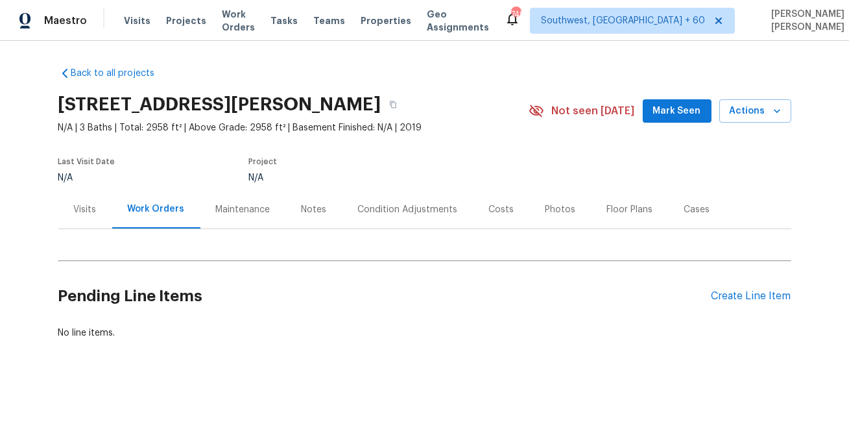
click at [404, 206] on div "Condition Adjustments" at bounding box center [408, 209] width 100 height 13
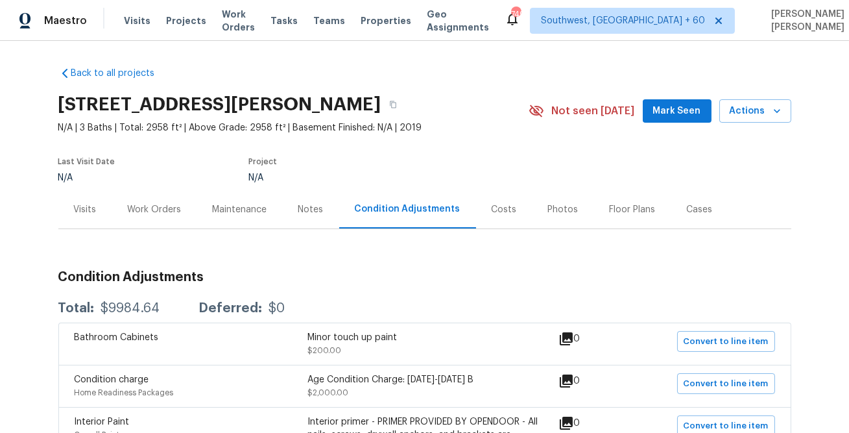
scroll to position [360, 0]
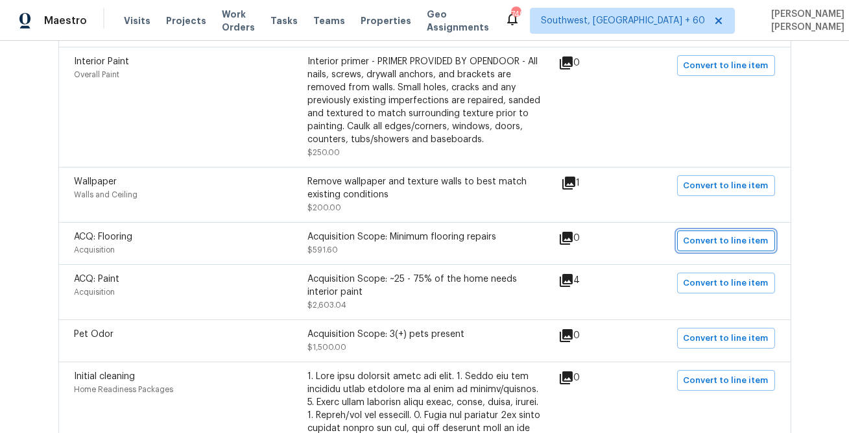
click at [722, 246] on span "Convert to line item" at bounding box center [726, 241] width 85 height 15
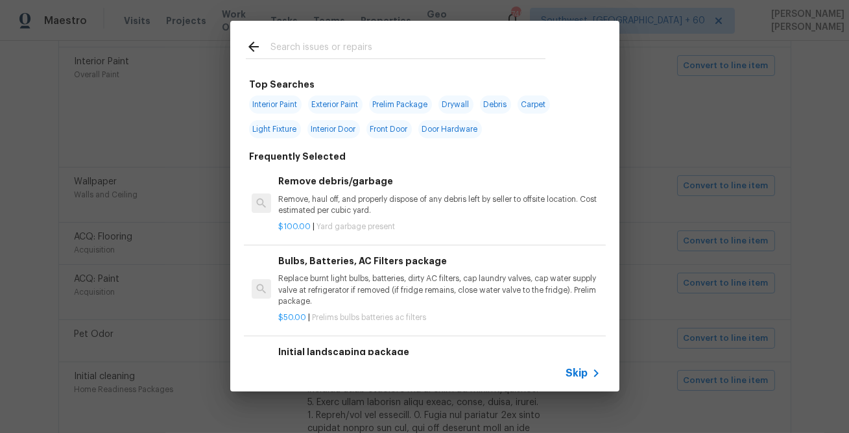
click at [580, 376] on span "Skip" at bounding box center [577, 373] width 22 height 13
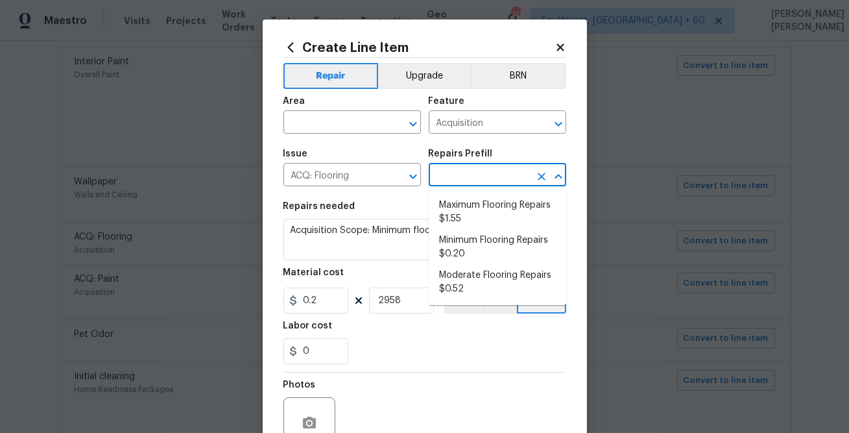
click at [495, 180] on input "text" at bounding box center [479, 176] width 101 height 20
click at [500, 281] on li "Moderate Flooring Repairs $0.52" at bounding box center [498, 282] width 138 height 35
type input "Moderate Flooring Repairs $0.52"
type textarea "Acquisition Scope: Moderate flooring repairs"
type input "0.52"
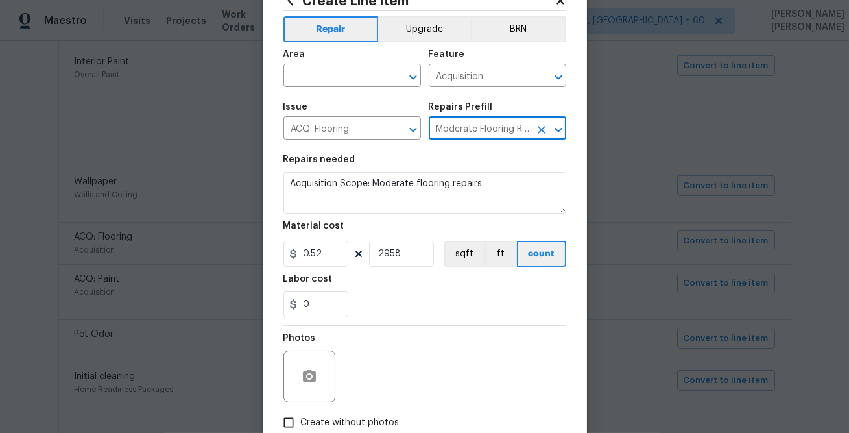
scroll to position [126, 0]
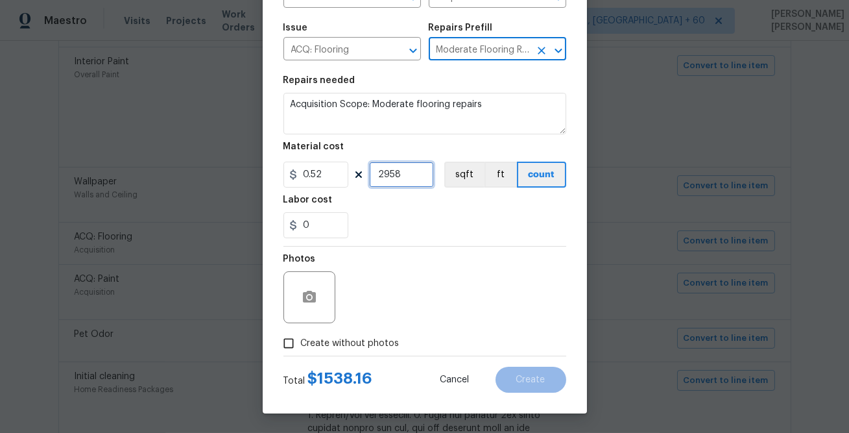
click at [412, 183] on input "2958" at bounding box center [401, 175] width 65 height 26
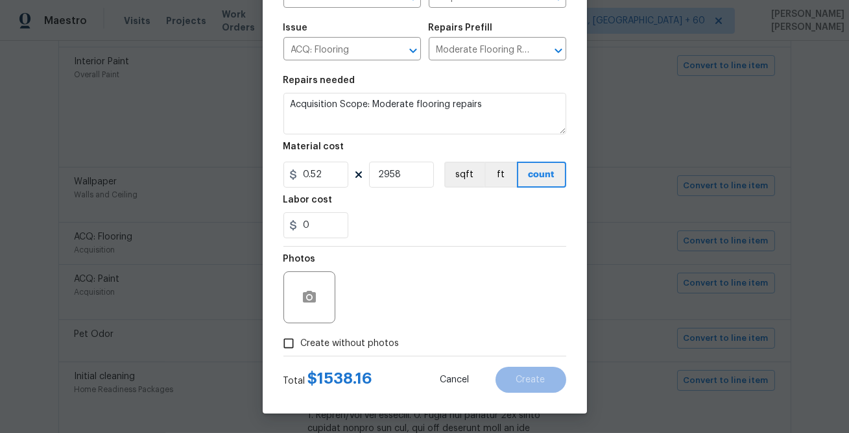
click at [335, 376] on span "$ 1538.16" at bounding box center [340, 378] width 65 height 16
click at [406, 232] on div "0" at bounding box center [425, 225] width 283 height 26
click at [332, 173] on input "0.52" at bounding box center [316, 175] width 65 height 26
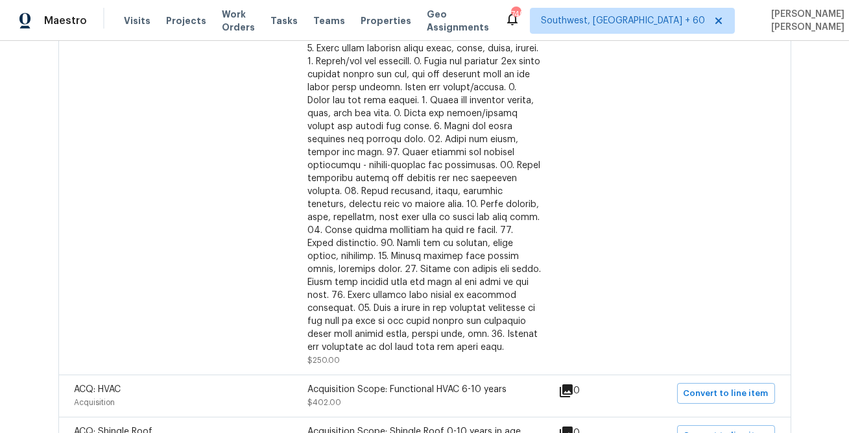
scroll to position [941, 0]
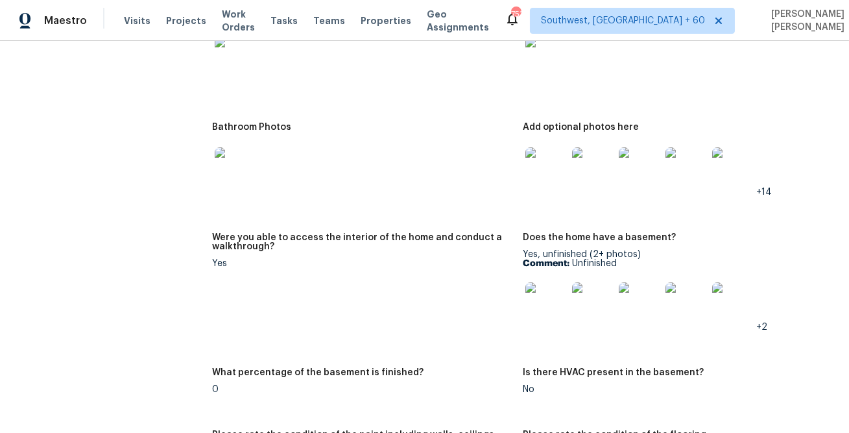
scroll to position [2254, 0]
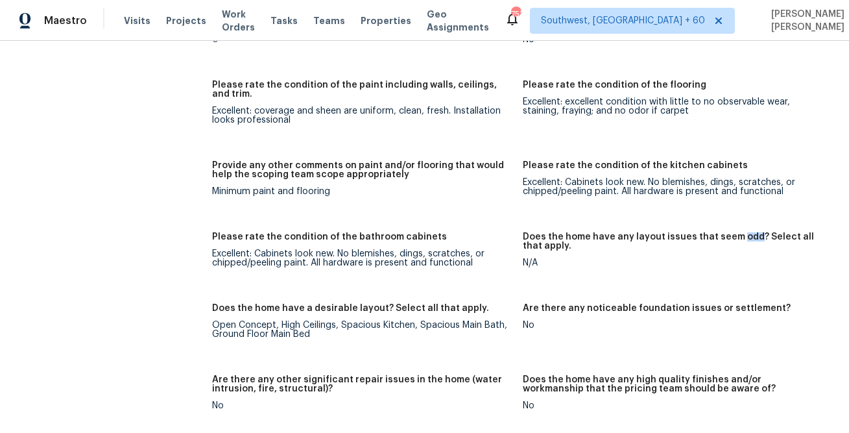
click at [448, 219] on div "Notes: New build in great condition. Home would be a clean and list Living Room…" at bounding box center [523, 199] width 622 height 1309
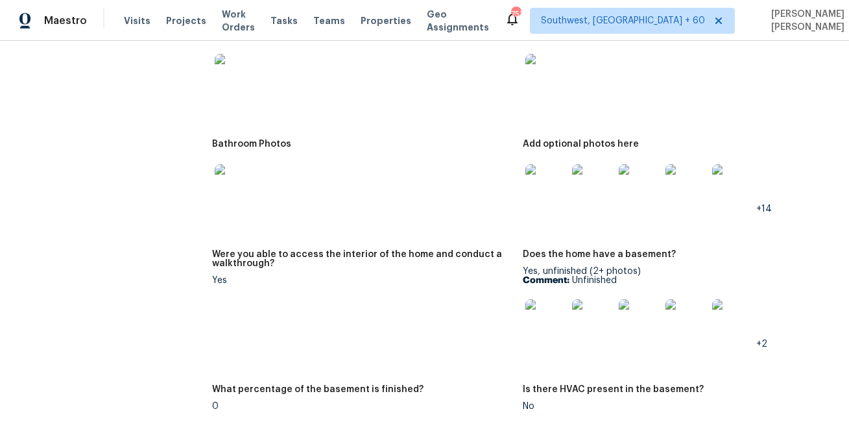
scroll to position [1800, 0]
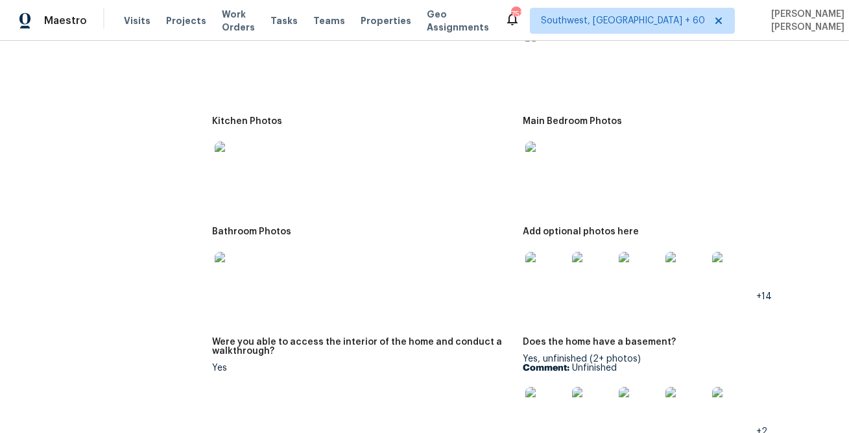
click at [456, 163] on div at bounding box center [362, 162] width 300 height 57
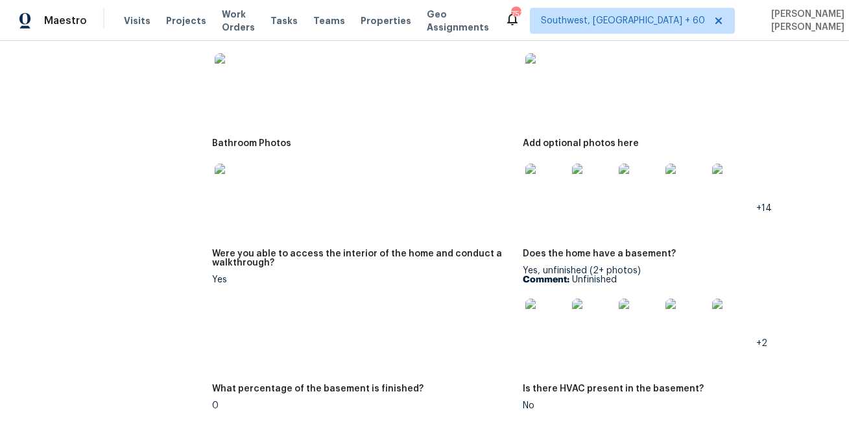
scroll to position [1868, 0]
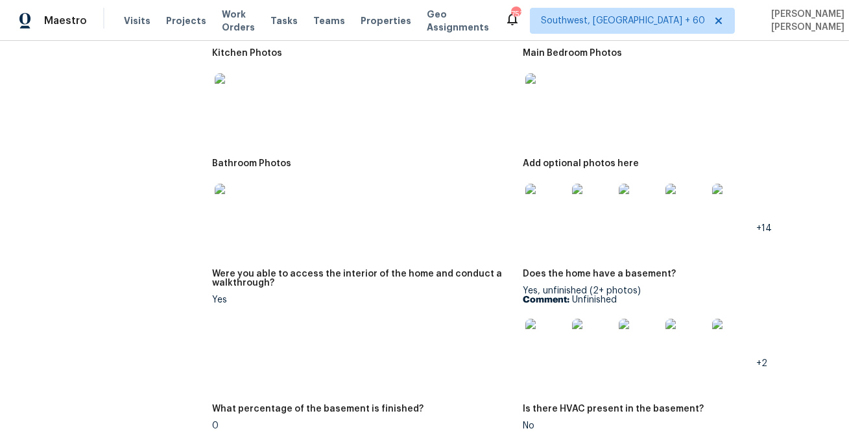
click at [545, 209] on img at bounding box center [547, 205] width 42 height 42
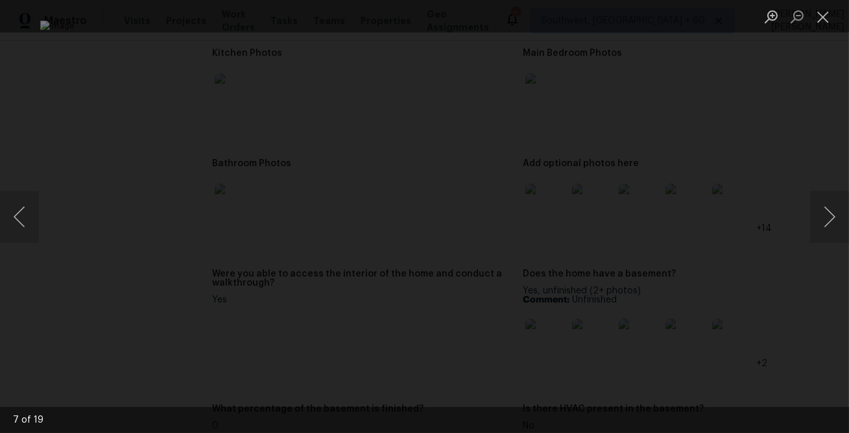
click at [729, 245] on div "Lightbox" at bounding box center [424, 216] width 849 height 433
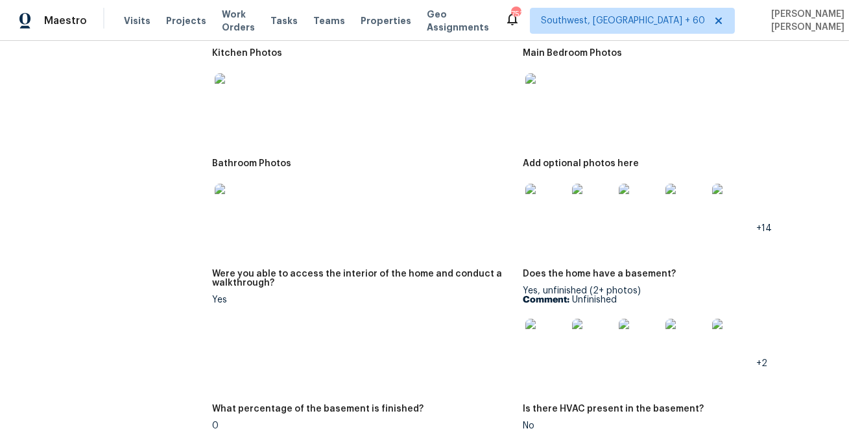
click at [543, 346] on img at bounding box center [547, 340] width 42 height 42
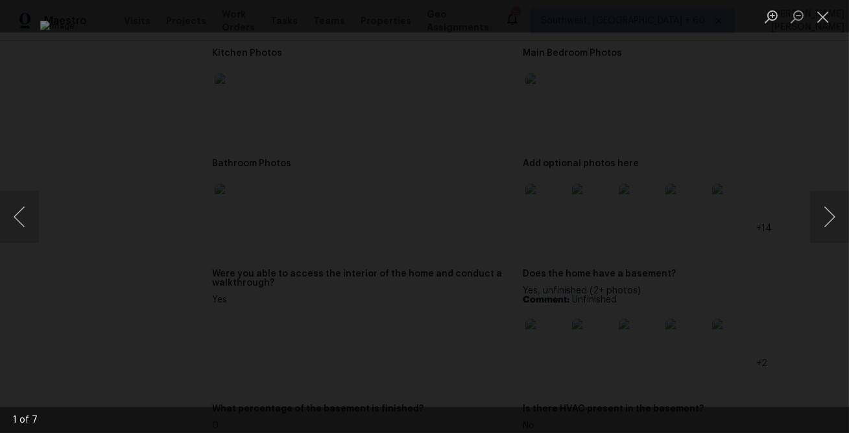
click at [784, 313] on div "Lightbox" at bounding box center [424, 216] width 849 height 433
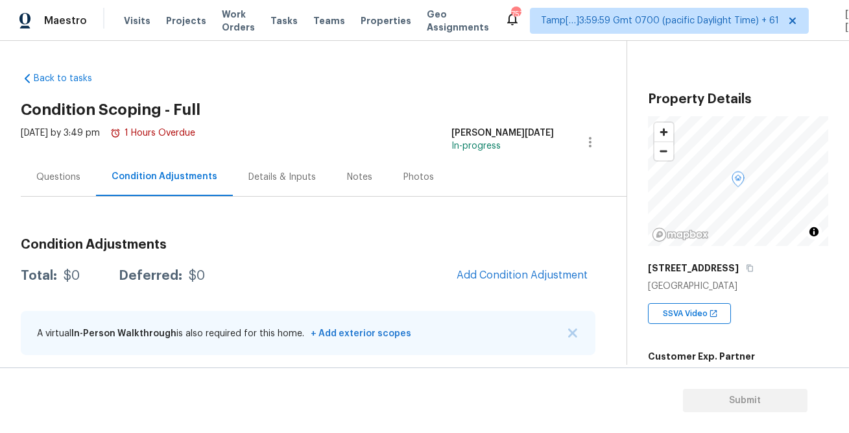
scroll to position [5, 0]
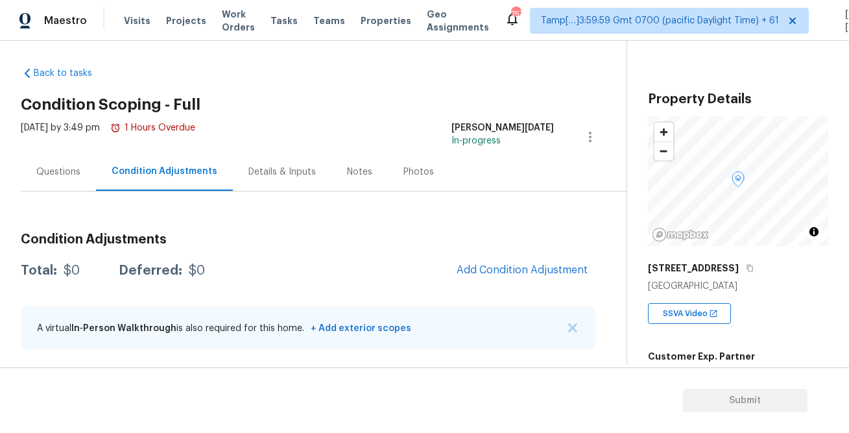
click at [350, 106] on h2 "Condition Scoping - Full" at bounding box center [324, 104] width 606 height 13
click at [271, 22] on span "Tasks" at bounding box center [284, 20] width 27 height 9
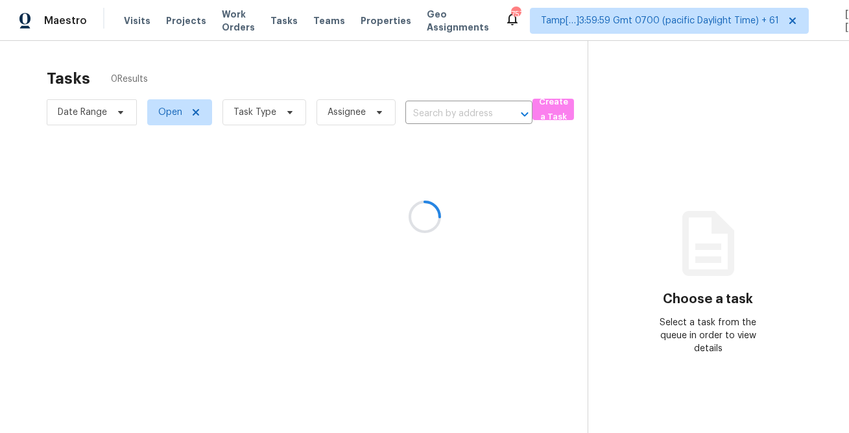
click at [272, 103] on div at bounding box center [424, 216] width 849 height 433
click at [267, 108] on div at bounding box center [424, 216] width 849 height 433
click at [269, 19] on div at bounding box center [424, 216] width 849 height 433
click at [269, 45] on div at bounding box center [424, 216] width 849 height 433
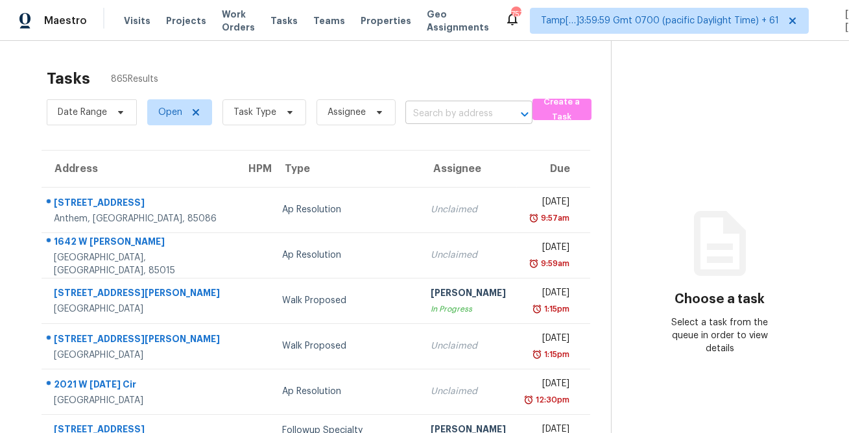
click at [488, 104] on input "text" at bounding box center [451, 114] width 91 height 20
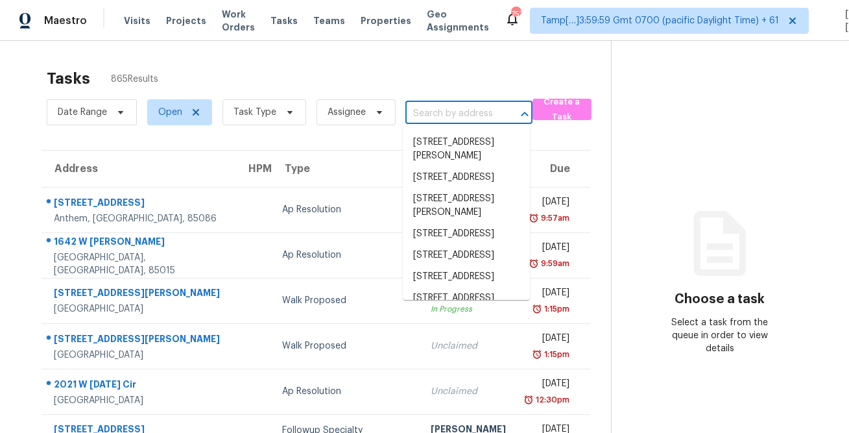
paste input "[STREET_ADDRESS]"
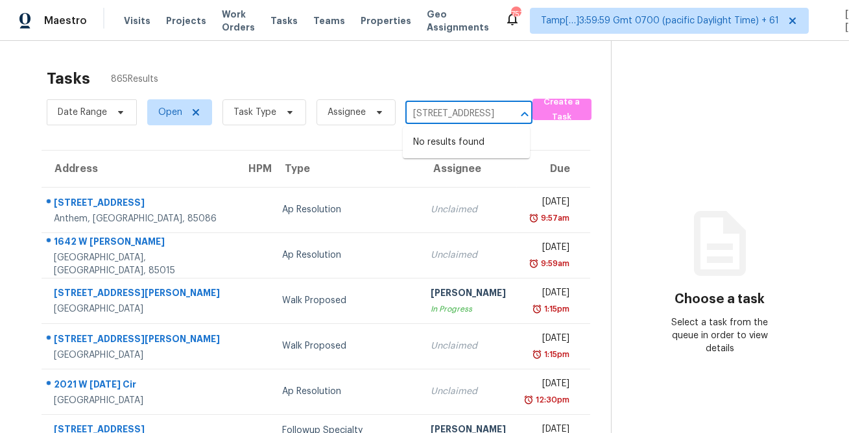
type input "[STREET_ADDRESS]"
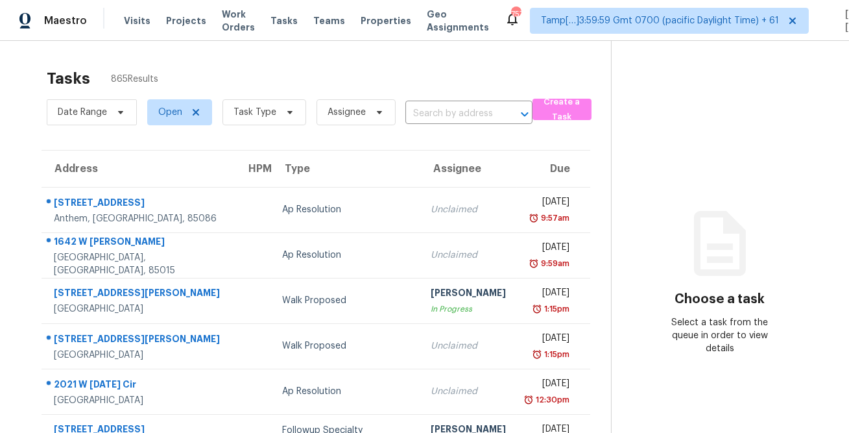
scroll to position [0, 0]
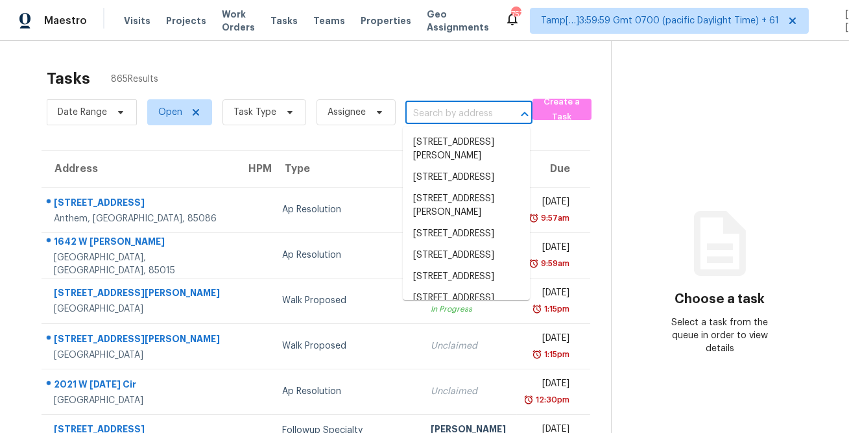
click at [448, 104] on input "text" at bounding box center [451, 114] width 91 height 20
paste input "[STREET_ADDRESS]"
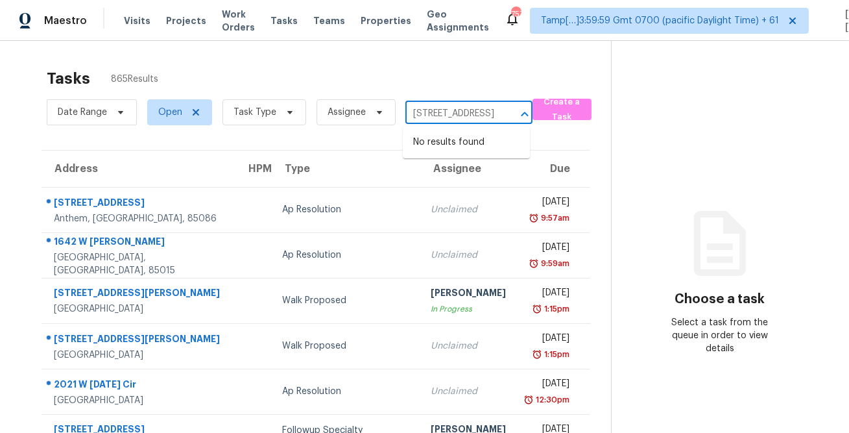
scroll to position [0, 82]
type input "[STREET_ADDRESS]"
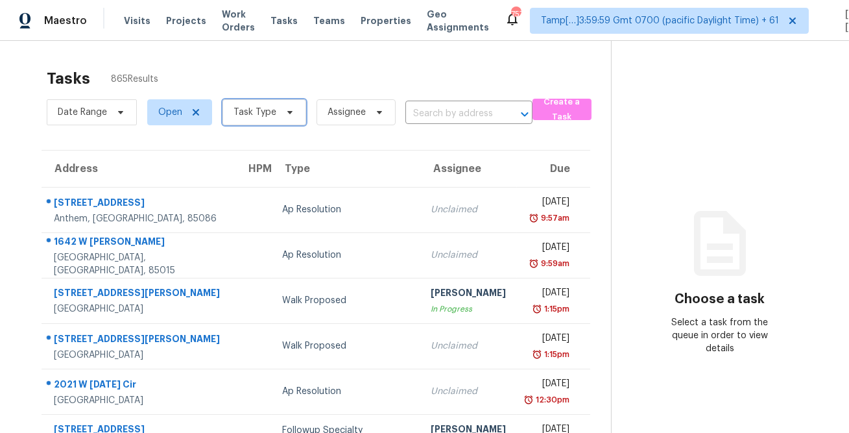
click at [270, 108] on span "Task Type" at bounding box center [255, 112] width 43 height 13
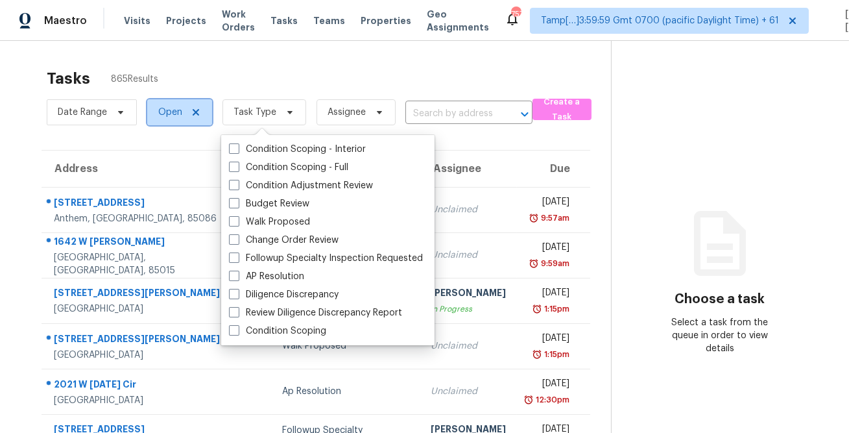
click at [181, 106] on span "Open" at bounding box center [179, 112] width 65 height 26
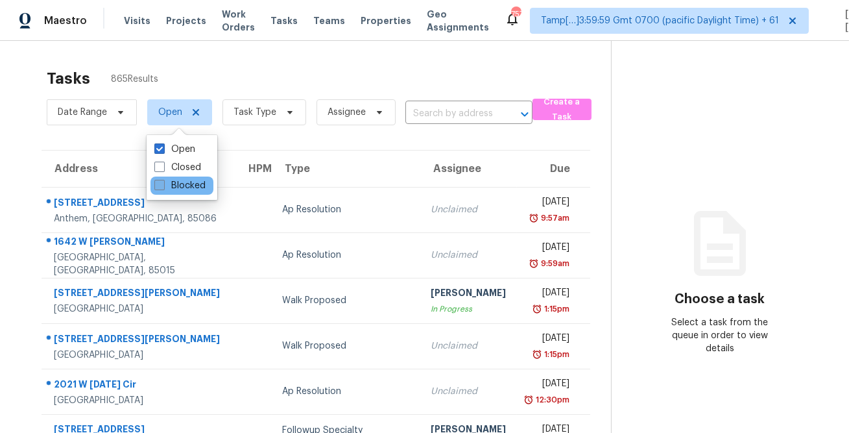
click at [164, 180] on span at bounding box center [159, 185] width 10 height 10
click at [163, 180] on input "Blocked" at bounding box center [158, 183] width 8 height 8
checkbox input "true"
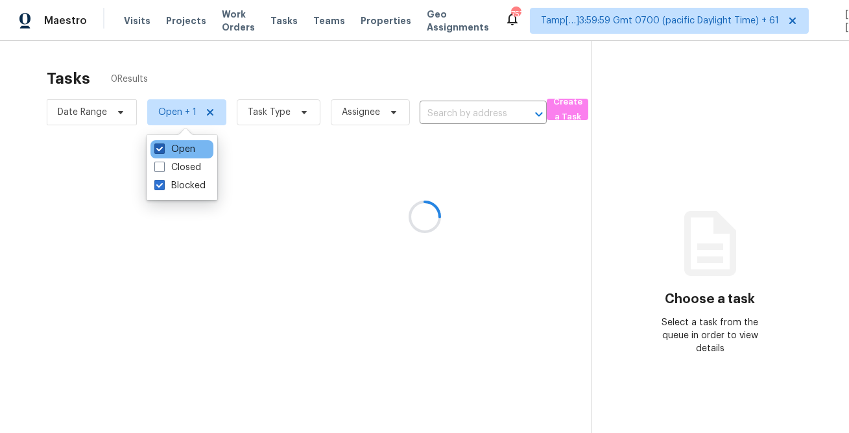
click at [177, 143] on label "Open" at bounding box center [174, 149] width 41 height 13
click at [163, 143] on input "Open" at bounding box center [158, 147] width 8 height 8
checkbox input "false"
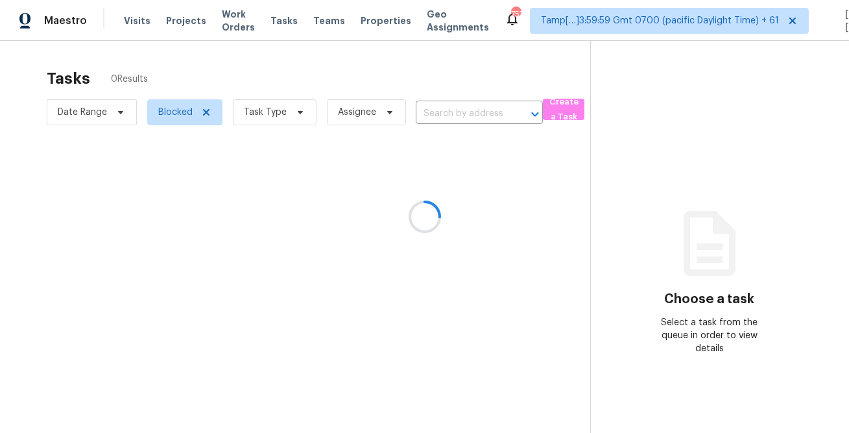
click at [291, 88] on div at bounding box center [424, 216] width 849 height 433
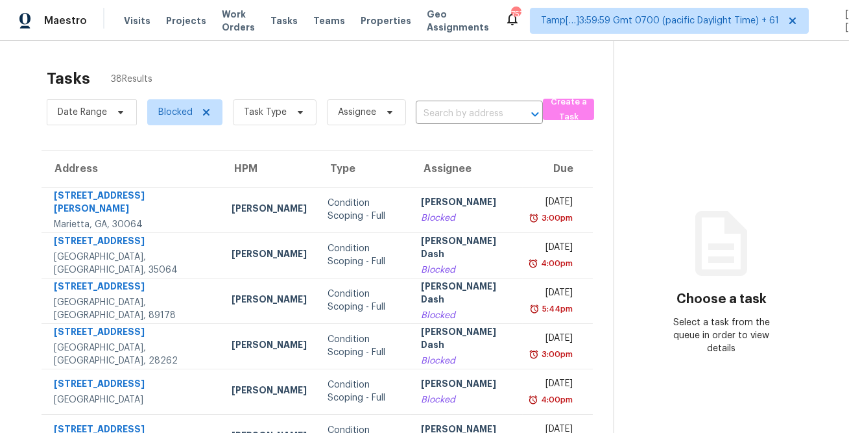
click at [456, 114] on input "text" at bounding box center [461, 114] width 91 height 20
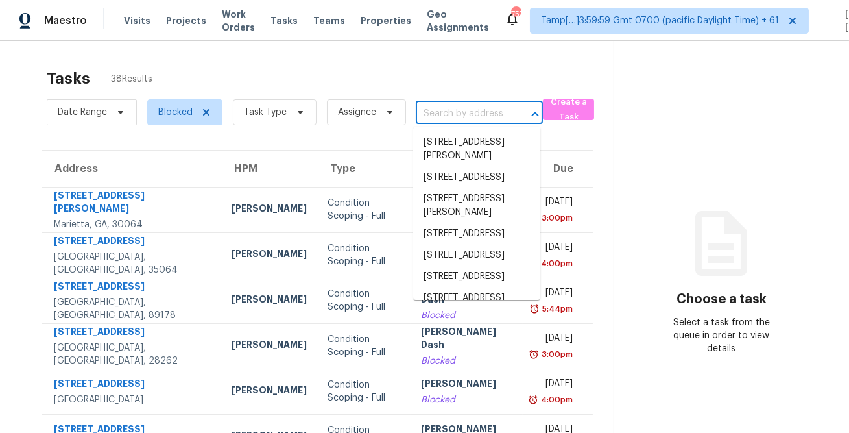
paste input "[STREET_ADDRESS]"
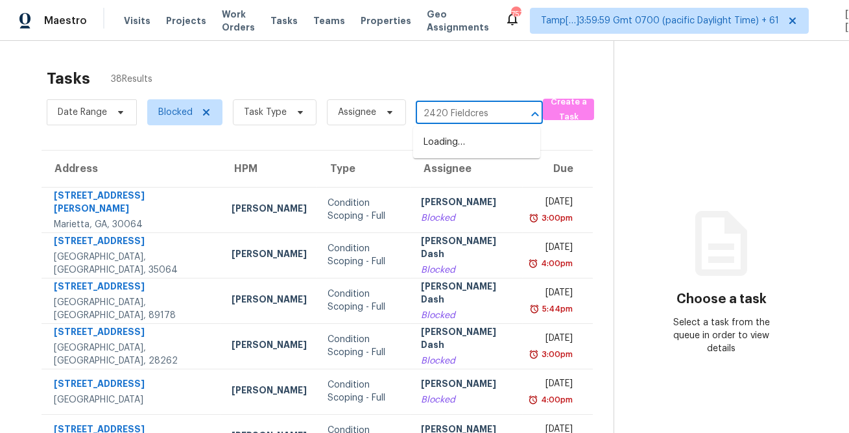
click at [434, 111] on input "2420 Fieldcres" at bounding box center [461, 114] width 91 height 20
type input "2420 Fieldcres"
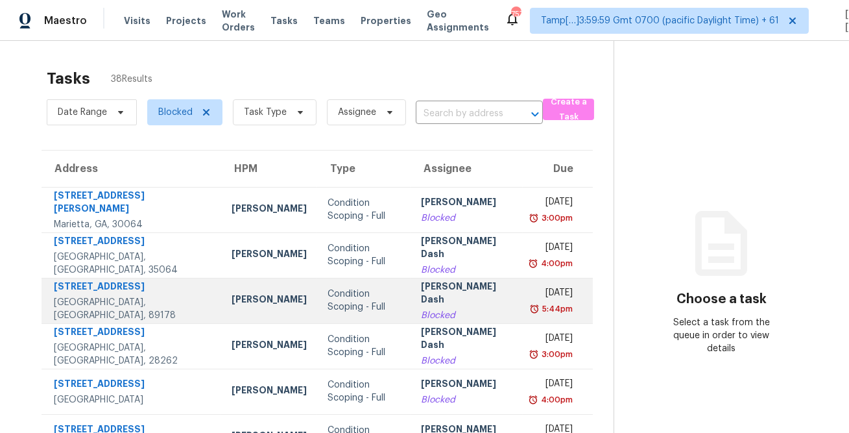
scroll to position [243, 0]
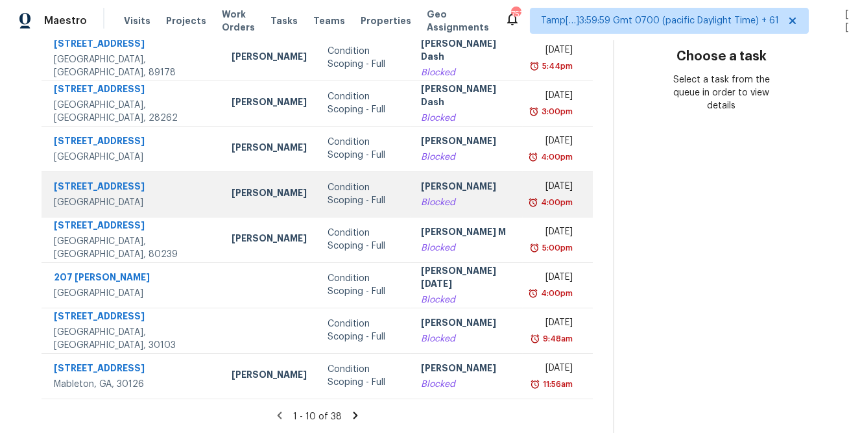
click at [348, 217] on td "Condition Scoping - Full" at bounding box center [364, 193] width 94 height 45
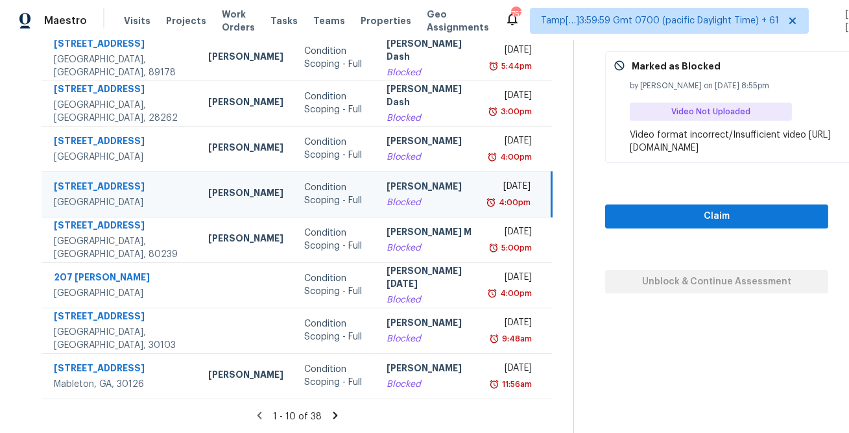
click at [337, 411] on icon at bounding box center [336, 415] width 12 height 12
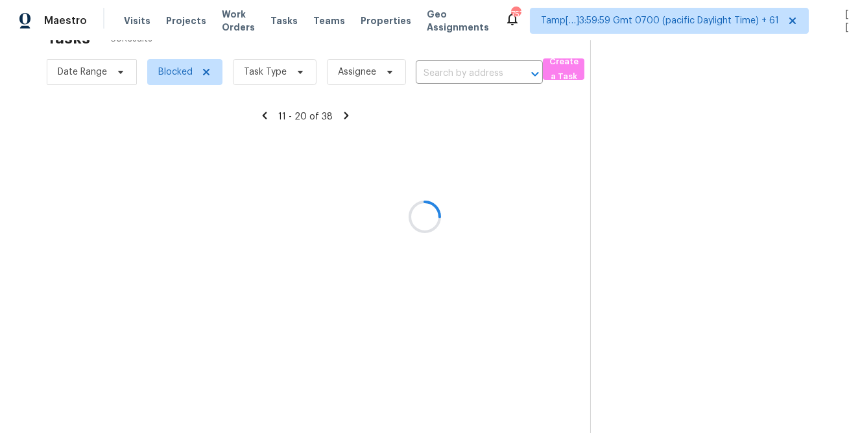
click at [373, 315] on div at bounding box center [424, 216] width 849 height 433
click at [572, 47] on div at bounding box center [424, 216] width 849 height 433
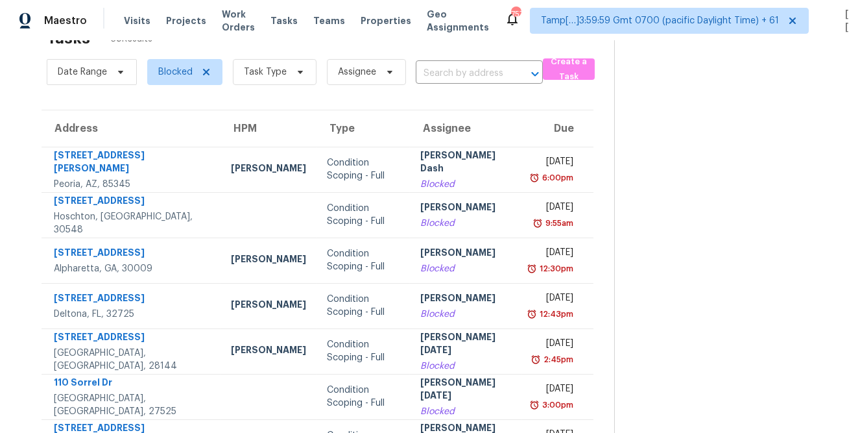
scroll to position [243, 0]
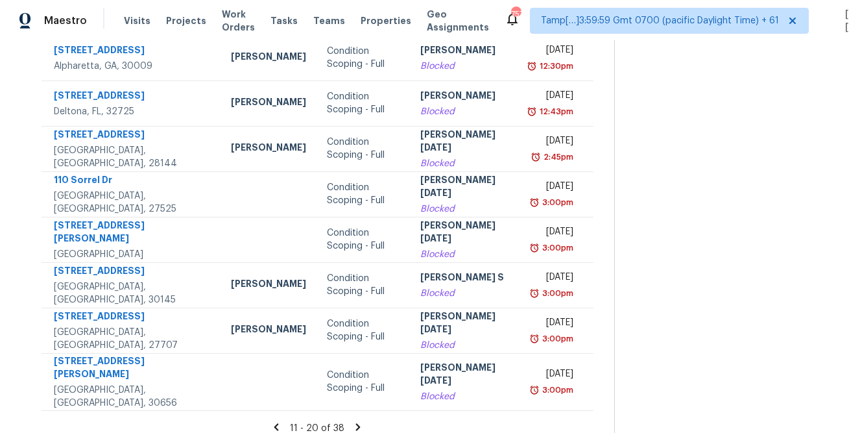
click at [356, 424] on icon at bounding box center [358, 426] width 5 height 7
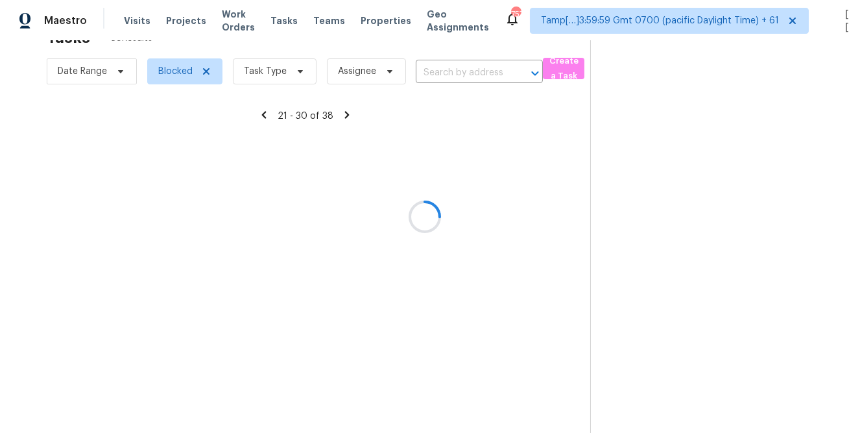
scroll to position [40, 0]
click at [112, 56] on div at bounding box center [424, 216] width 849 height 433
click at [113, 71] on div at bounding box center [424, 216] width 849 height 433
click at [175, 47] on div at bounding box center [424, 216] width 849 height 433
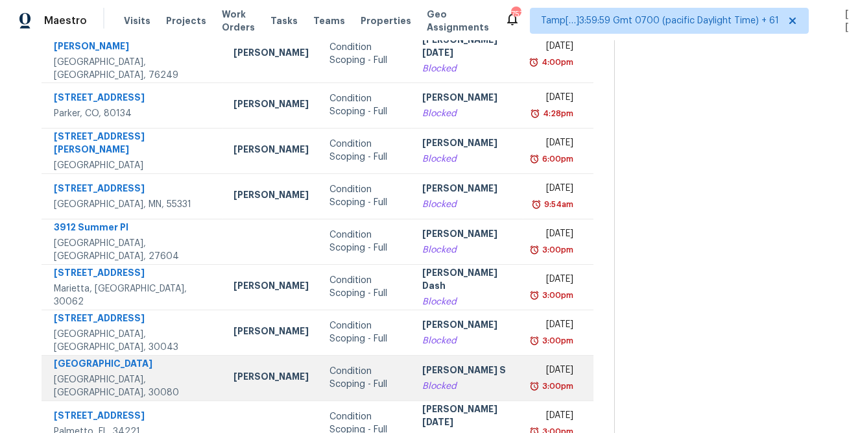
scroll to position [243, 0]
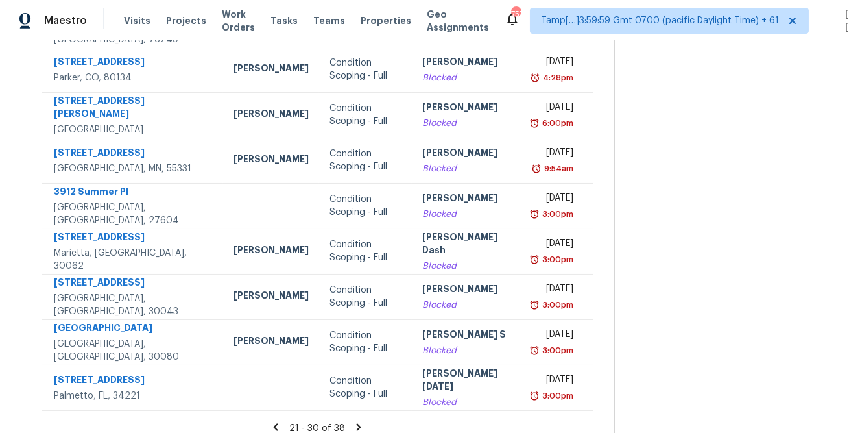
click at [357, 423] on icon at bounding box center [359, 426] width 5 height 7
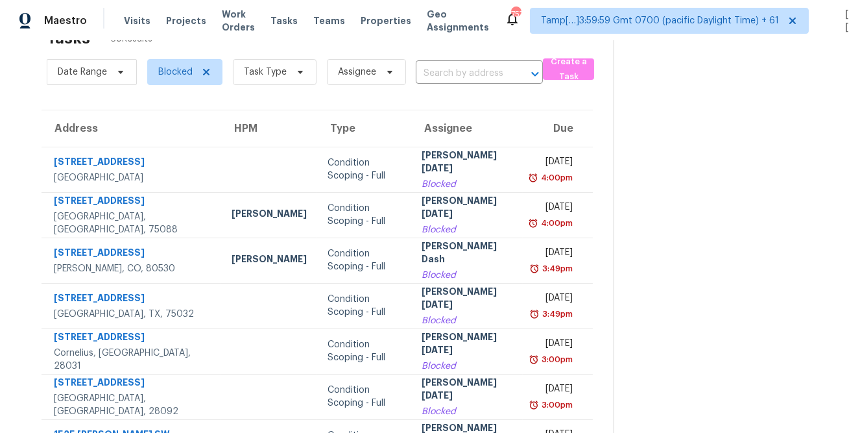
scroll to position [152, 0]
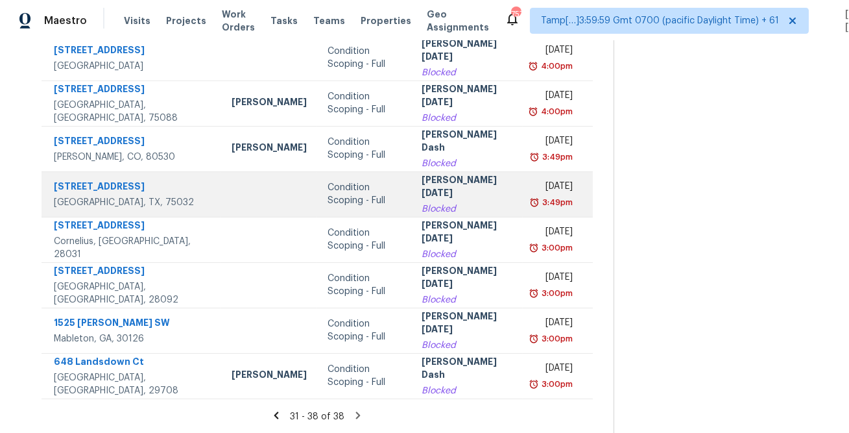
click at [422, 202] on div "Blocked" at bounding box center [467, 208] width 91 height 13
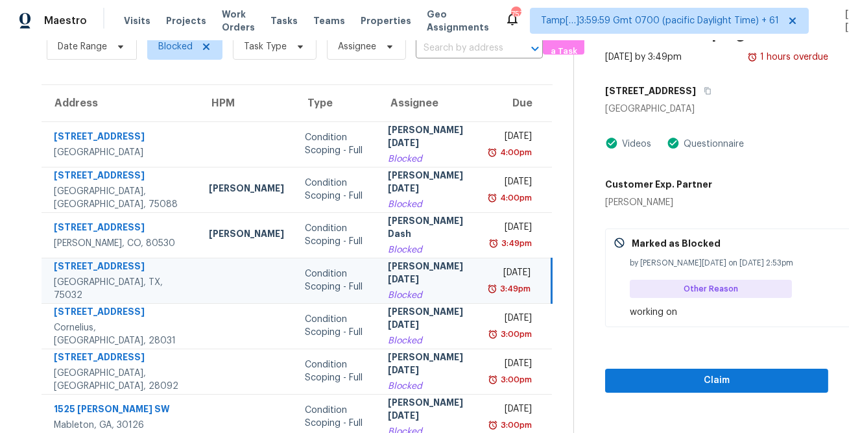
scroll to position [10, 0]
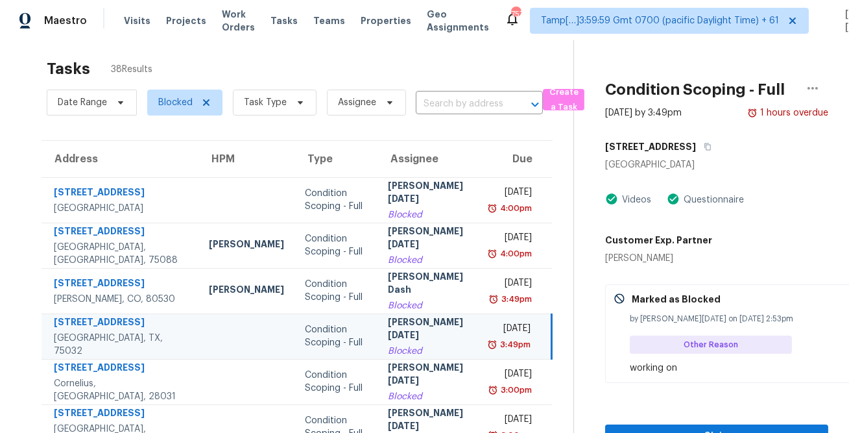
click at [588, 220] on div "Condition Scoping - Full [DATE] by 3:49pm 1 hours overdue [STREET_ADDRESS] Vide…" at bounding box center [701, 272] width 254 height 482
click at [459, 81] on div "Tasks 38 Results" at bounding box center [310, 69] width 527 height 34
